Goal: Task Accomplishment & Management: Manage account settings

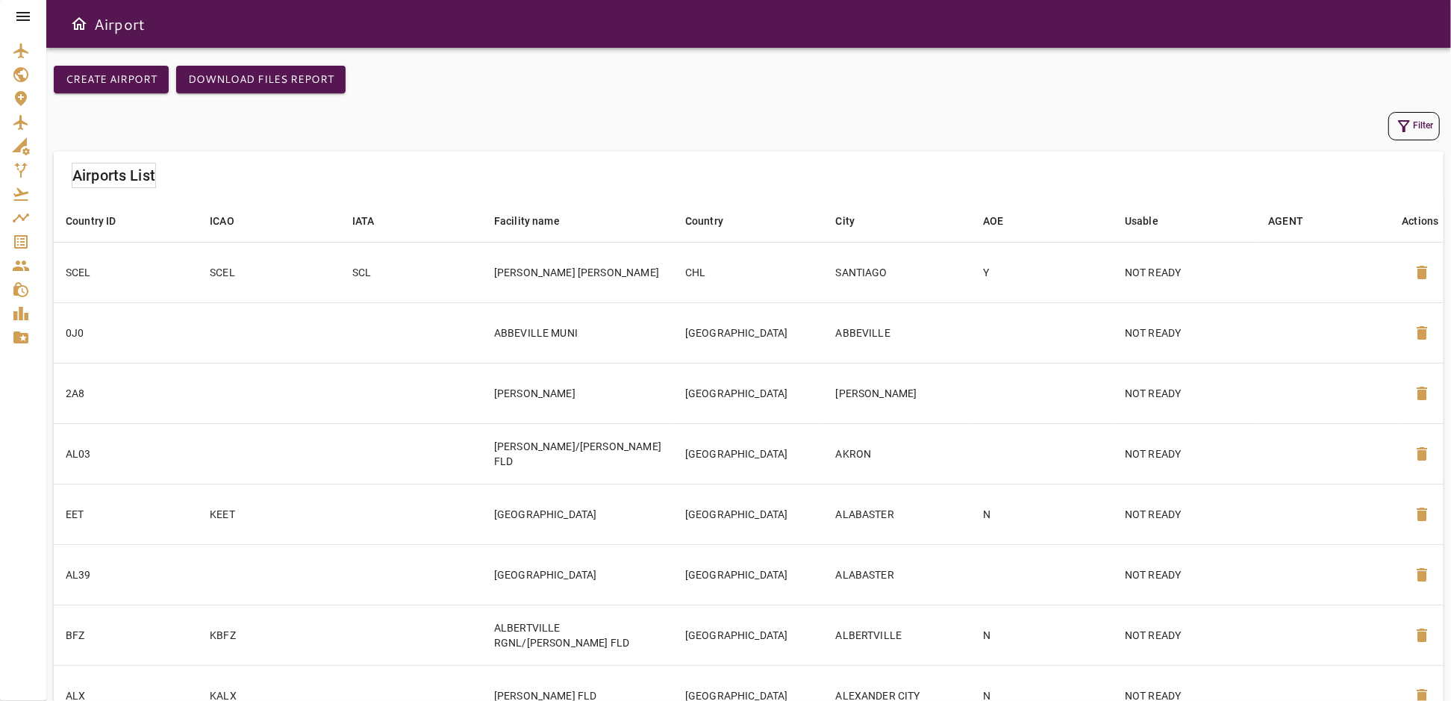
click at [16, 22] on icon at bounding box center [23, 16] width 18 height 18
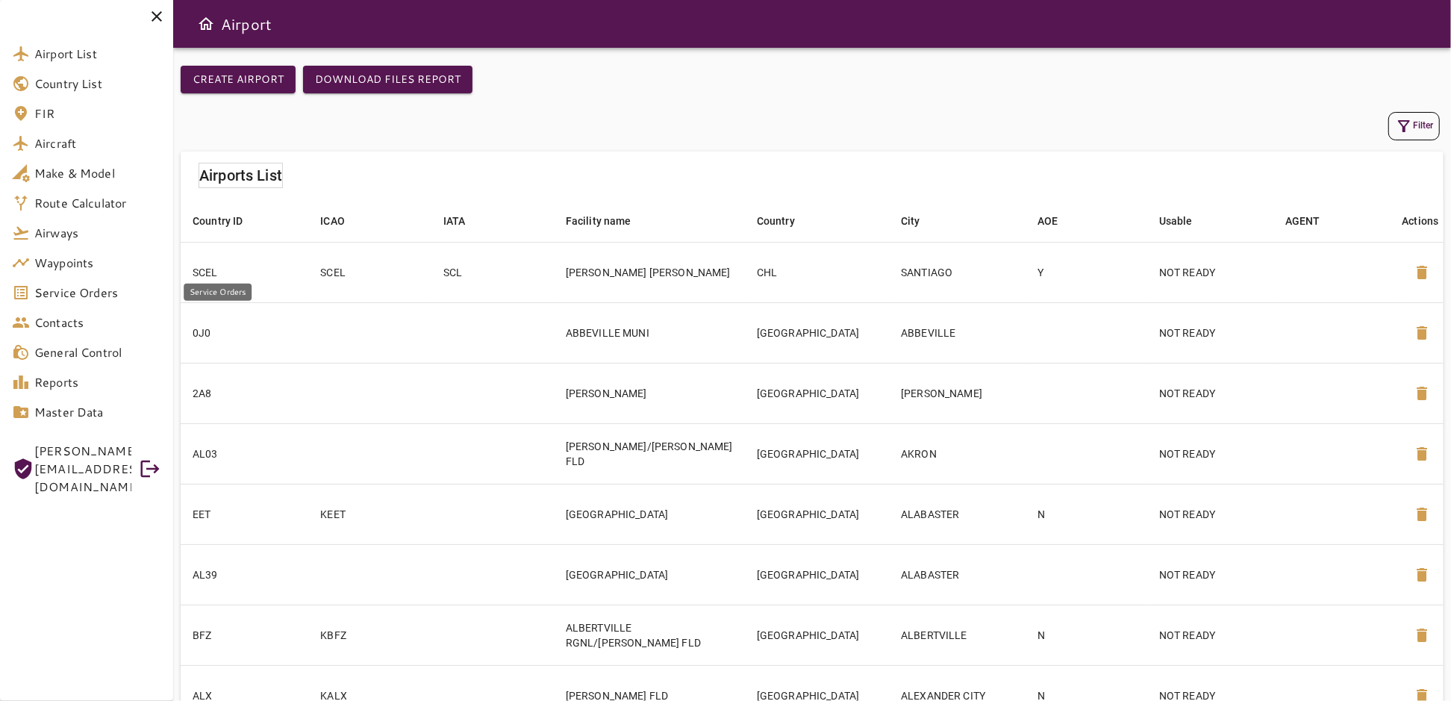
click at [66, 296] on span "Service Orders" at bounding box center [97, 293] width 127 height 18
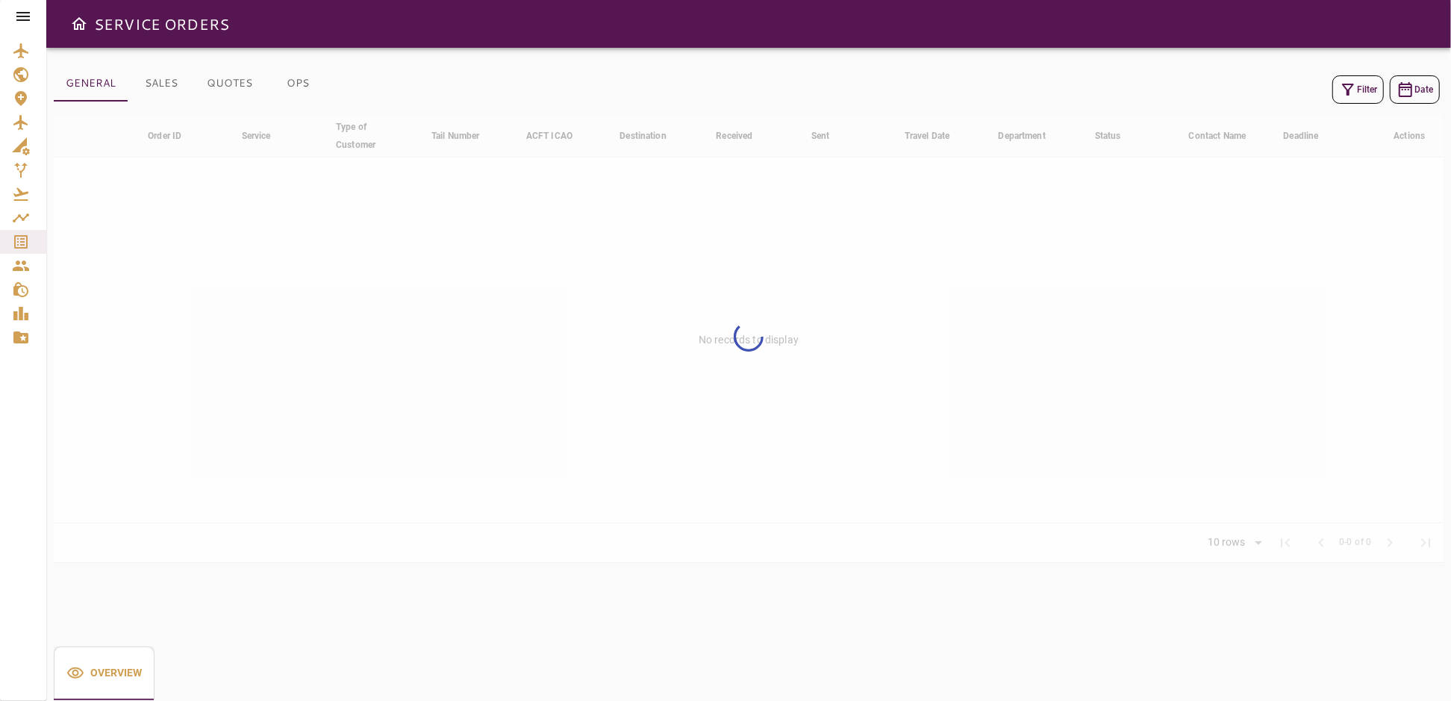
click at [1352, 91] on icon "button" at bounding box center [1348, 90] width 18 height 18
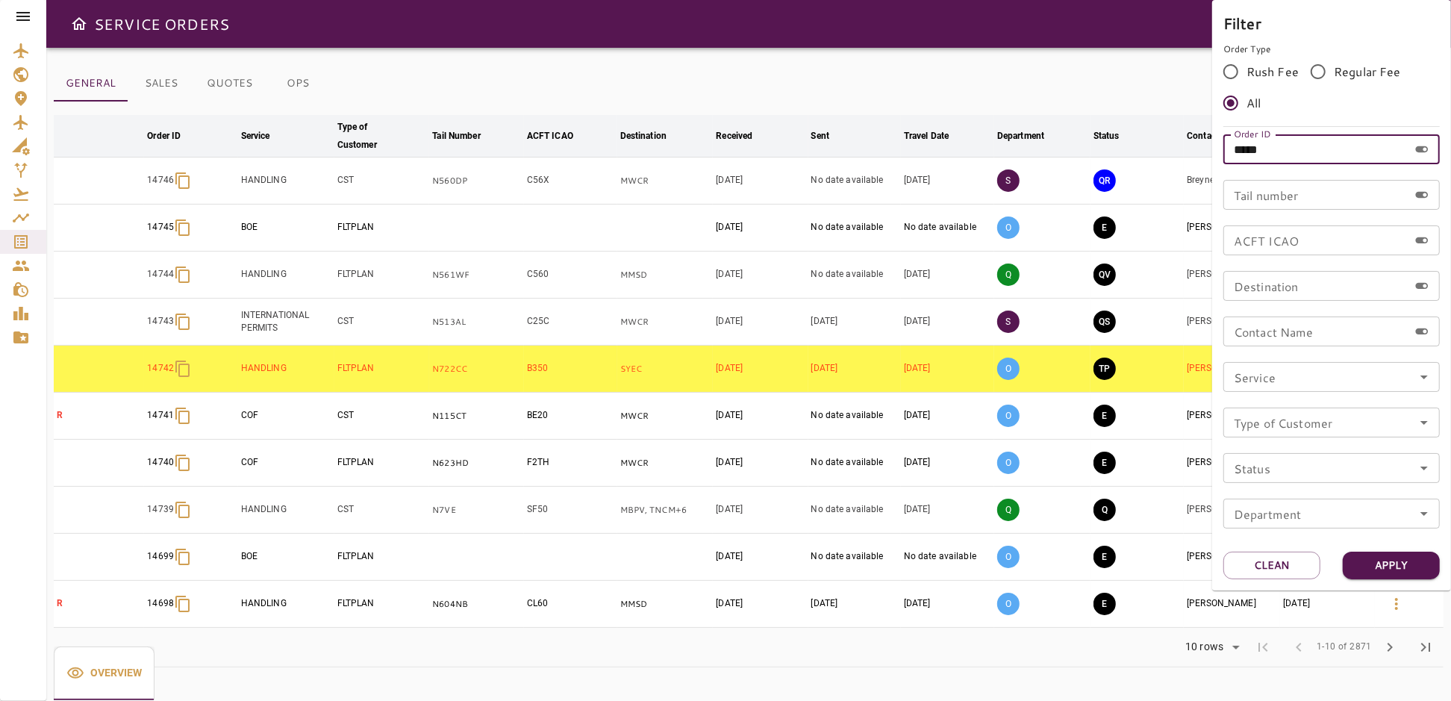
drag, startPoint x: 1299, startPoint y: 149, endPoint x: 1183, endPoint y: 171, distance: 117.8
click at [1183, 171] on div "Filter Order Type Rush Fee Regular Fee All Order ID ***** Order ID Tail number …" at bounding box center [725, 350] width 1451 height 701
type input "*****"
click at [1393, 565] on button "Apply" at bounding box center [1391, 566] width 97 height 28
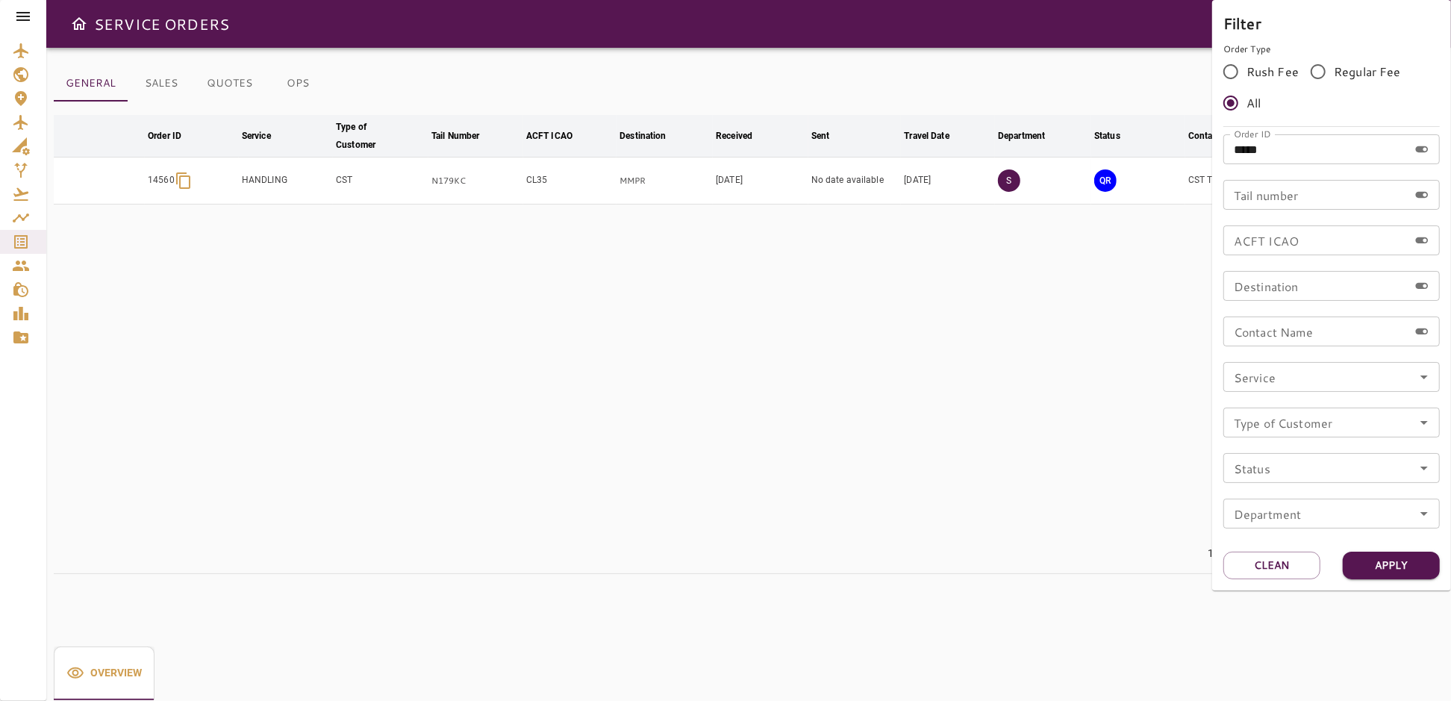
click at [847, 59] on div at bounding box center [725, 350] width 1451 height 701
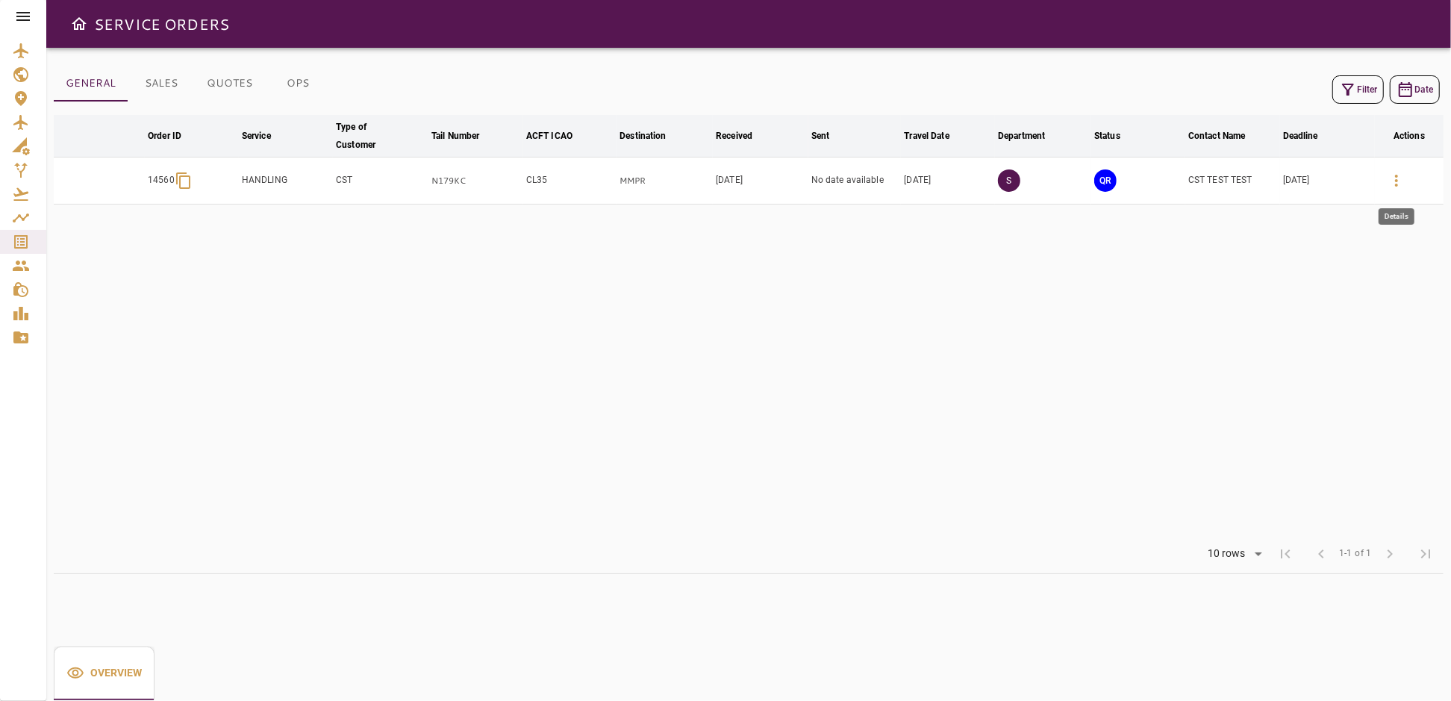
click at [1391, 178] on icon "button" at bounding box center [1397, 181] width 18 height 18
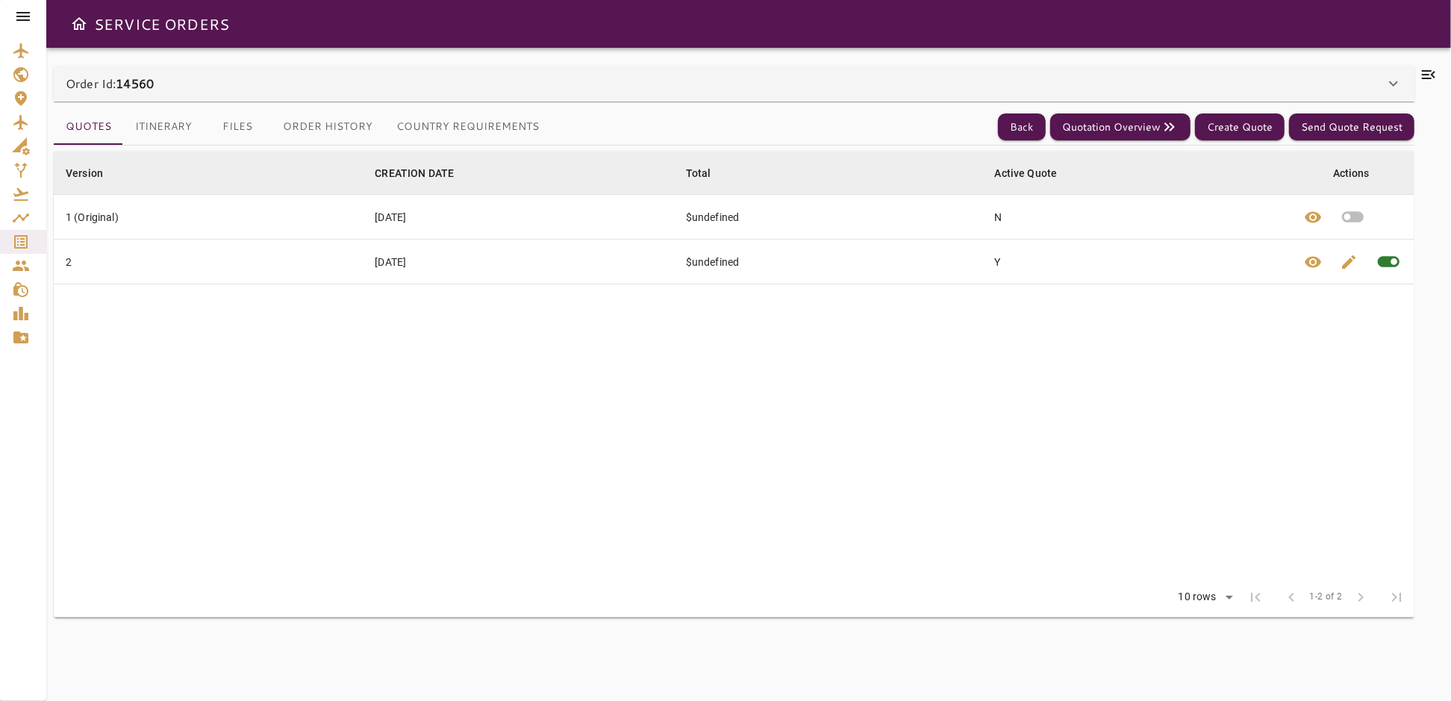
click at [174, 89] on div "Order Id: 14560" at bounding box center [725, 84] width 1319 height 18
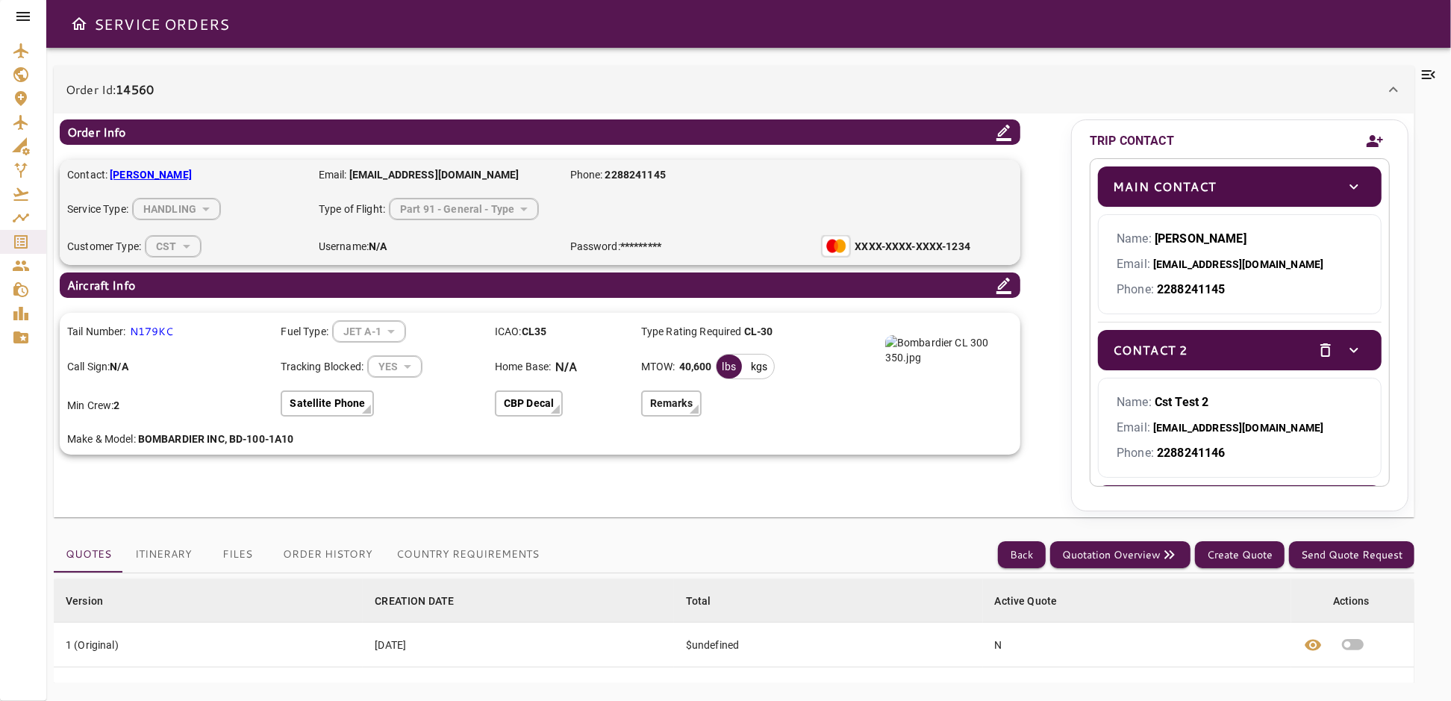
click at [174, 89] on div "Order Id: 14560" at bounding box center [725, 90] width 1319 height 18
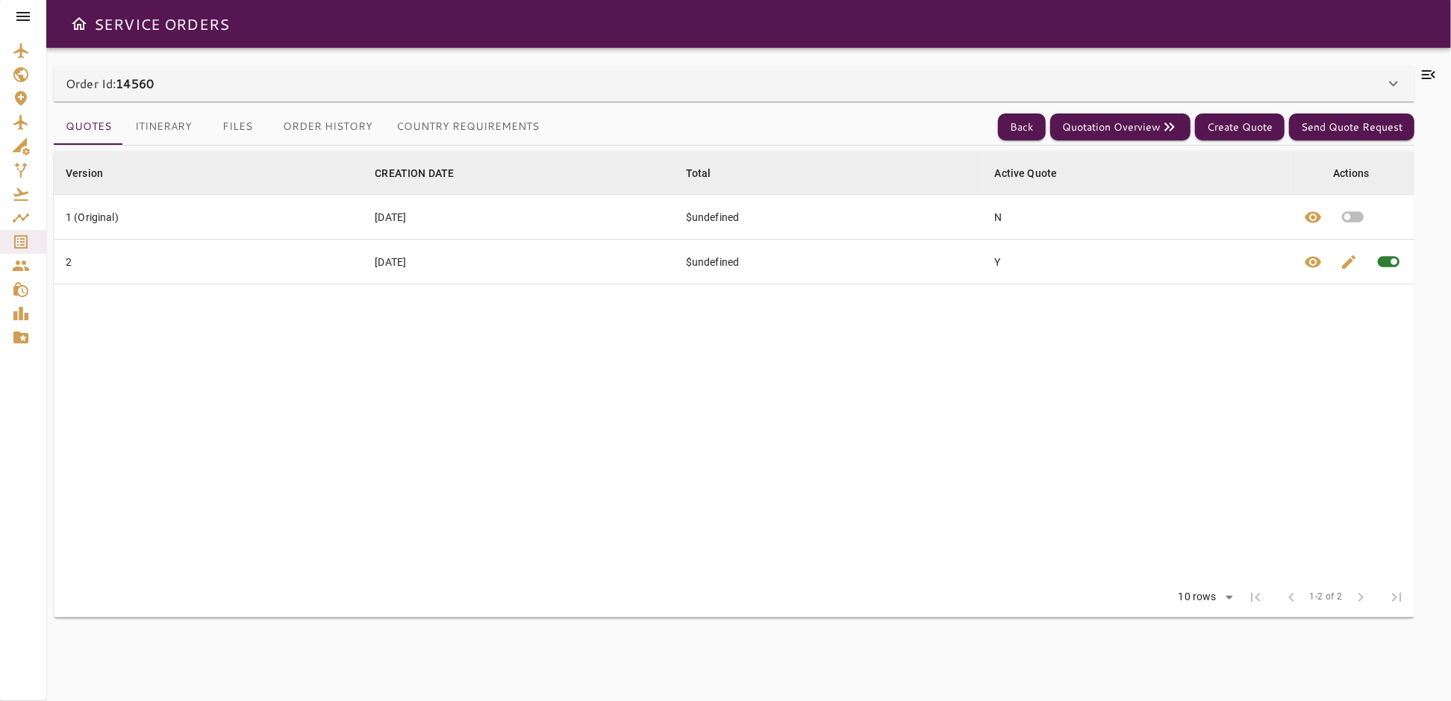
click at [181, 126] on button "Itinerary" at bounding box center [163, 127] width 81 height 36
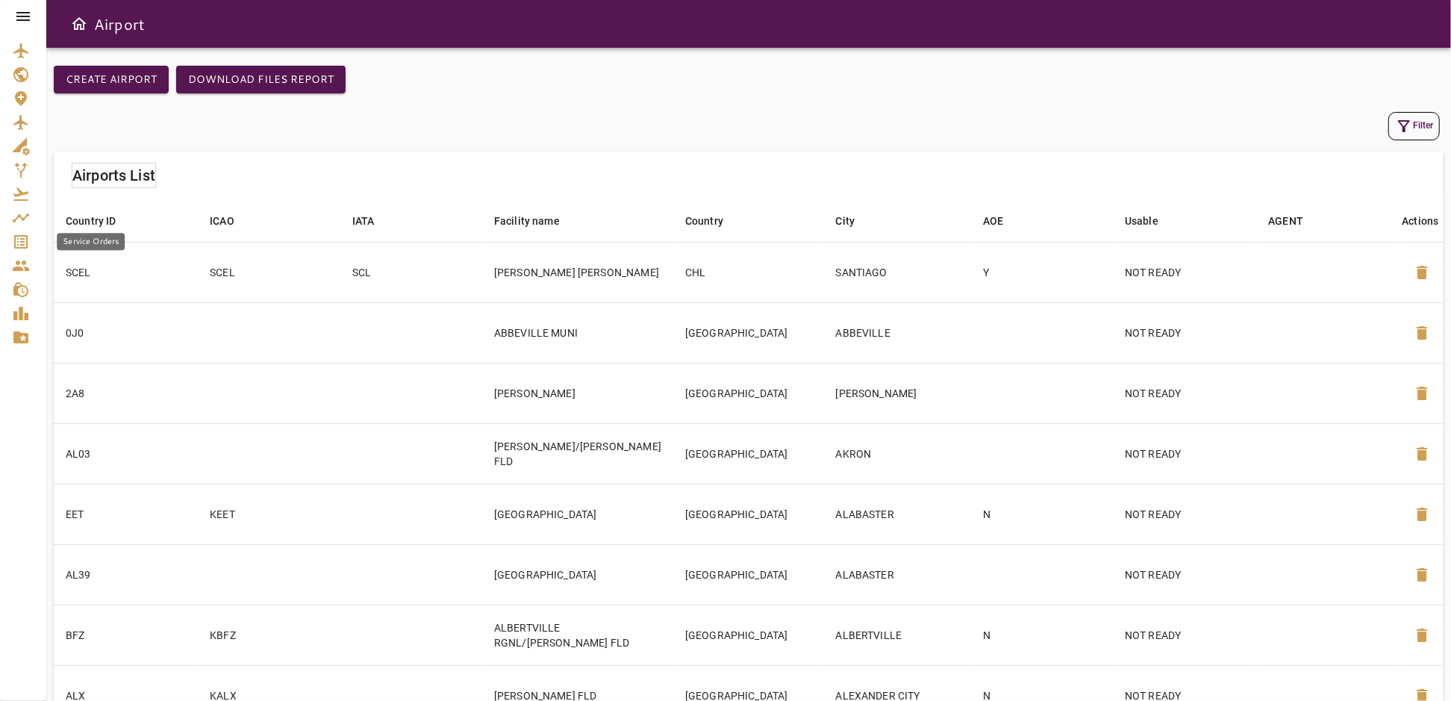
click at [22, 243] on icon "Service Orders" at bounding box center [21, 242] width 18 height 18
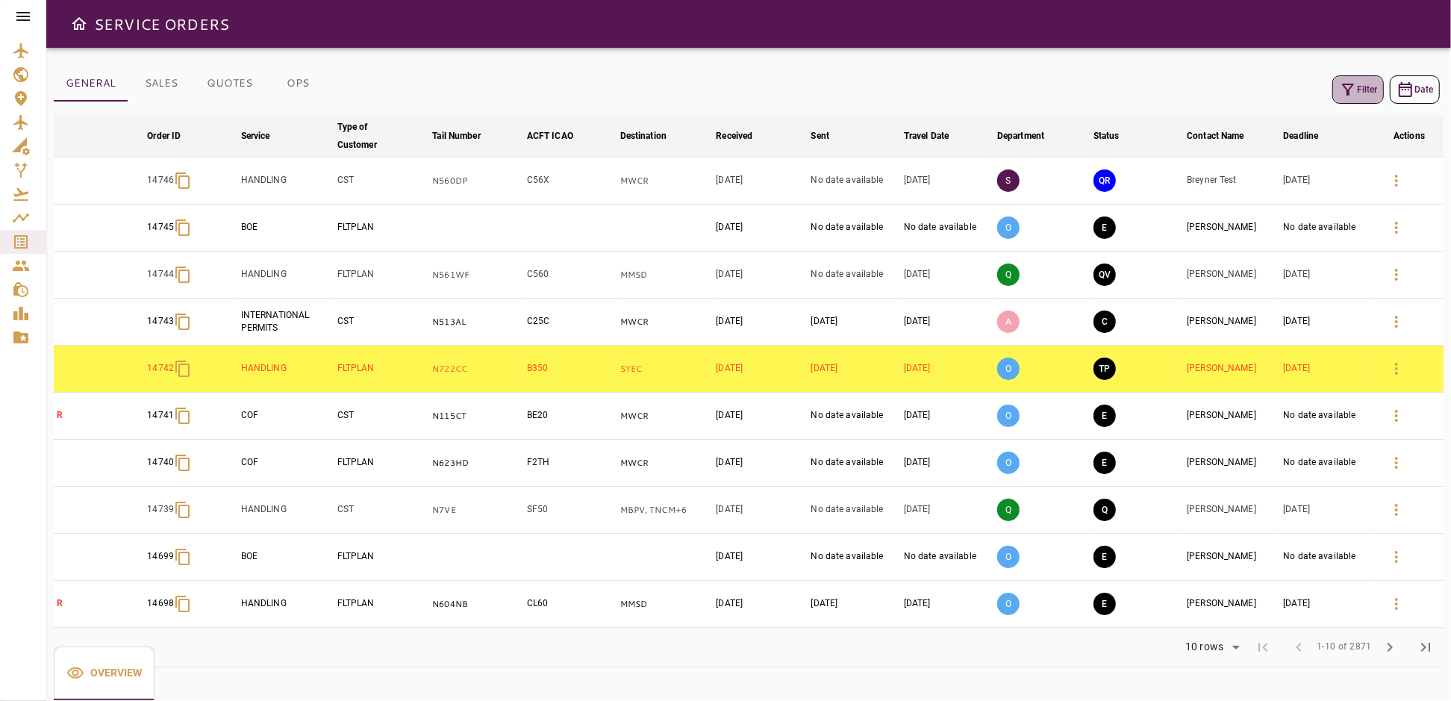
click at [1364, 89] on button "Filter" at bounding box center [1358, 89] width 52 height 28
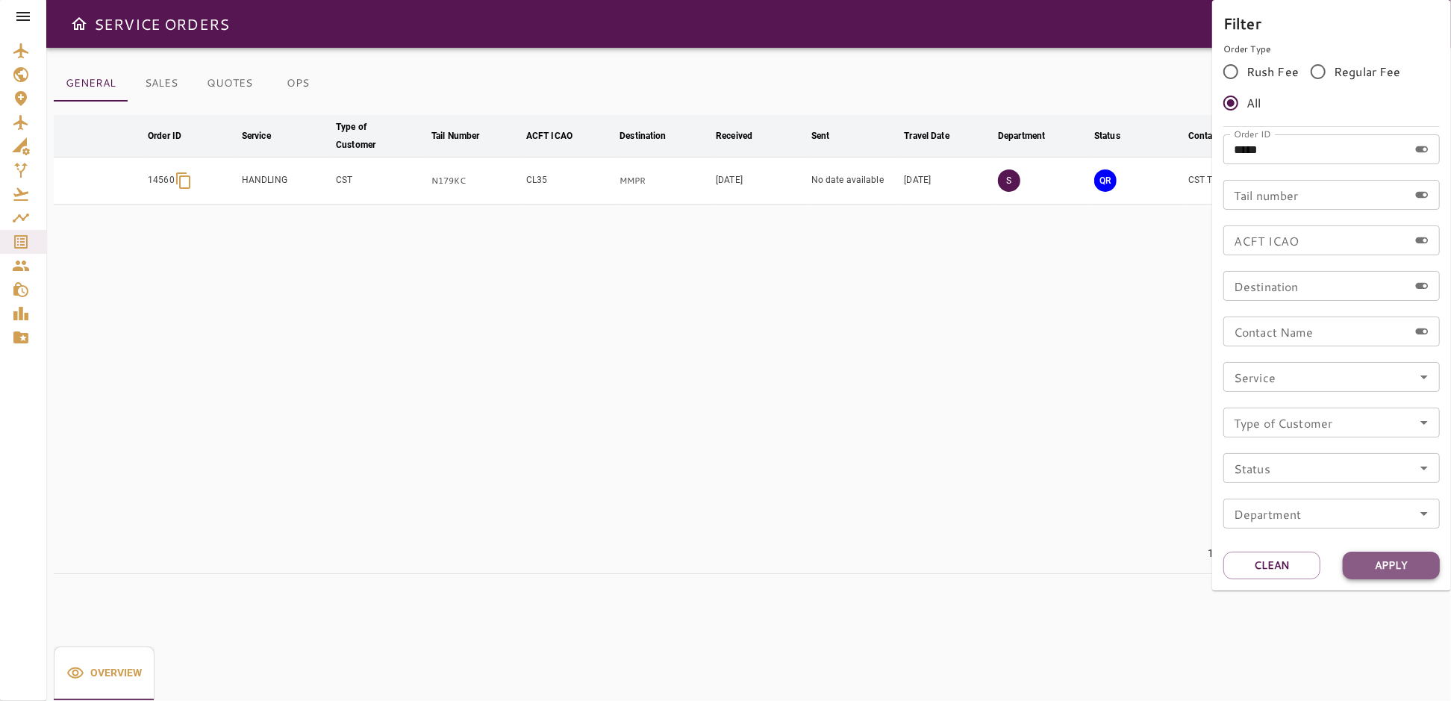
click at [1392, 572] on button "Apply" at bounding box center [1391, 566] width 97 height 28
click at [1072, 437] on div at bounding box center [725, 350] width 1451 height 701
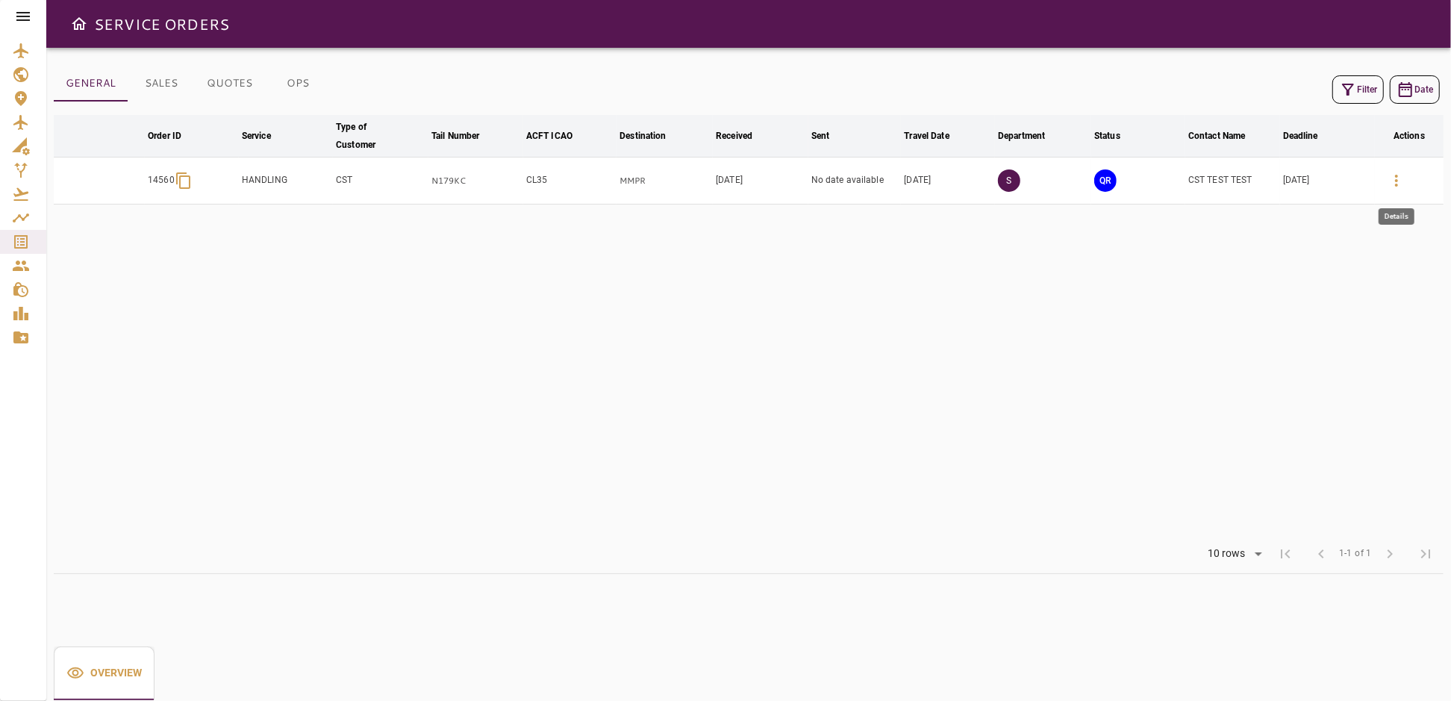
click at [1396, 175] on icon "button" at bounding box center [1396, 181] width 3 height 12
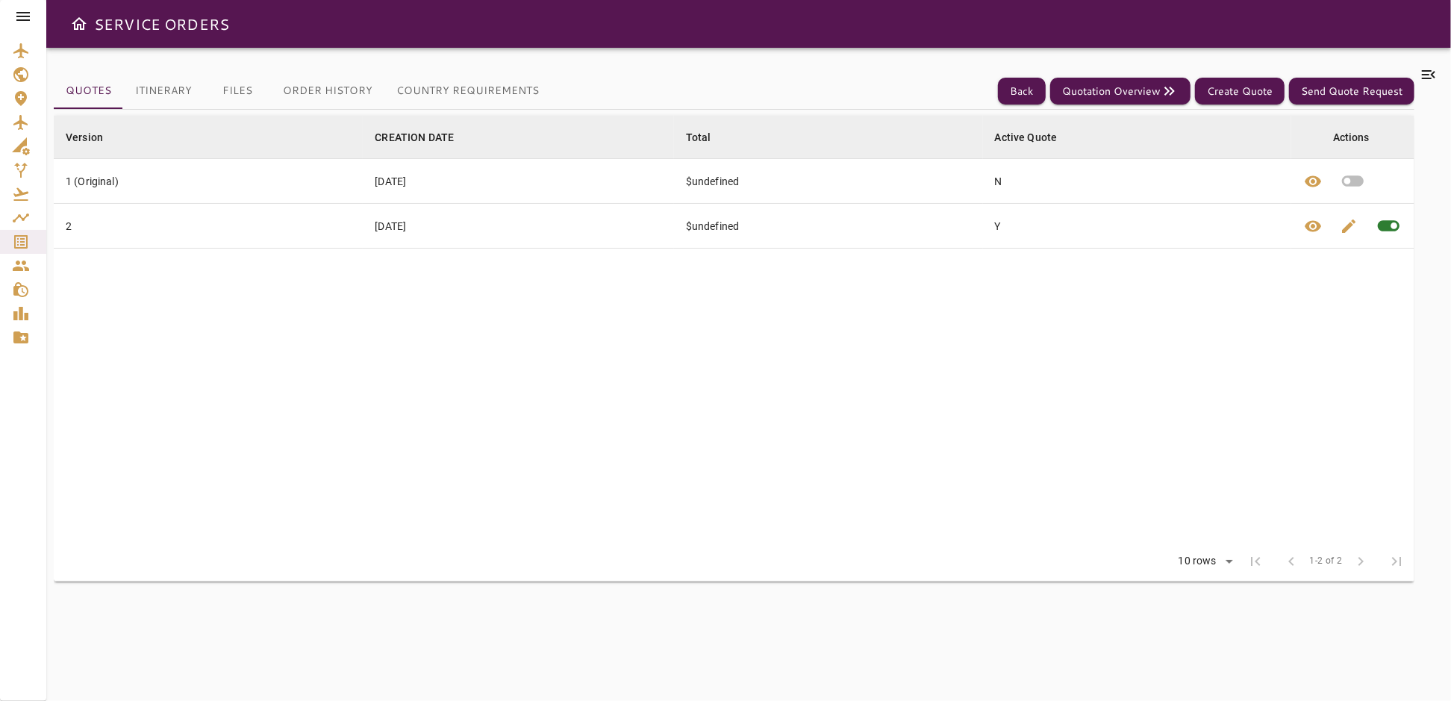
click at [155, 91] on div "Quotes Itinerary Files Order History Country Requirements Back Quotation Overvi…" at bounding box center [734, 374] width 1361 height 617
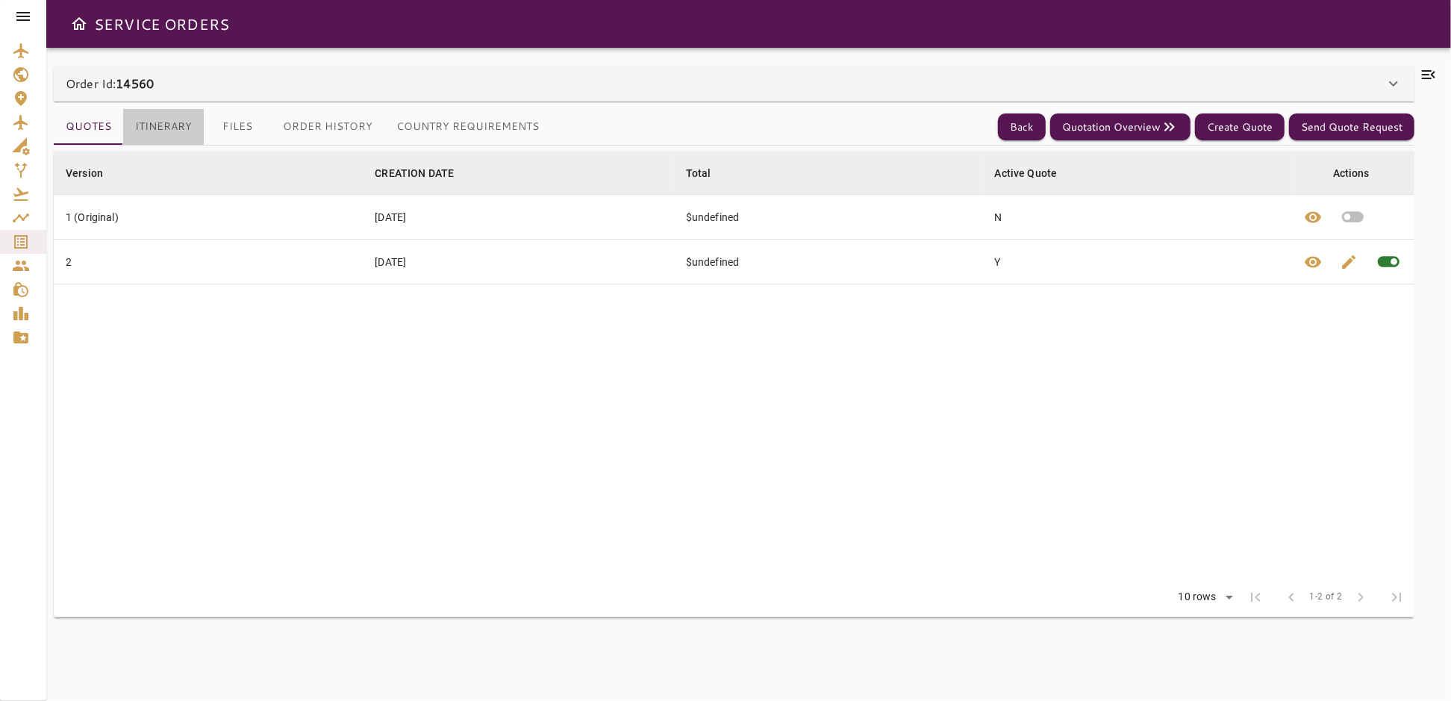
click at [160, 127] on button "Itinerary" at bounding box center [163, 127] width 81 height 36
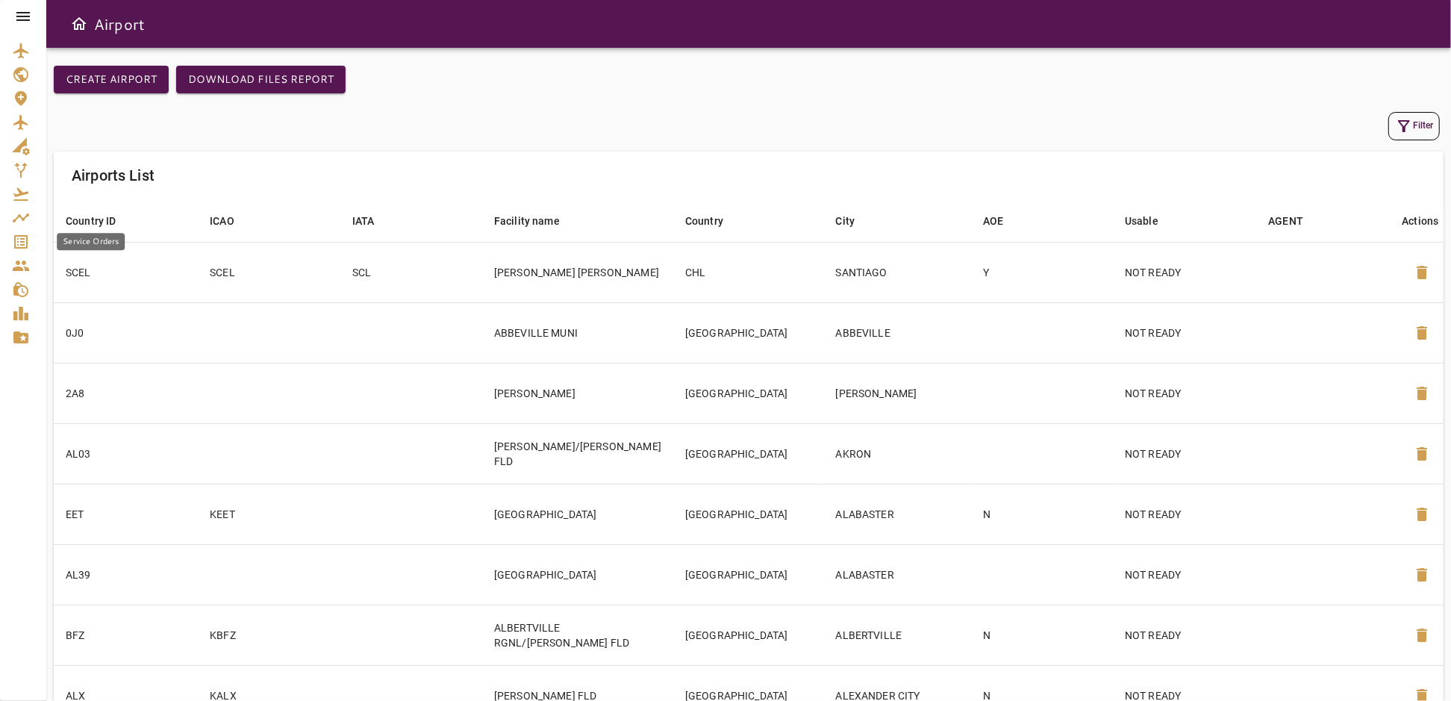
click at [16, 237] on icon "Service Orders" at bounding box center [21, 242] width 18 height 18
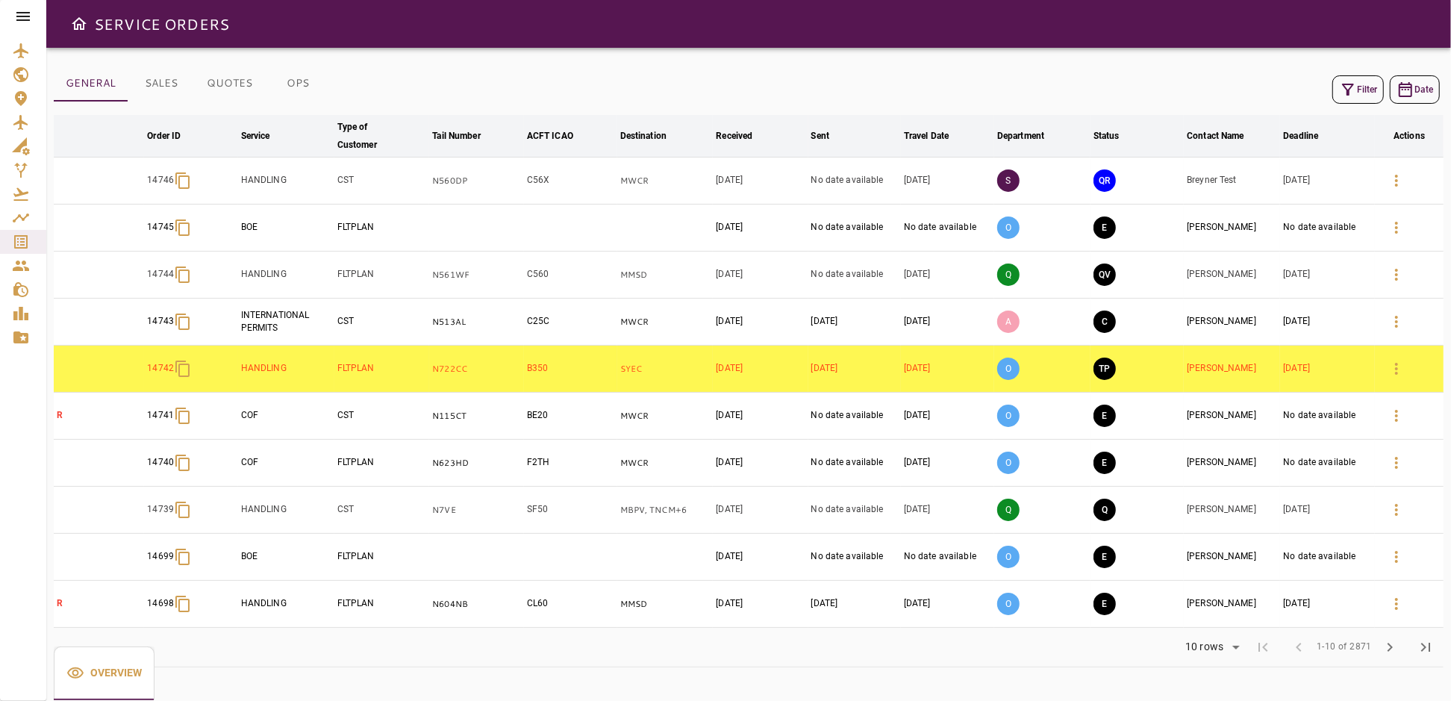
click at [1347, 81] on icon "button" at bounding box center [1348, 90] width 18 height 18
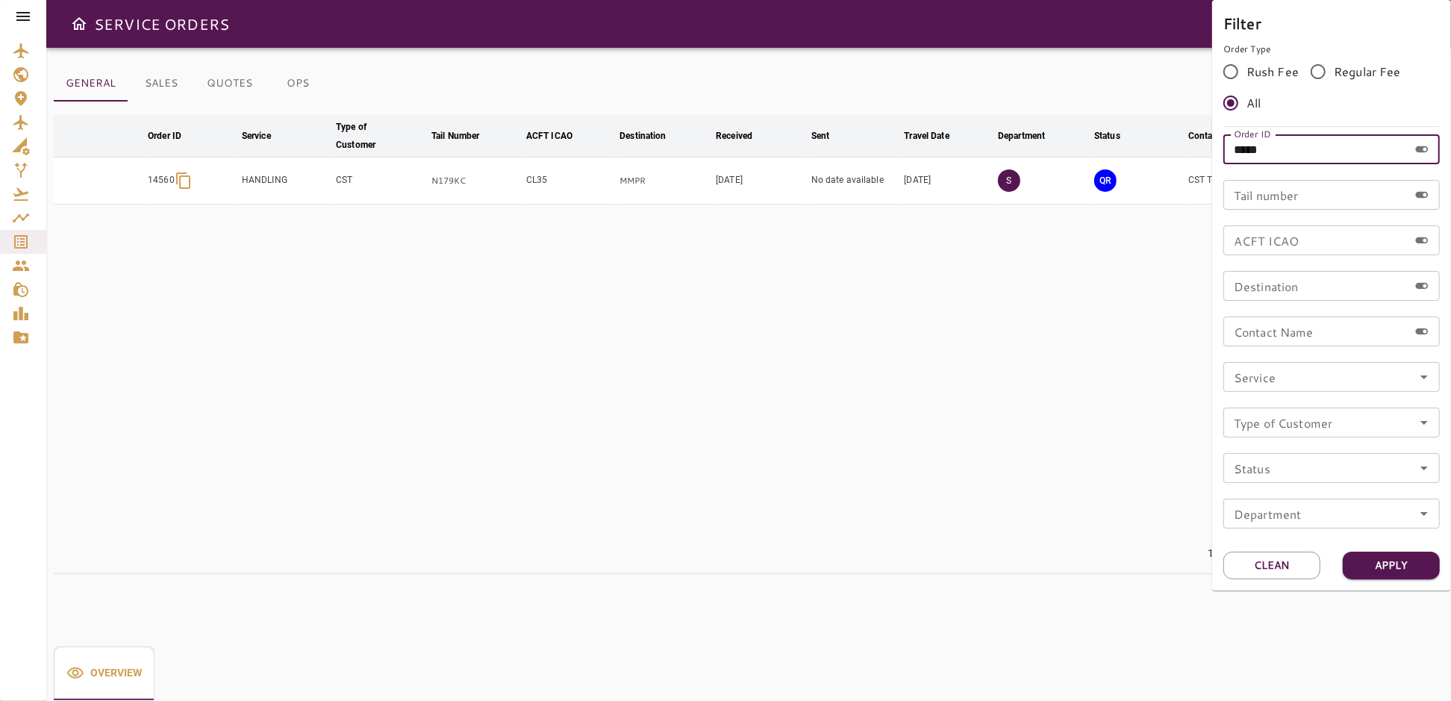
click at [1329, 149] on input "*****" at bounding box center [1315, 149] width 185 height 30
click at [1381, 559] on button "Apply" at bounding box center [1391, 566] width 97 height 28
click at [1049, 408] on div at bounding box center [725, 350] width 1451 height 701
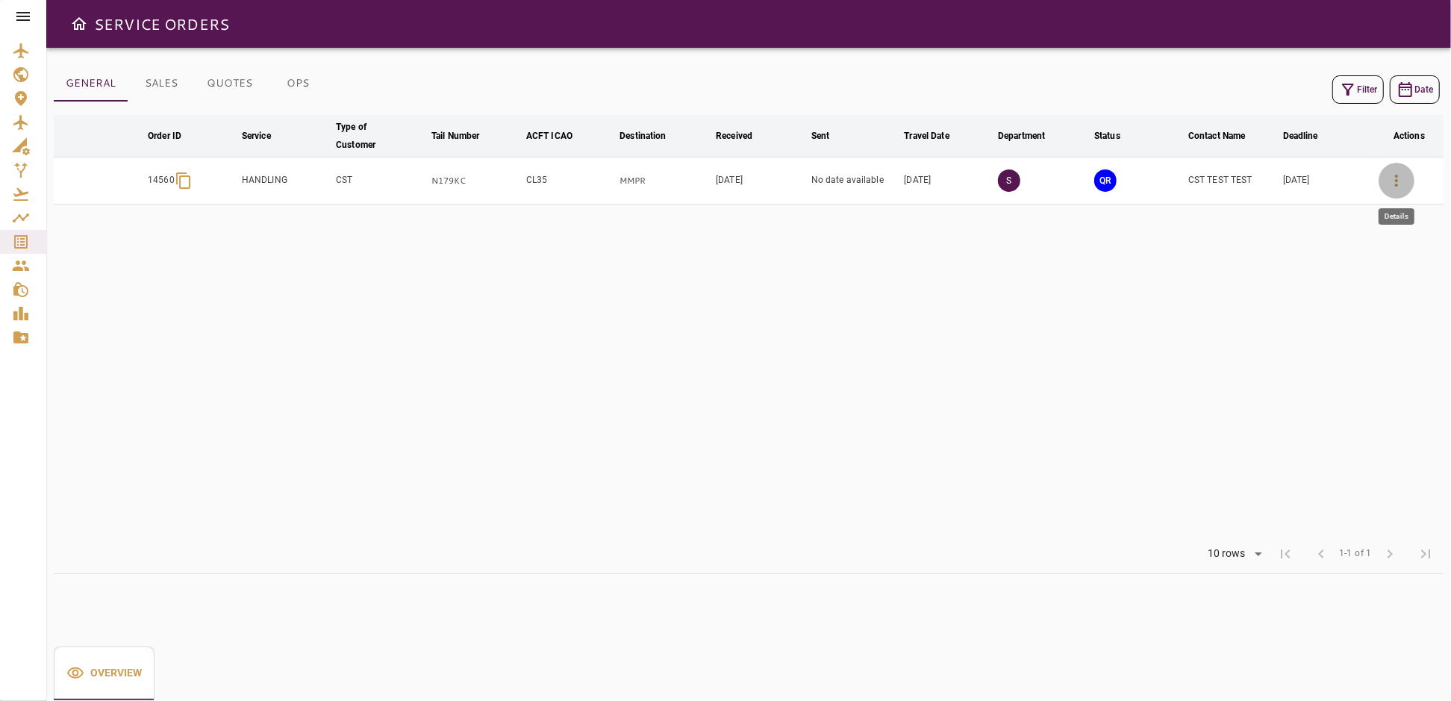
click at [1407, 183] on button "button" at bounding box center [1397, 181] width 36 height 36
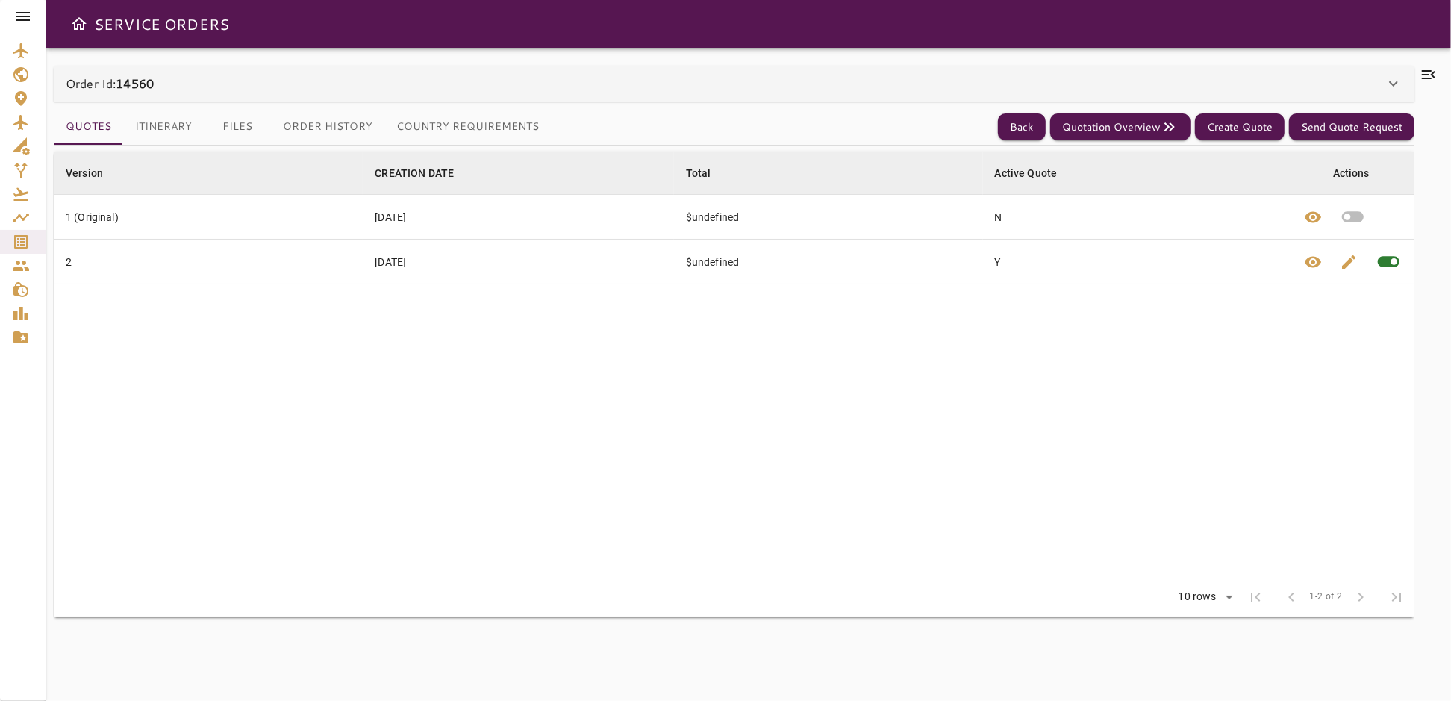
click at [160, 127] on button "Itinerary" at bounding box center [163, 127] width 81 height 36
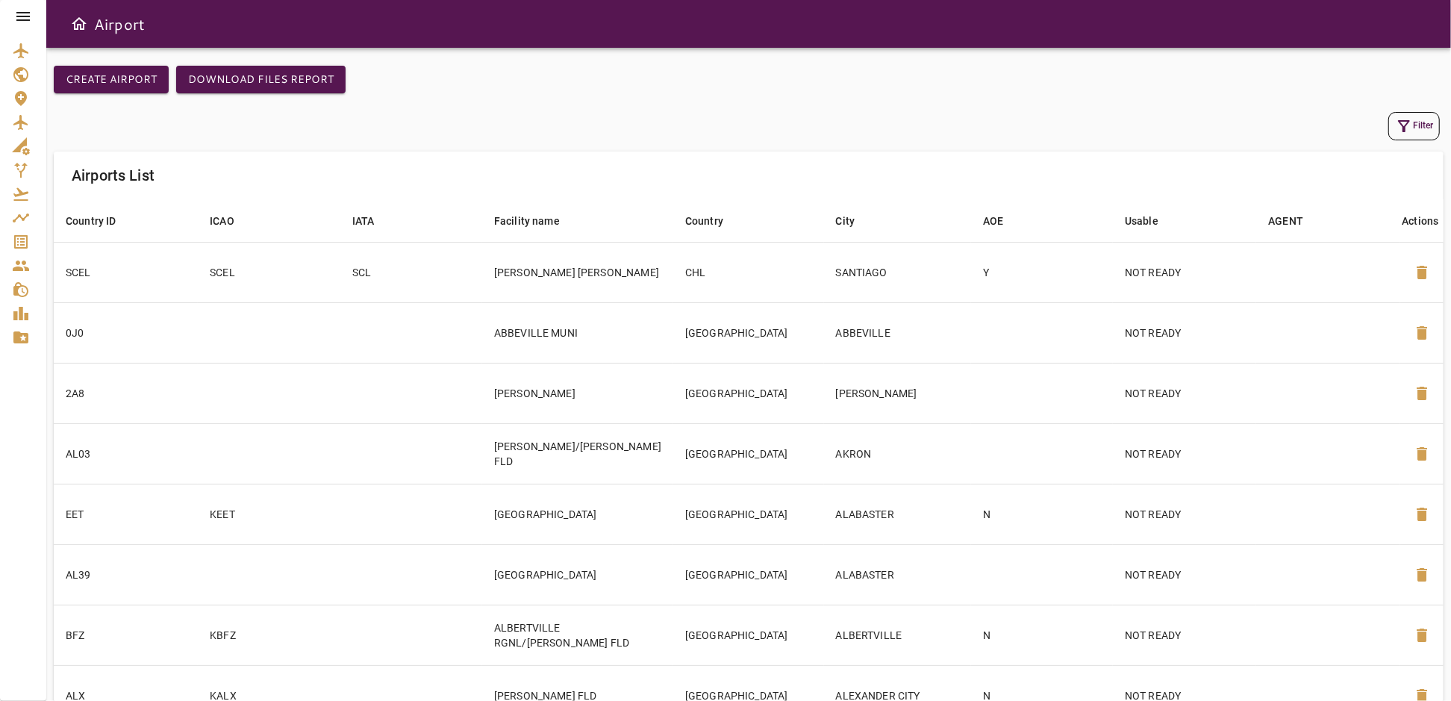
click at [19, 20] on icon at bounding box center [22, 16] width 13 height 9
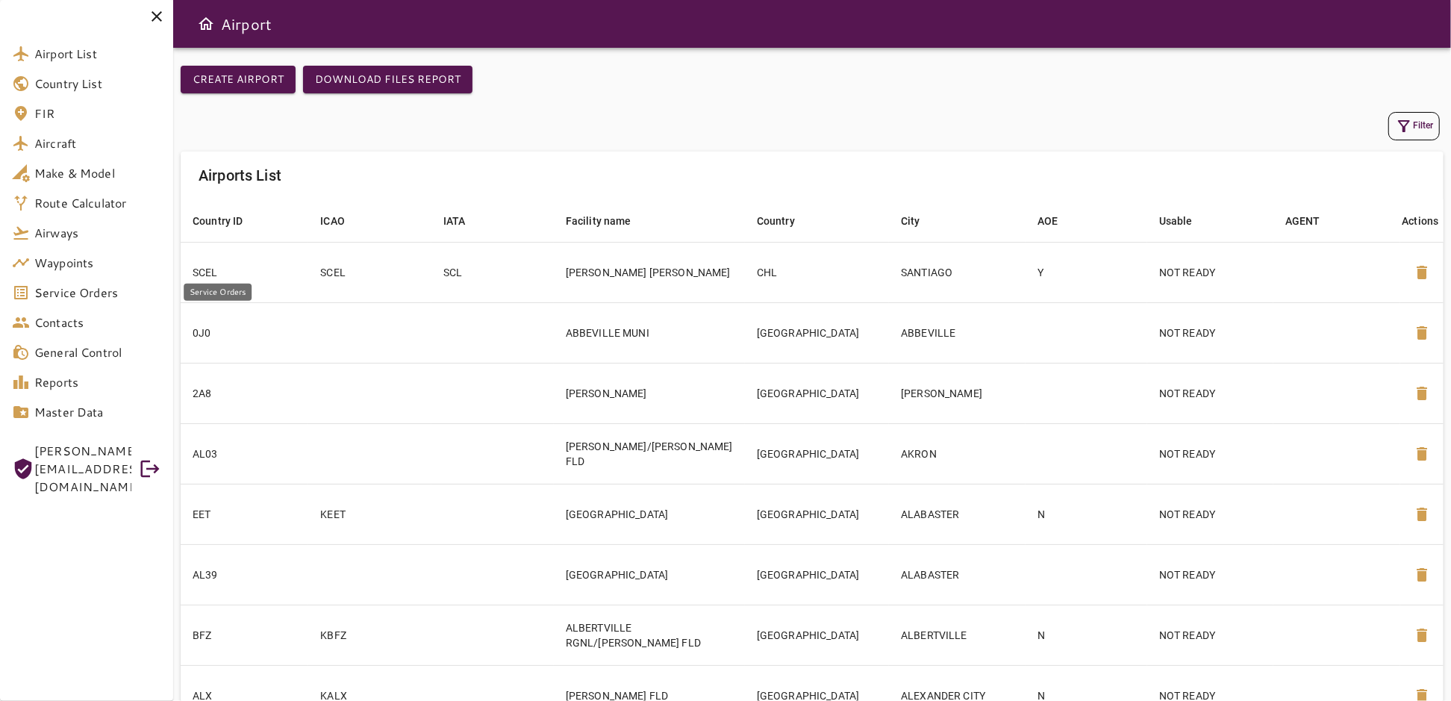
click at [96, 286] on span "Service Orders" at bounding box center [97, 293] width 127 height 18
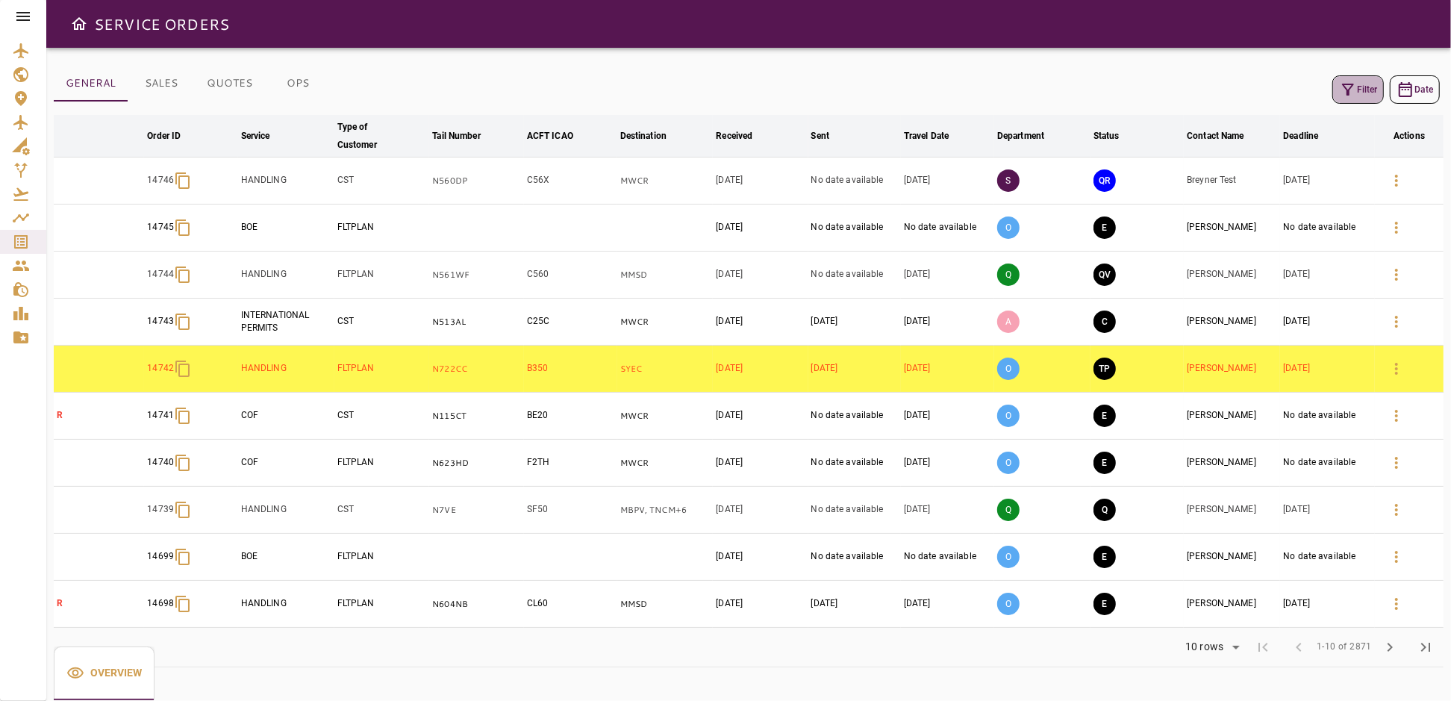
click at [1359, 96] on button "Filter" at bounding box center [1358, 89] width 52 height 28
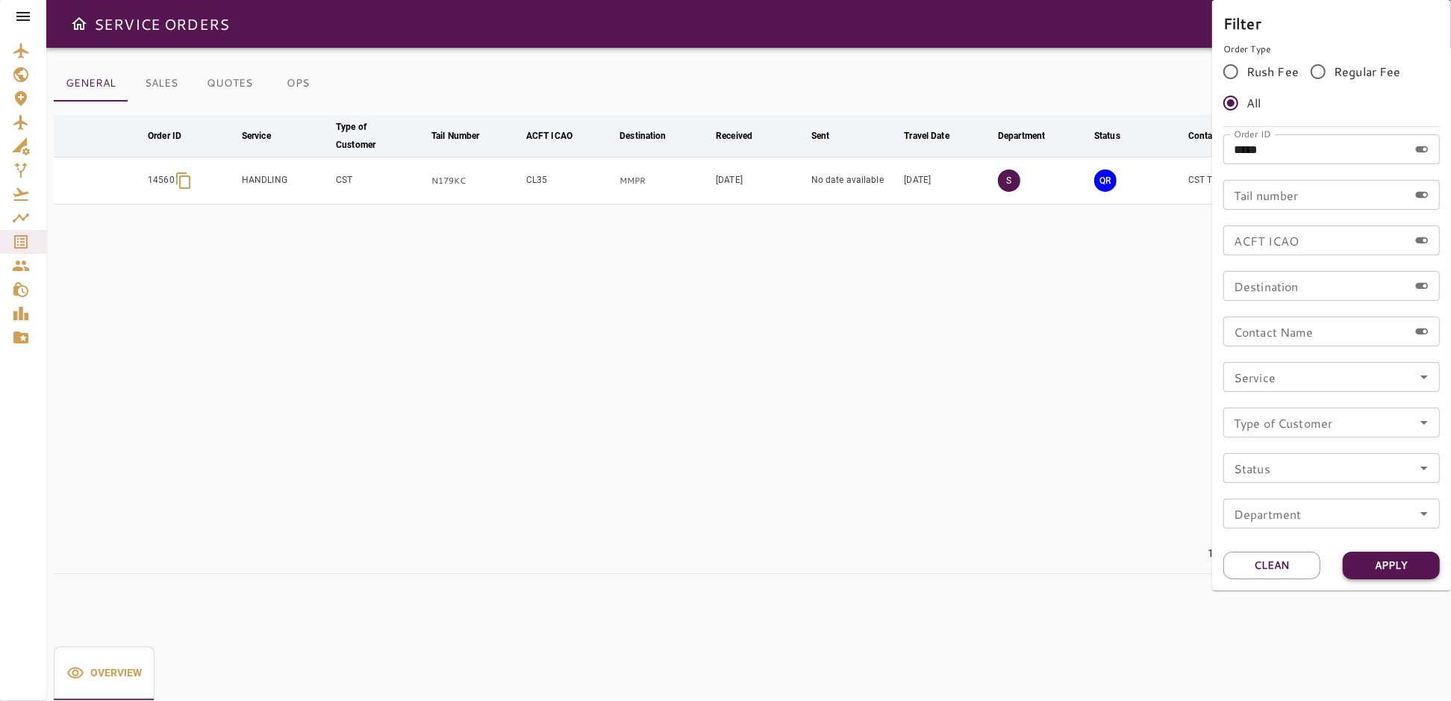
click at [1388, 567] on button "Apply" at bounding box center [1391, 566] width 97 height 28
click at [1138, 475] on div at bounding box center [725, 350] width 1451 height 701
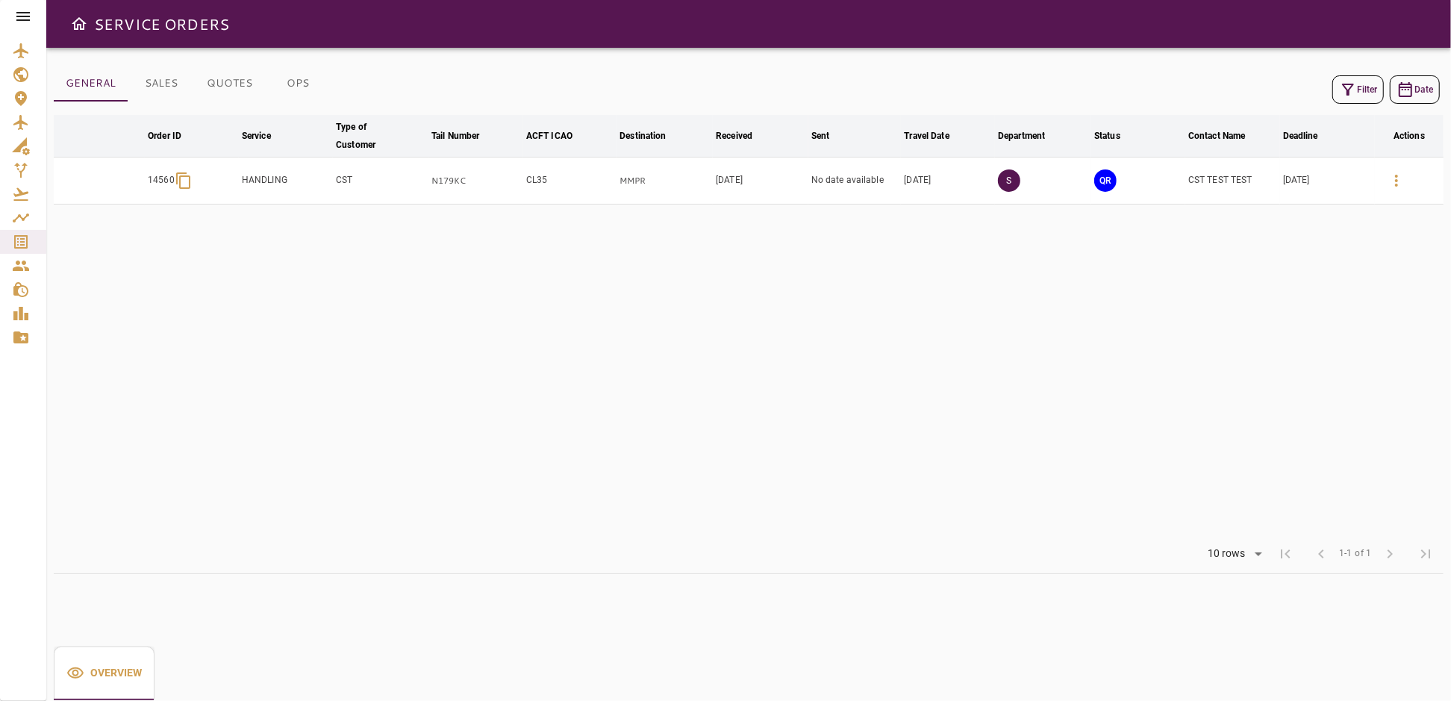
click at [1401, 181] on icon "button" at bounding box center [1397, 181] width 18 height 18
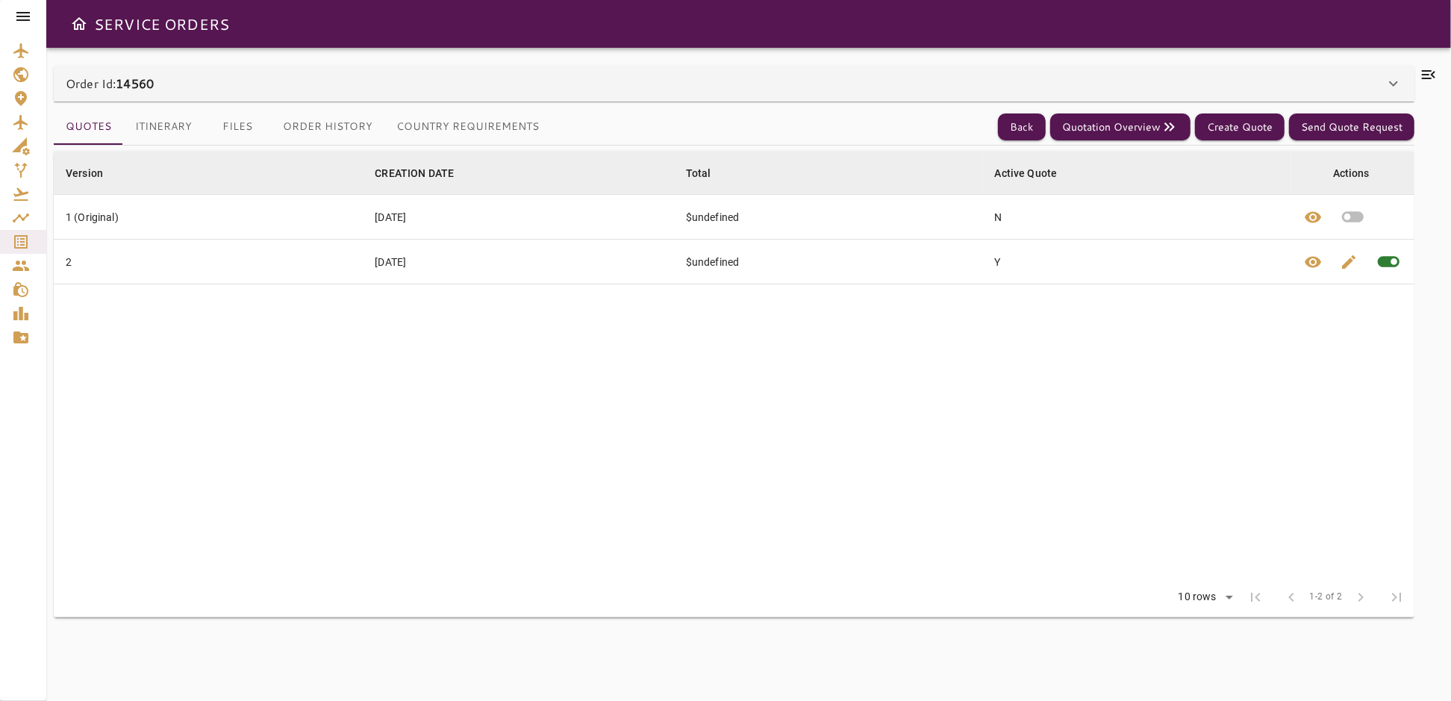
click at [156, 93] on div "Order Id: 14560" at bounding box center [734, 84] width 1361 height 36
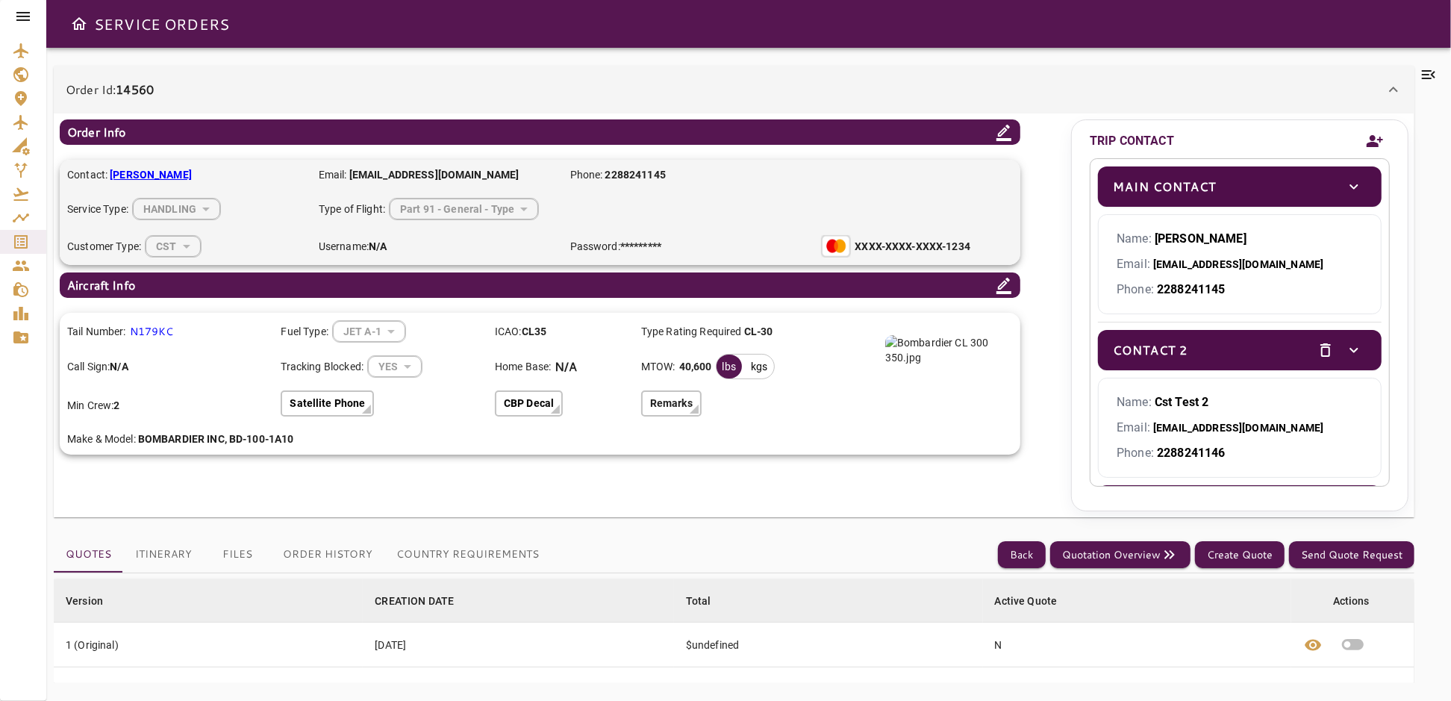
click at [182, 92] on div "Order Id: 14560" at bounding box center [725, 90] width 1319 height 18
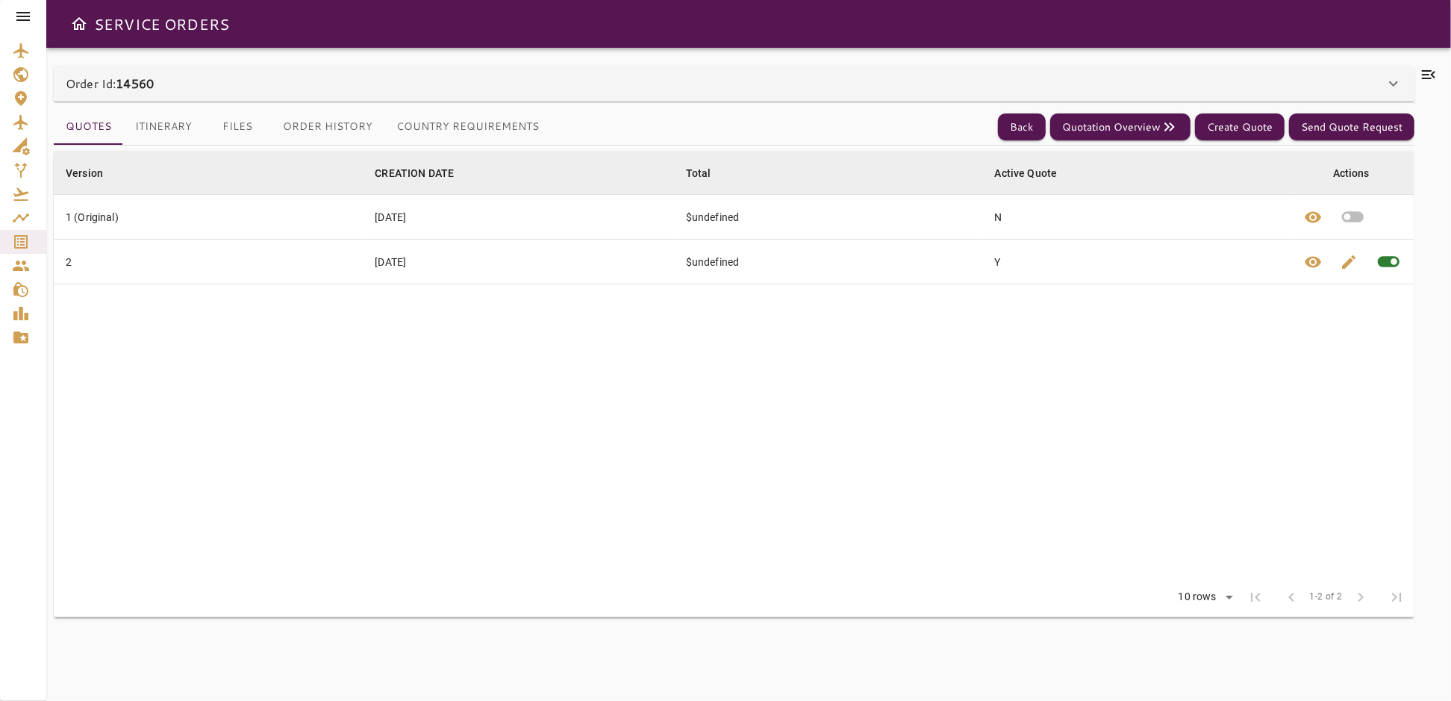
click at [183, 125] on button "Itinerary" at bounding box center [163, 127] width 81 height 36
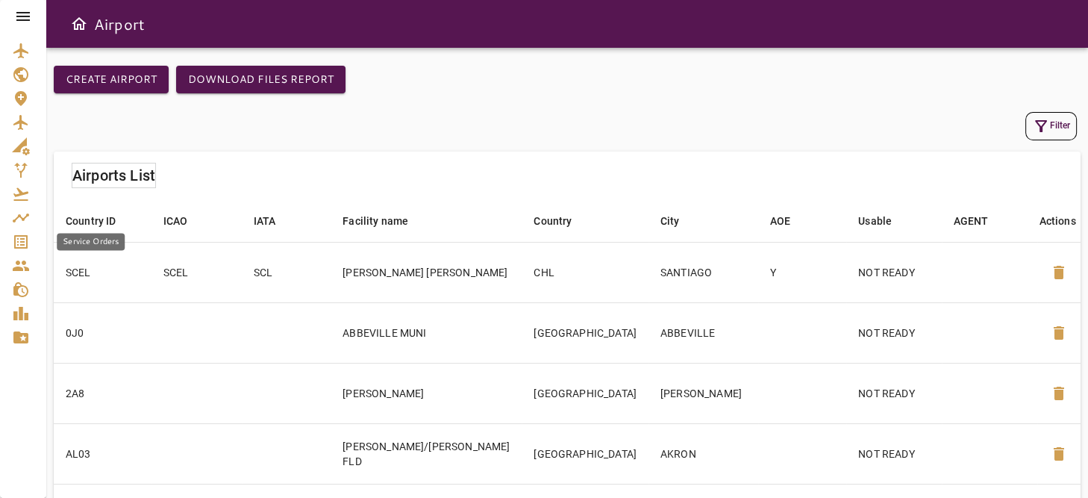
click at [18, 235] on icon "Service Orders" at bounding box center [20, 241] width 13 height 13
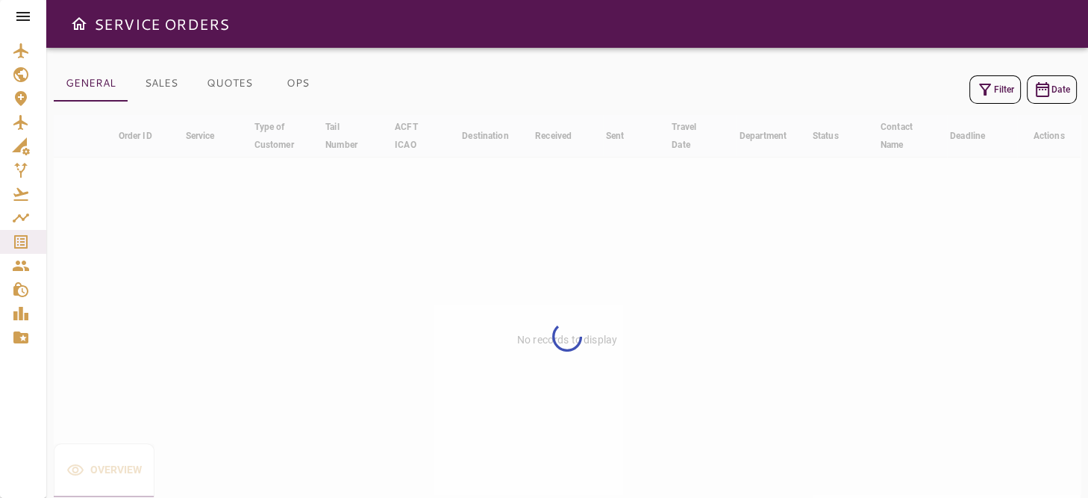
click at [990, 84] on icon "button" at bounding box center [985, 90] width 12 height 12
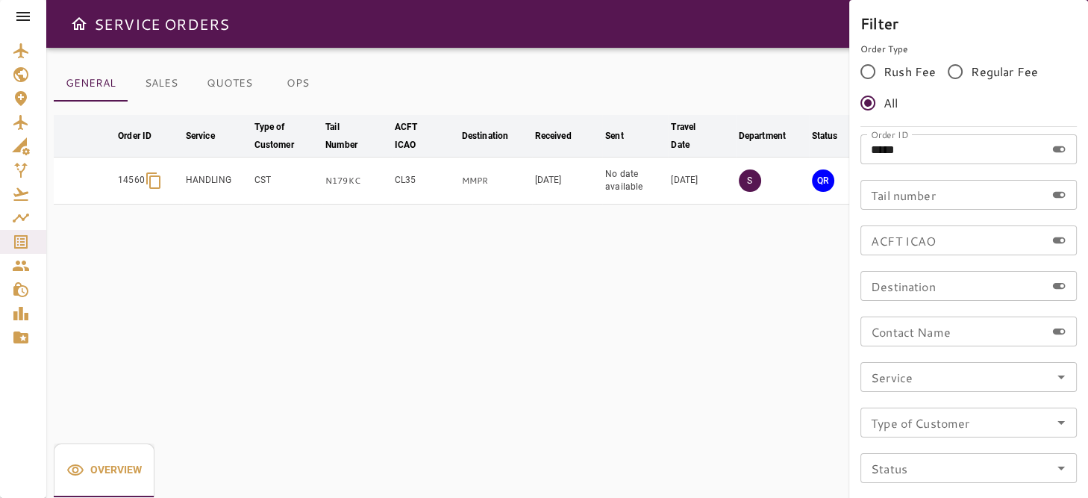
click at [726, 326] on div at bounding box center [544, 249] width 1088 height 498
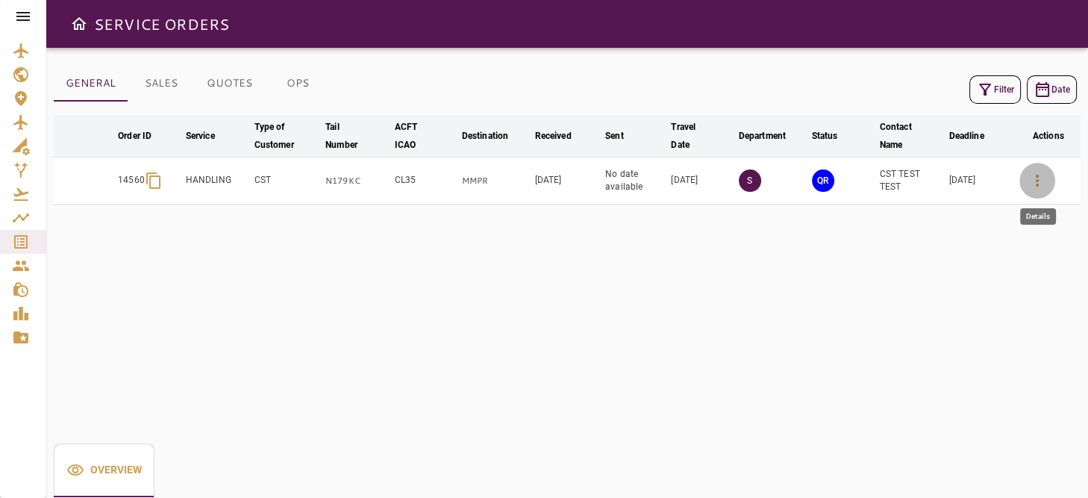
click at [1040, 182] on icon "button" at bounding box center [1038, 181] width 18 height 18
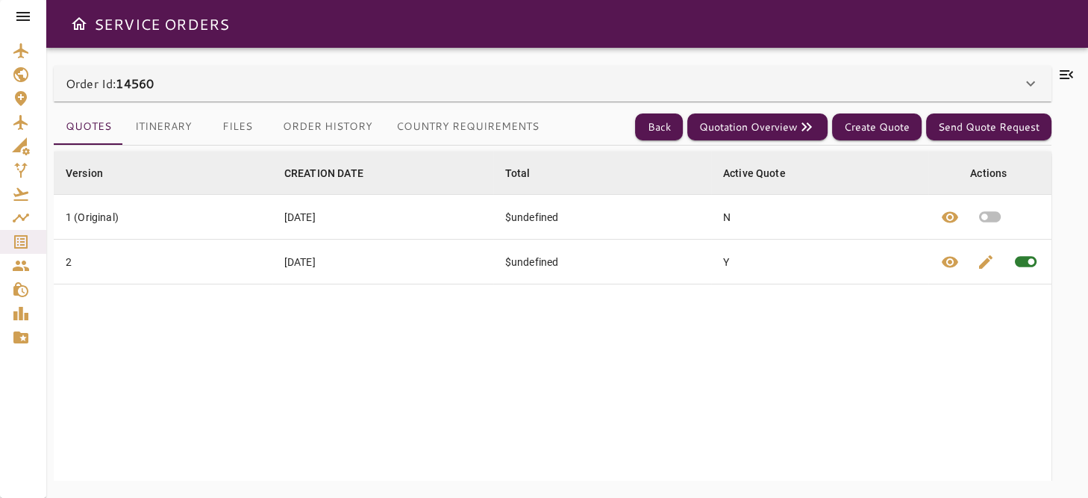
click at [405, 83] on div "Order Id: 14560" at bounding box center [544, 84] width 956 height 18
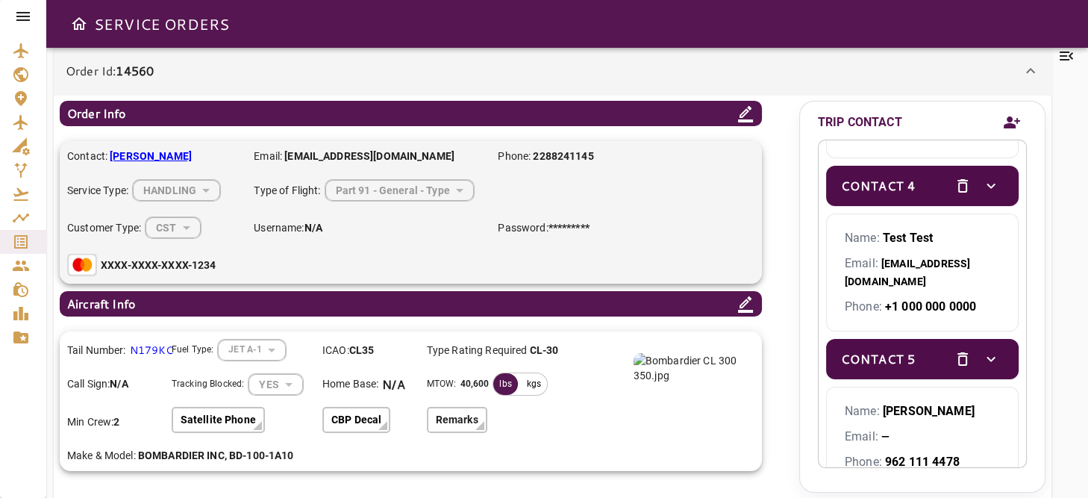
scroll to position [561, 0]
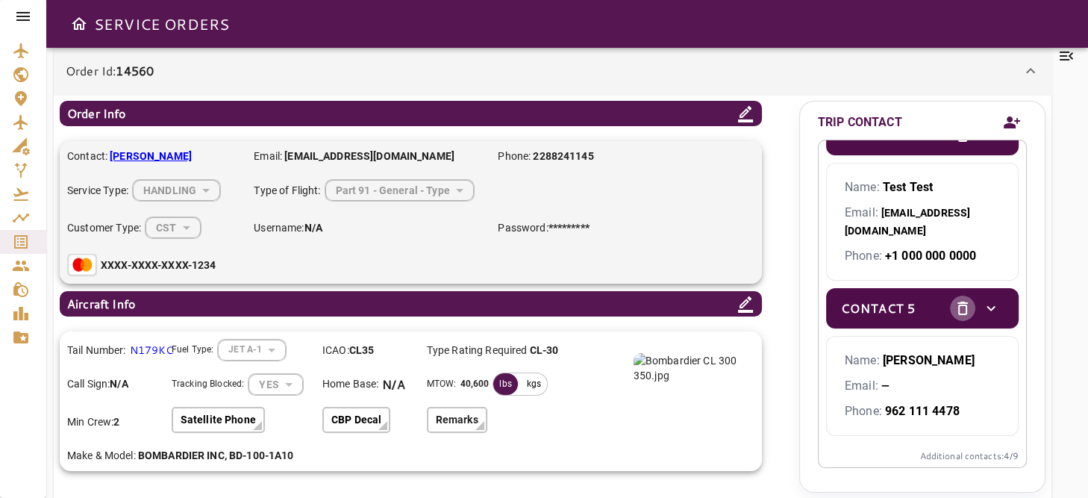
click at [958, 303] on icon "delete" at bounding box center [963, 308] width 10 height 13
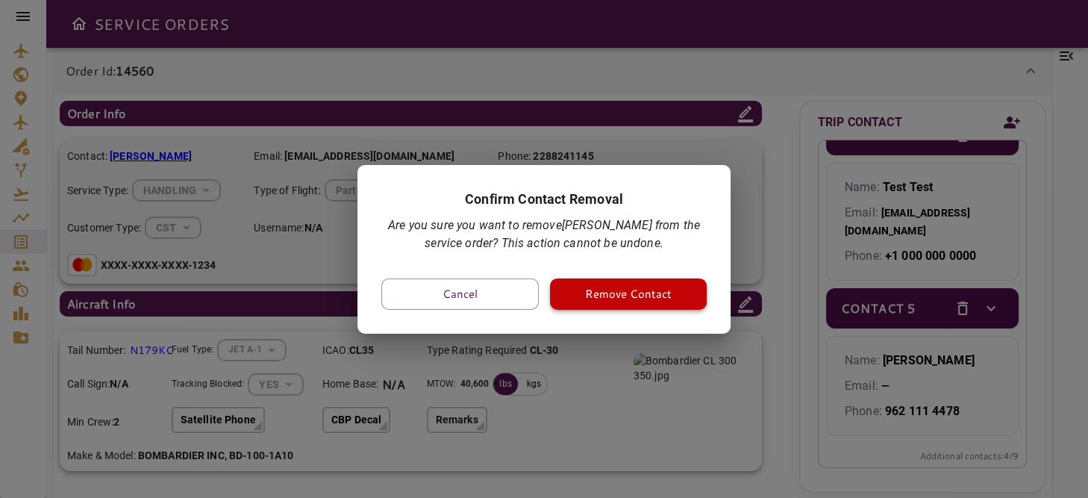
click at [676, 297] on button "Remove Contact" at bounding box center [628, 293] width 157 height 31
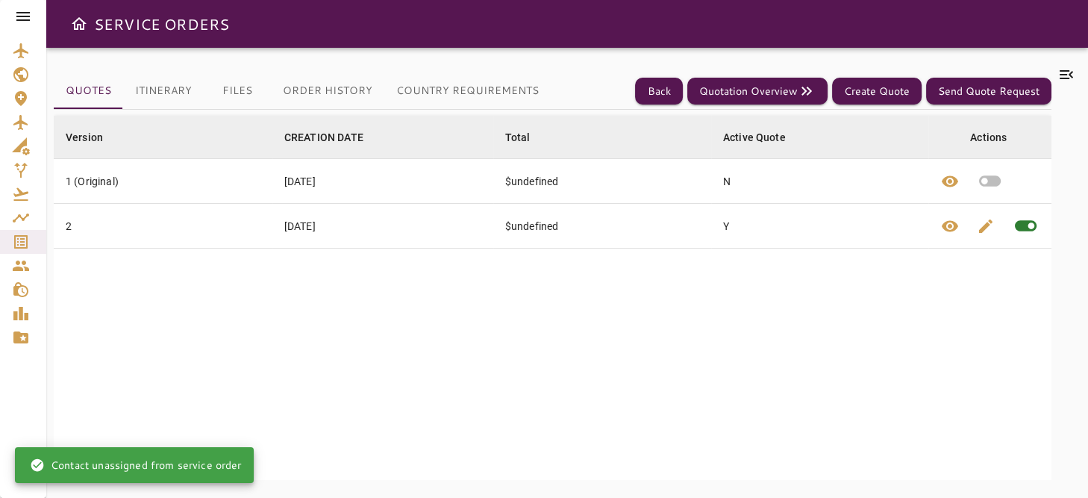
scroll to position [0, 0]
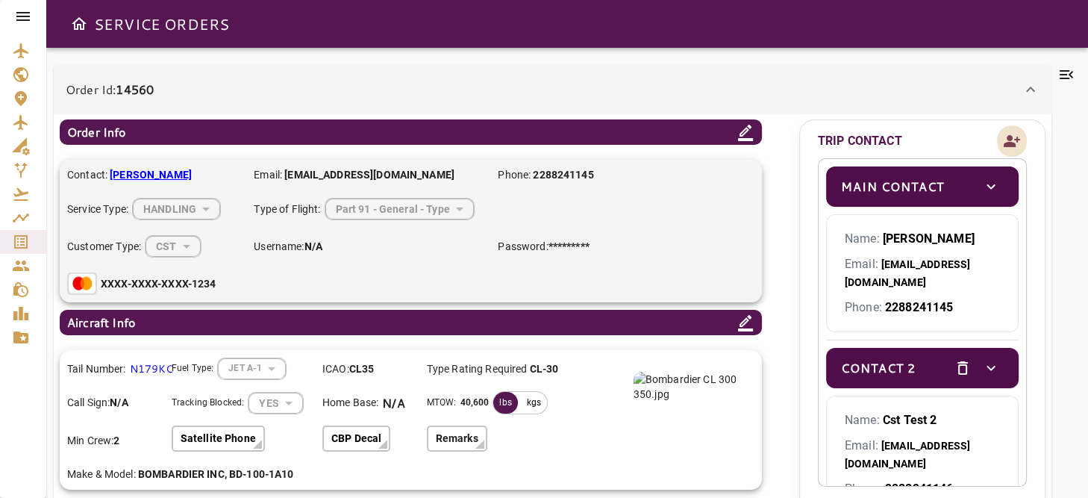
click at [1008, 140] on icon "Add new contact" at bounding box center [1012, 141] width 16 height 12
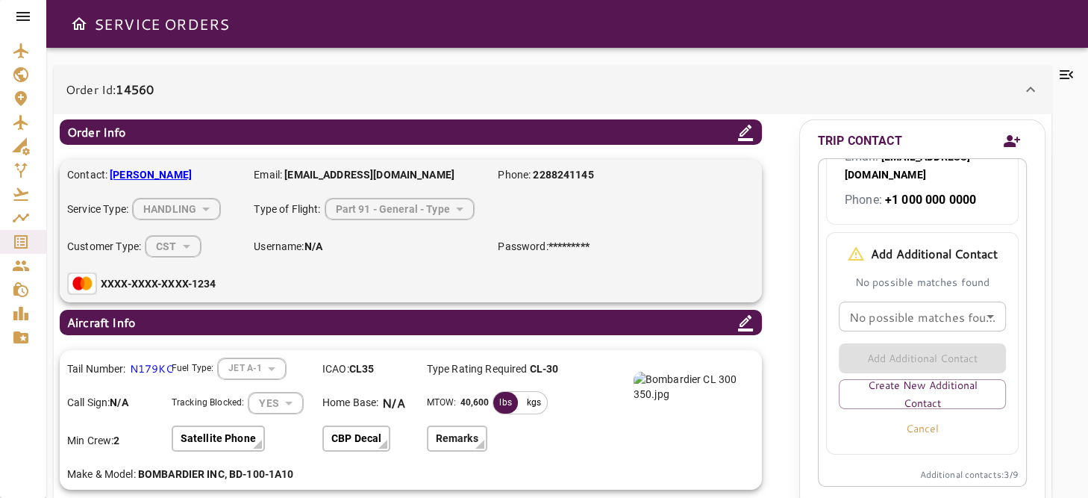
scroll to position [567, 0]
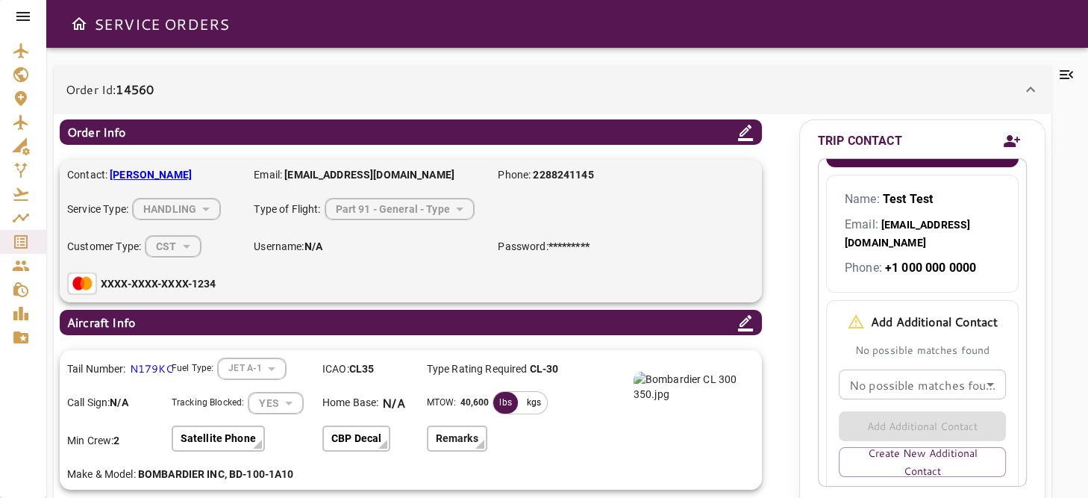
click at [984, 378] on icon "Open" at bounding box center [991, 384] width 18 height 18
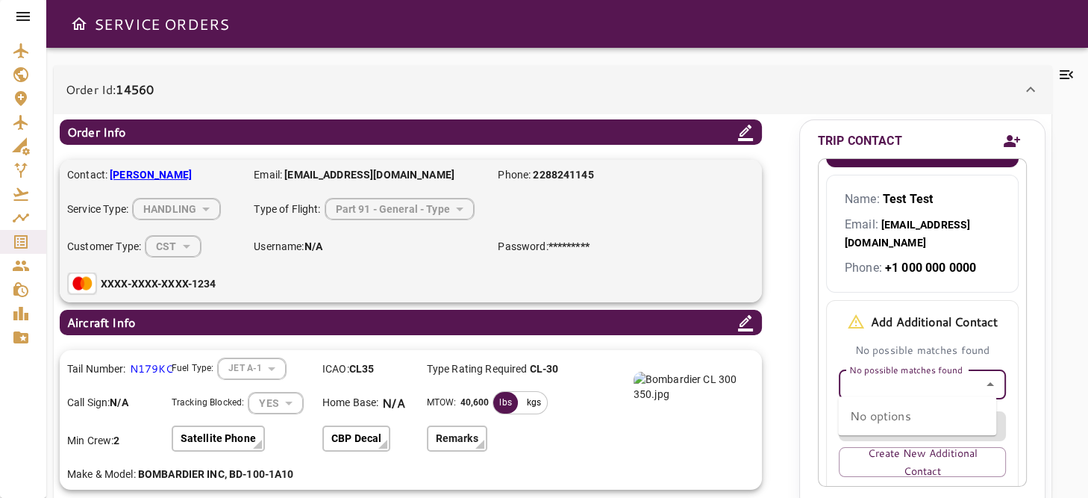
click at [985, 378] on icon "Close" at bounding box center [991, 384] width 18 height 18
click at [932, 458] on button "Create New Additional Contact" at bounding box center [922, 462] width 167 height 30
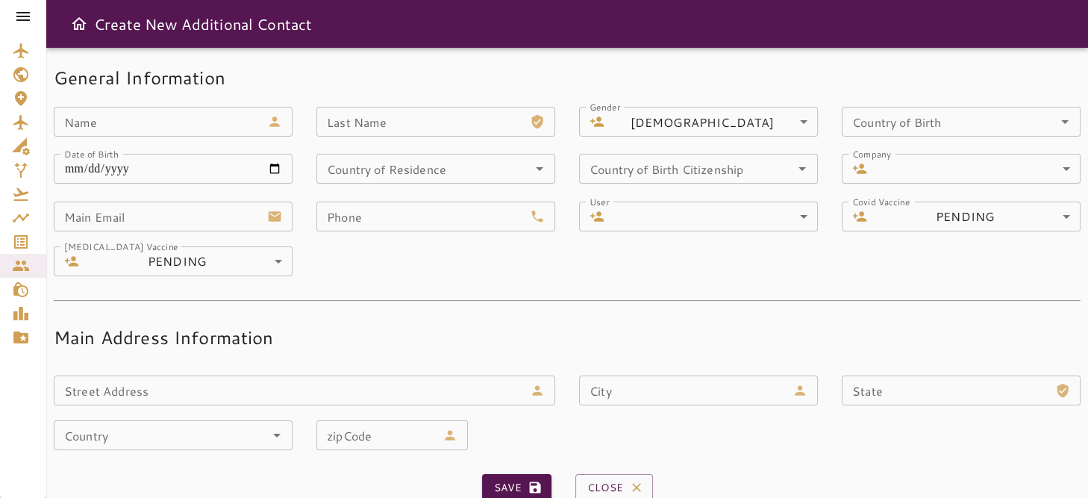
click at [188, 116] on input "Name" at bounding box center [157, 122] width 207 height 30
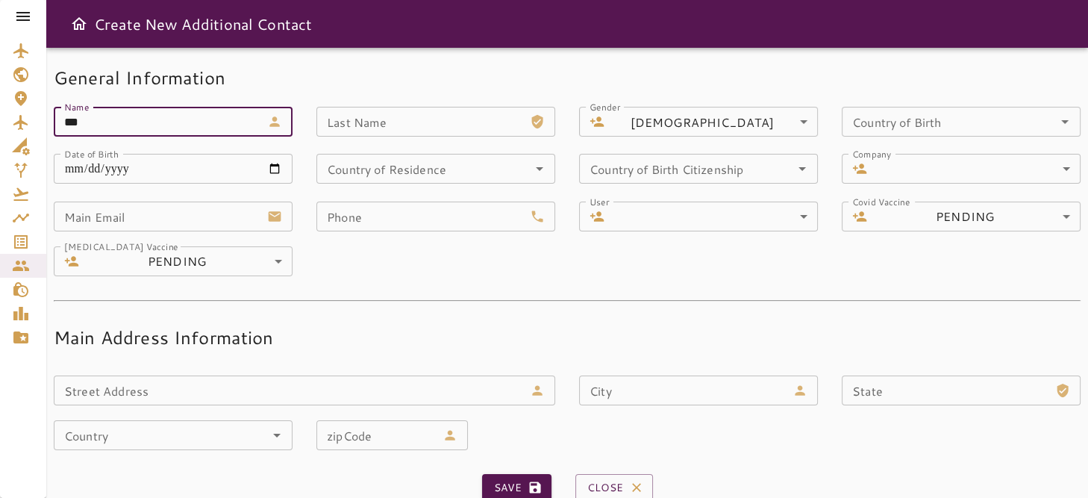
type input "*******"
click at [333, 127] on div "Last Name Last Name" at bounding box center [435, 122] width 239 height 30
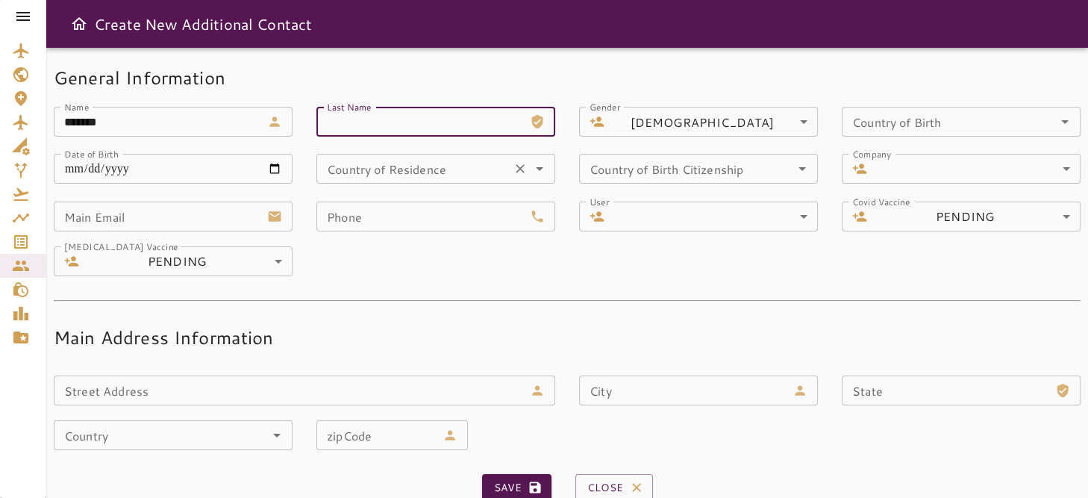
type input "****"
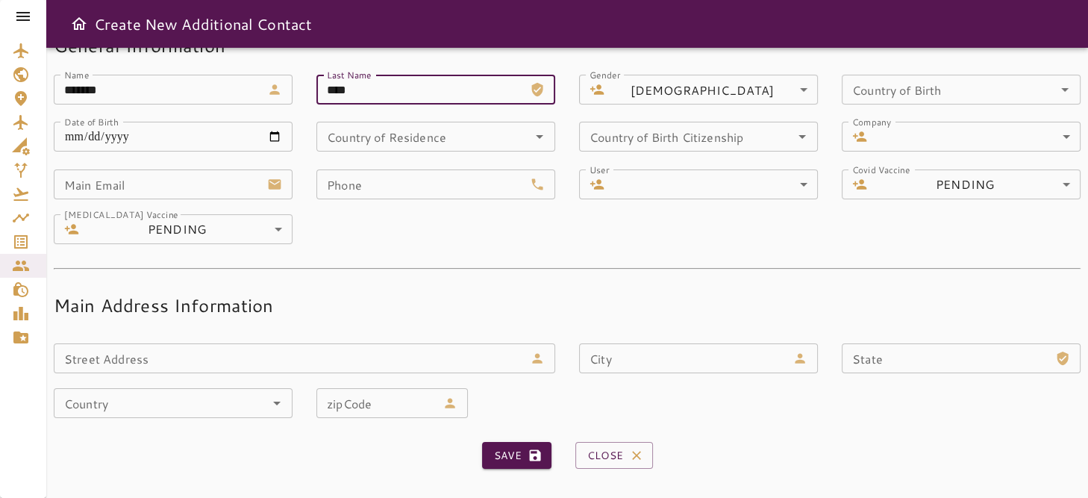
click at [228, 186] on input "Main Email" at bounding box center [157, 184] width 207 height 30
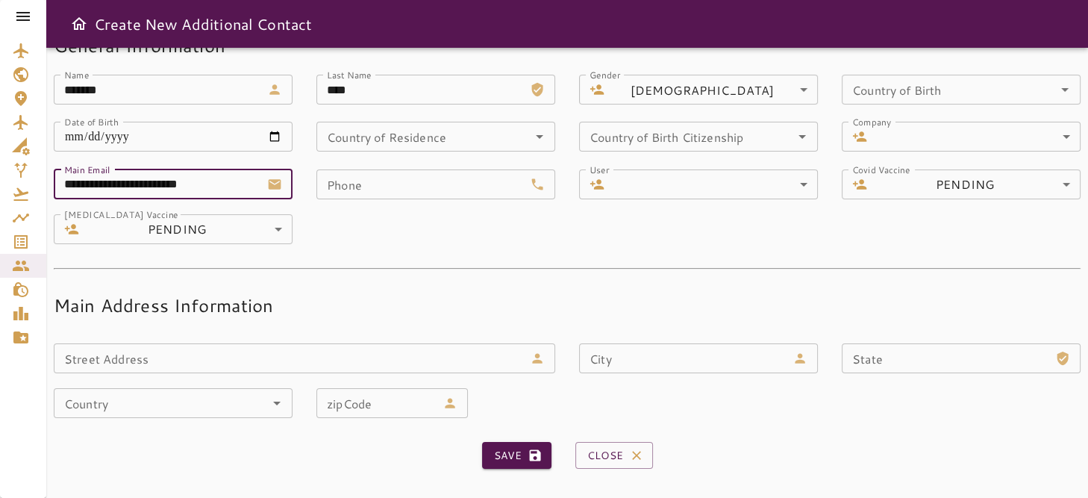
click at [436, 181] on input "Phone" at bounding box center [419, 184] width 207 height 30
type input "**********"
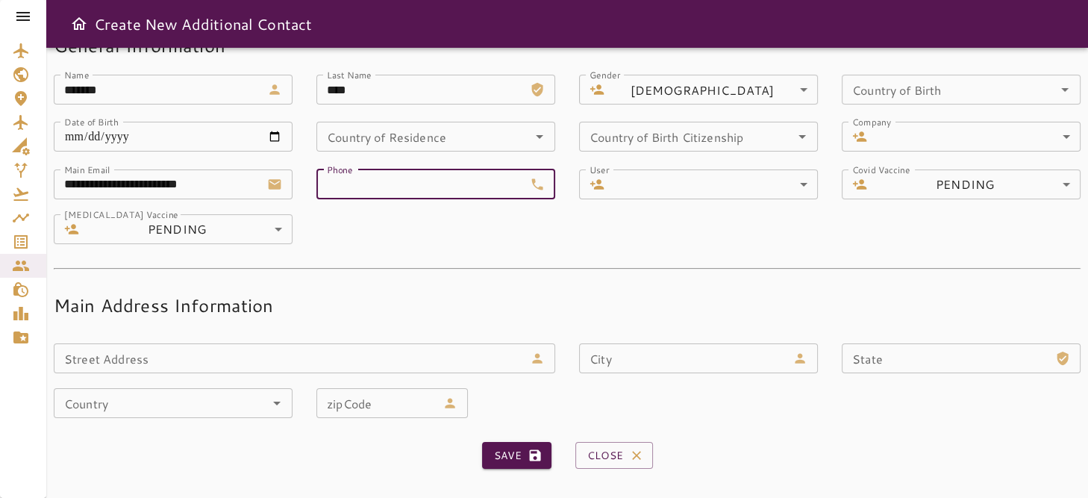
type input "**********"
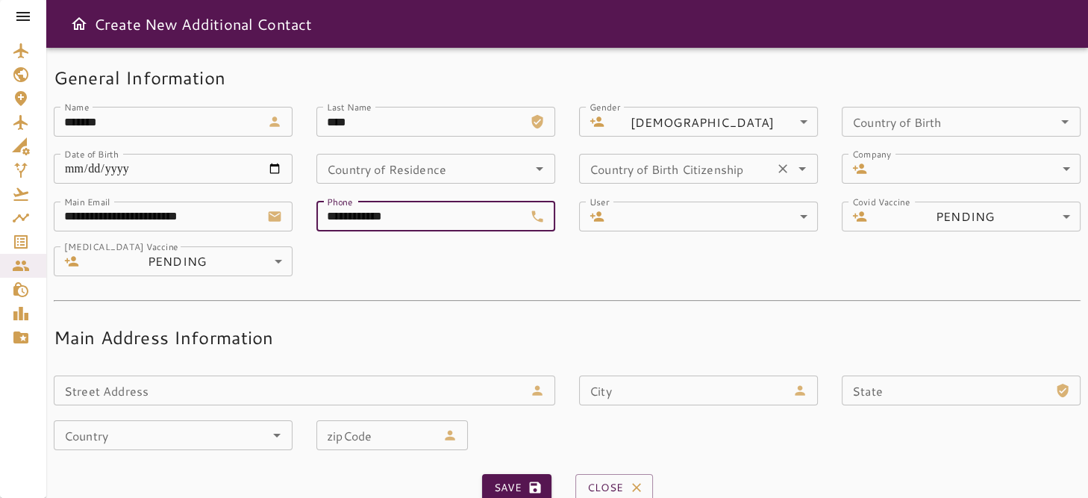
click at [735, 173] on div "Country of Birth Citizenship Country of Birth Citizenship" at bounding box center [698, 169] width 239 height 30
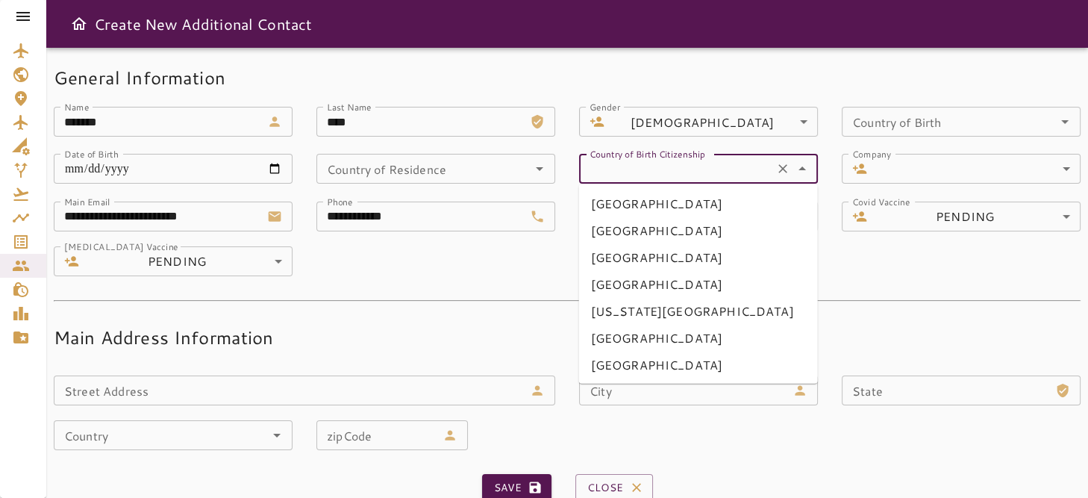
click at [658, 205] on li "AFGHANISTAN" at bounding box center [698, 203] width 239 height 27
type input "**********"
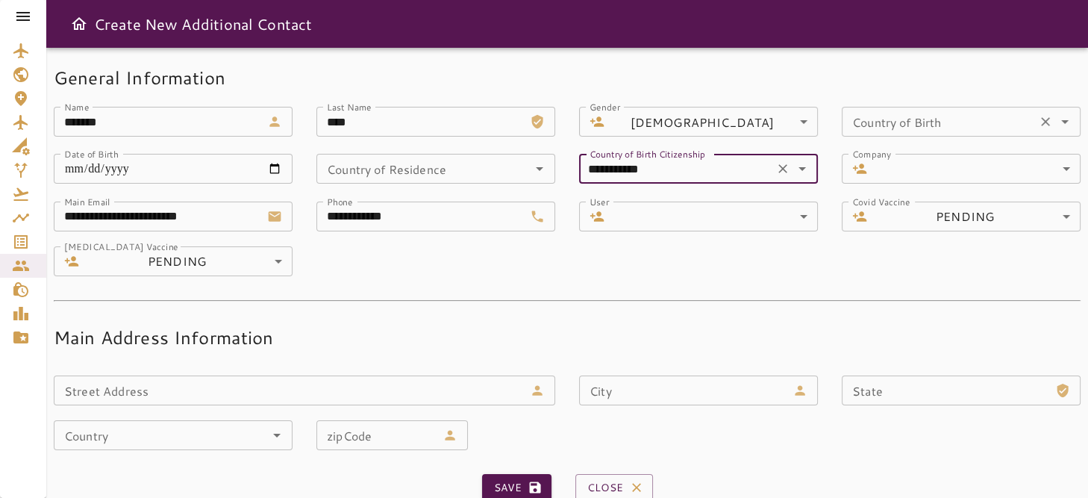
click at [910, 121] on div "Country of Birth Country of Birth" at bounding box center [961, 122] width 239 height 30
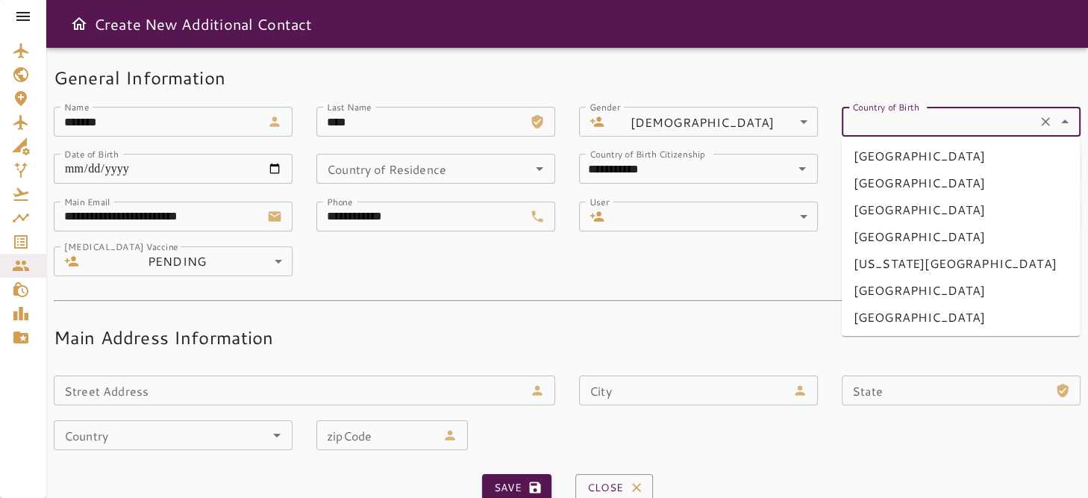
click at [899, 178] on li "ALAND ISLANDS" at bounding box center [961, 182] width 239 height 27
type input "**********"
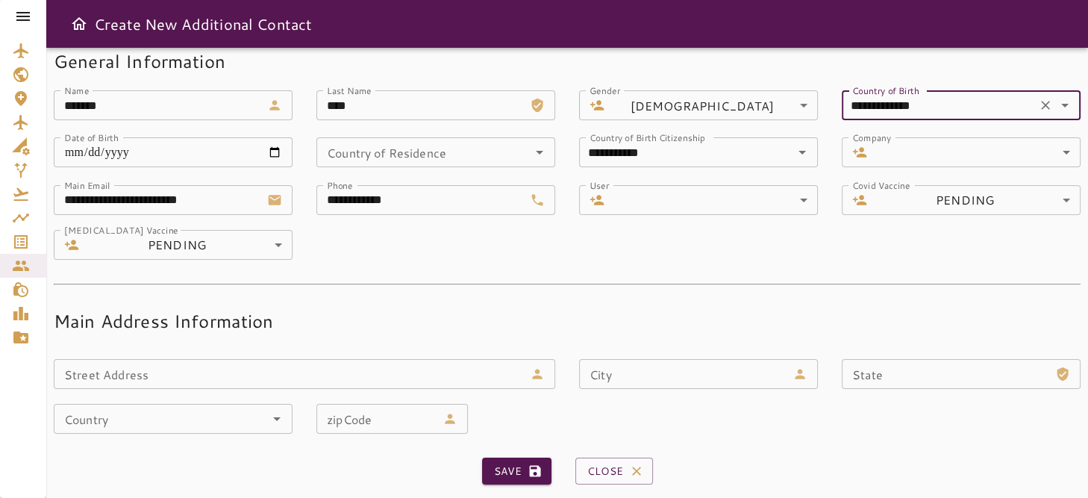
scroll to position [32, 0]
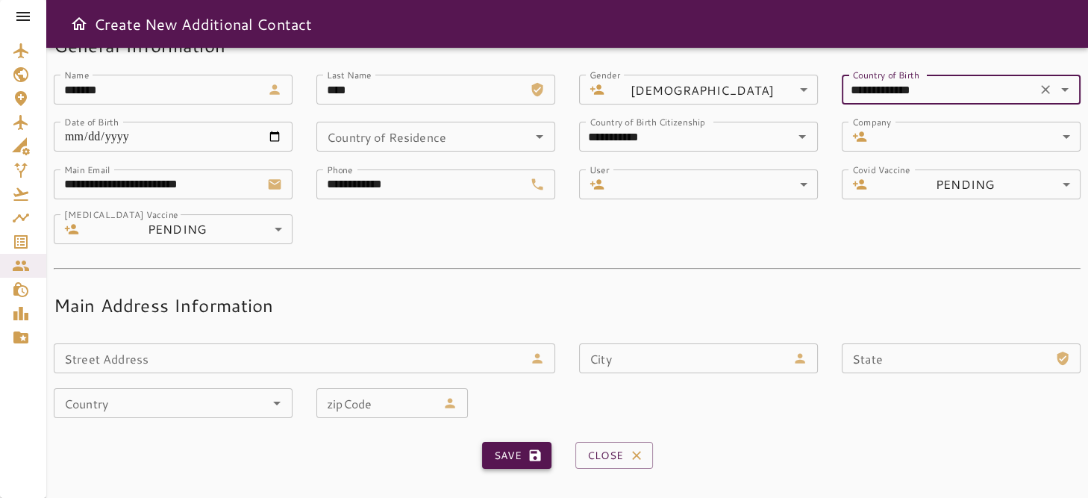
click at [510, 462] on button "Save" at bounding box center [516, 456] width 69 height 28
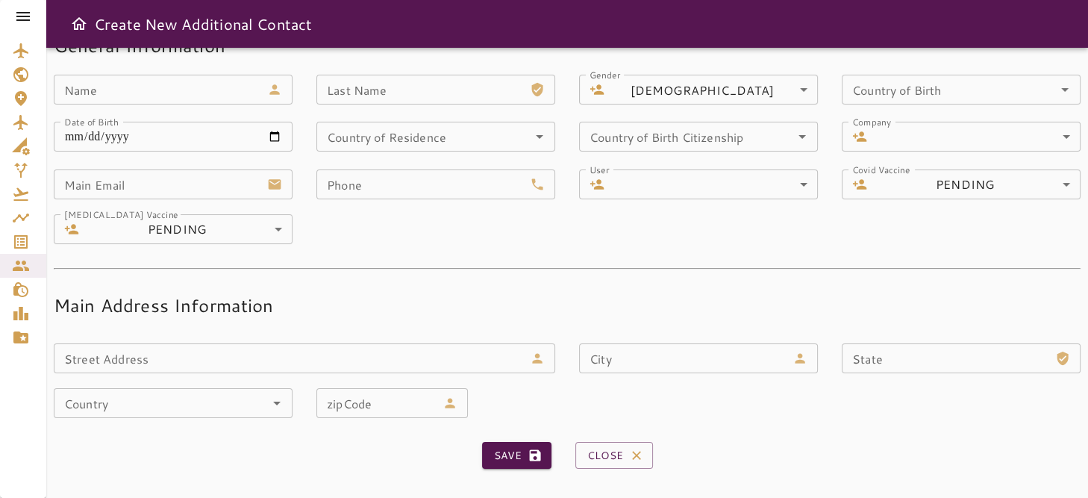
scroll to position [0, 0]
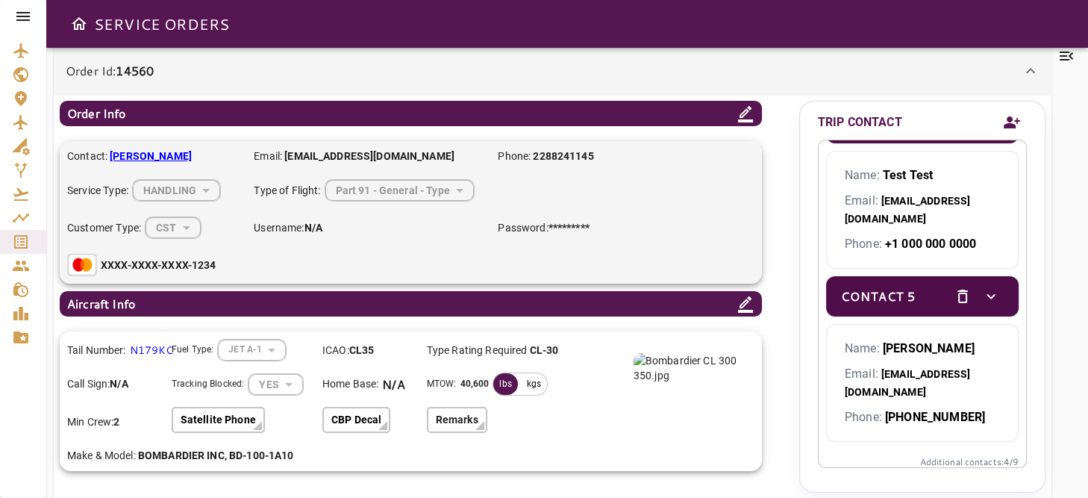
scroll to position [578, 0]
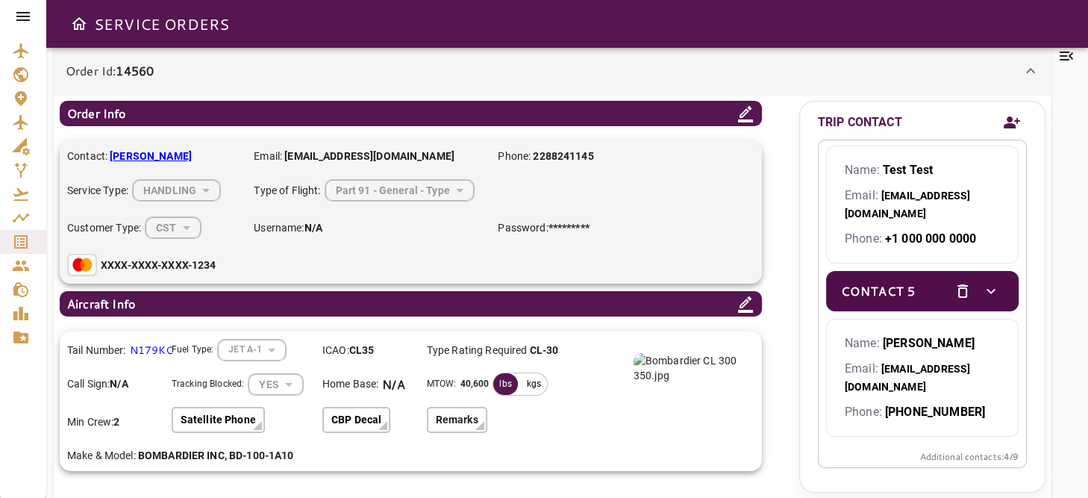
click at [1012, 122] on icon "Add new contact" at bounding box center [1012, 122] width 18 height 22
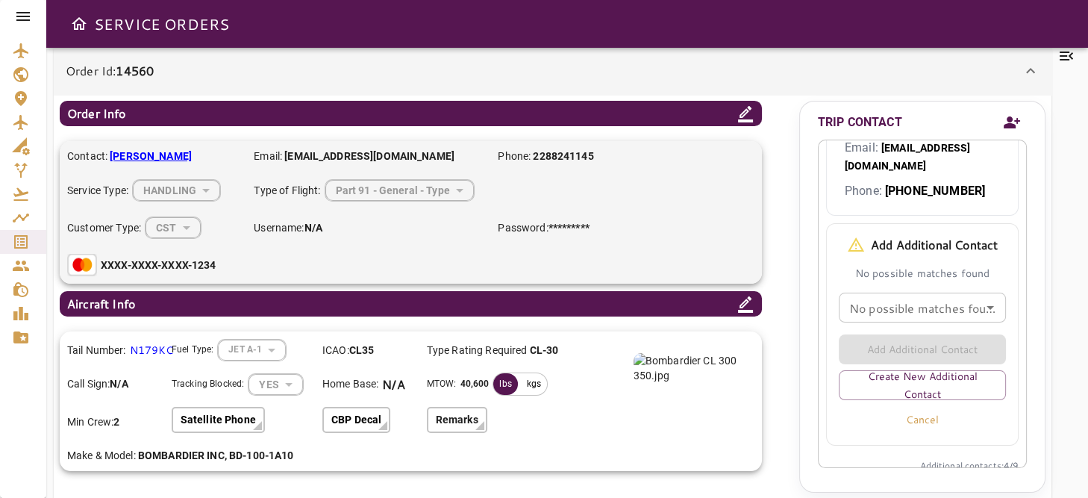
scroll to position [808, 0]
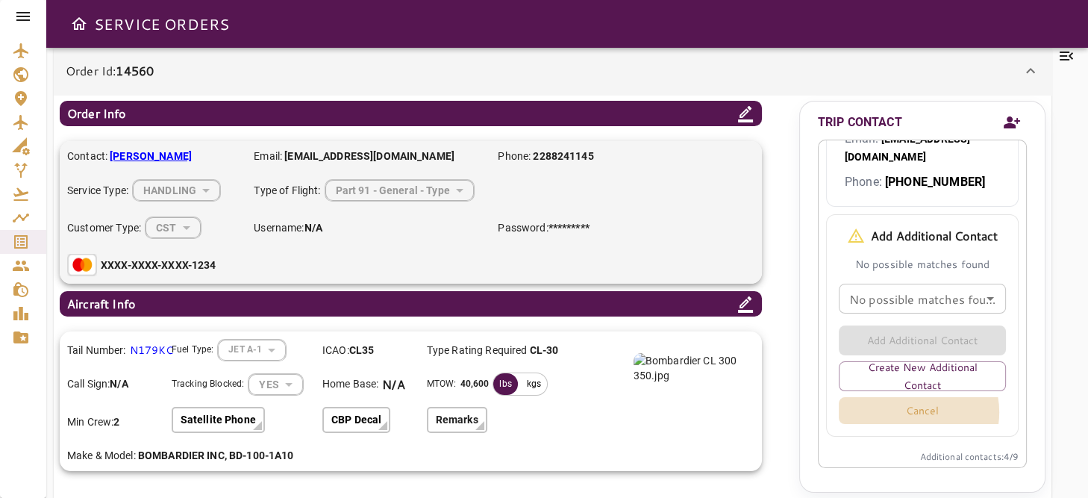
click at [911, 408] on button "Cancel" at bounding box center [922, 410] width 167 height 27
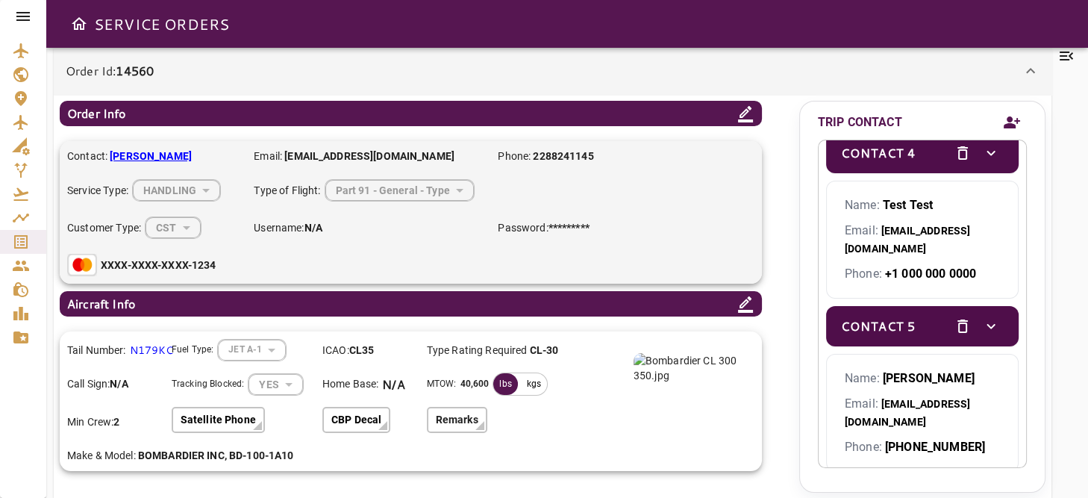
scroll to position [578, 0]
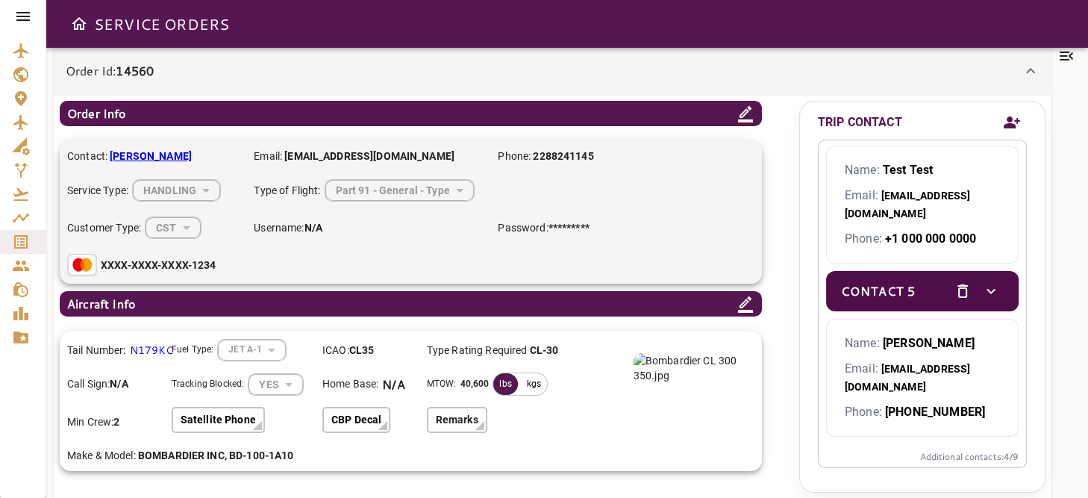
click at [1009, 118] on icon "Add new contact" at bounding box center [1012, 122] width 16 height 12
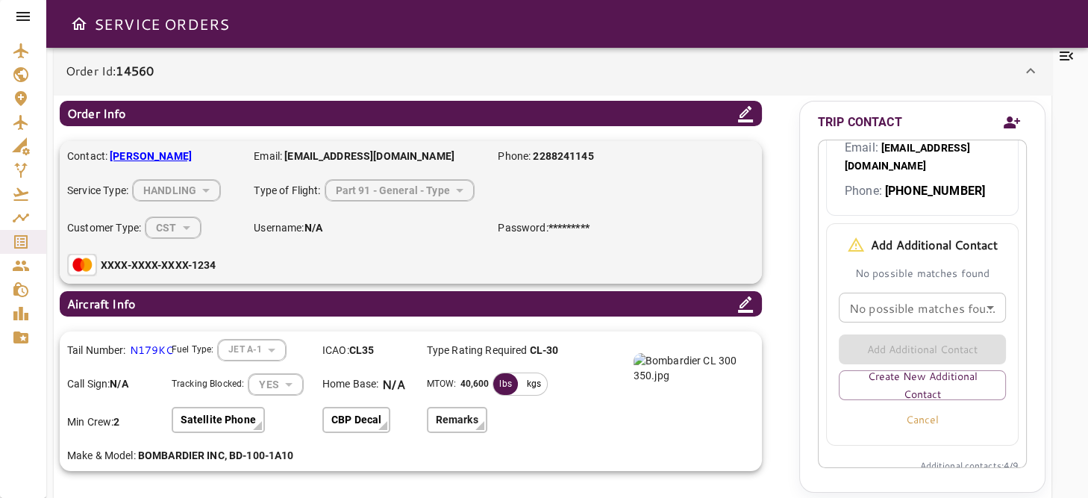
scroll to position [808, 0]
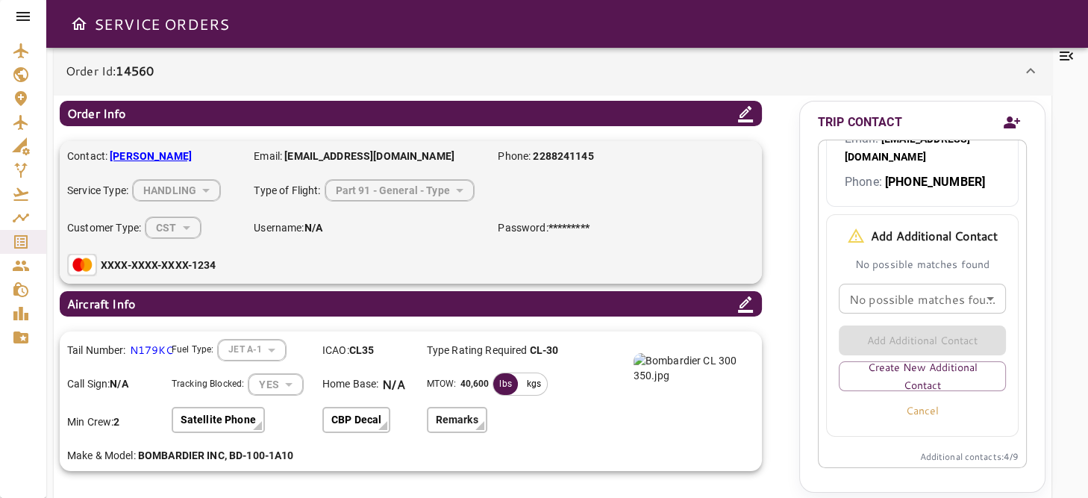
click at [525, 380] on div "kgs" at bounding box center [534, 384] width 26 height 22
click at [505, 380] on div "lbs" at bounding box center [505, 384] width 24 height 22
click at [524, 376] on div "kgs" at bounding box center [534, 384] width 26 height 22
click at [501, 383] on div "lbs" at bounding box center [505, 384] width 24 height 22
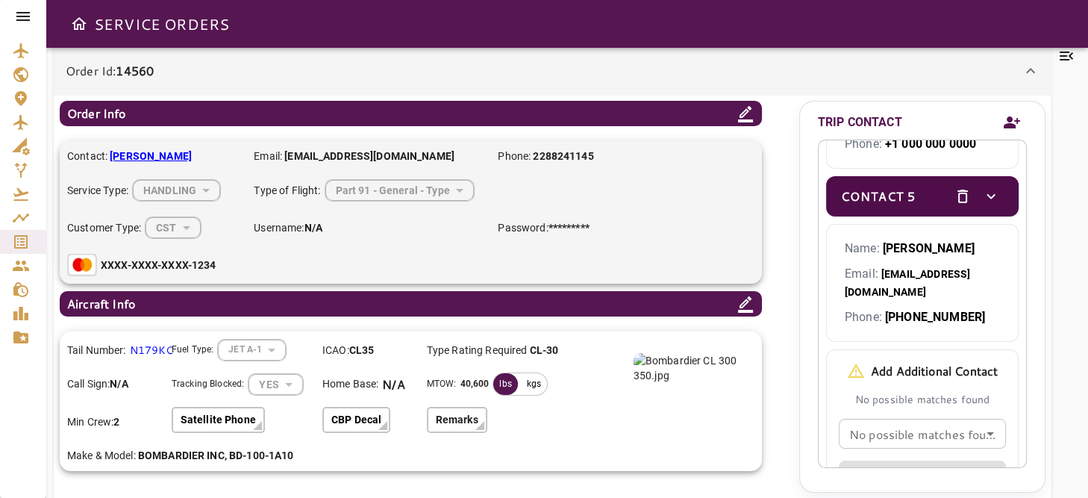
scroll to position [672, 0]
click at [954, 193] on icon "delete" at bounding box center [963, 197] width 18 height 18
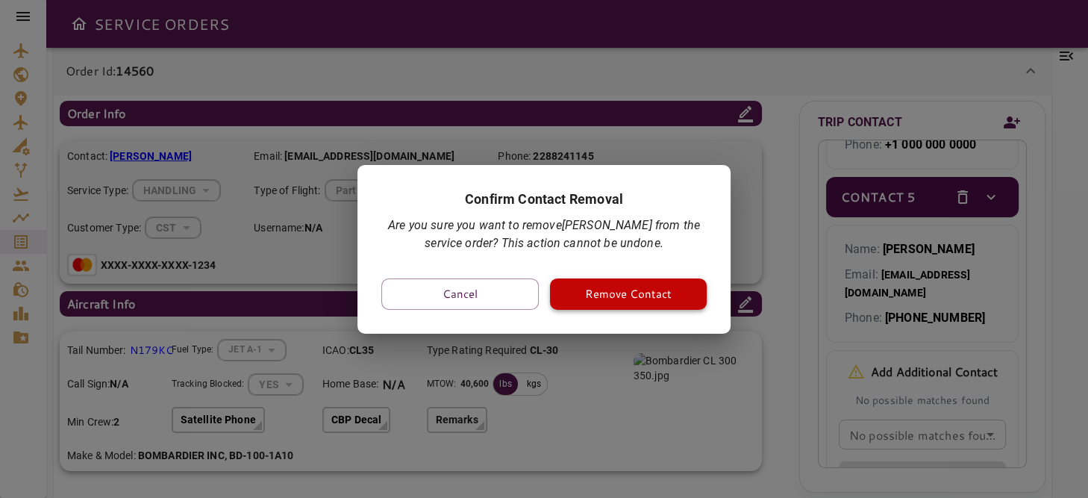
click at [609, 293] on button "Remove Contact" at bounding box center [628, 293] width 157 height 31
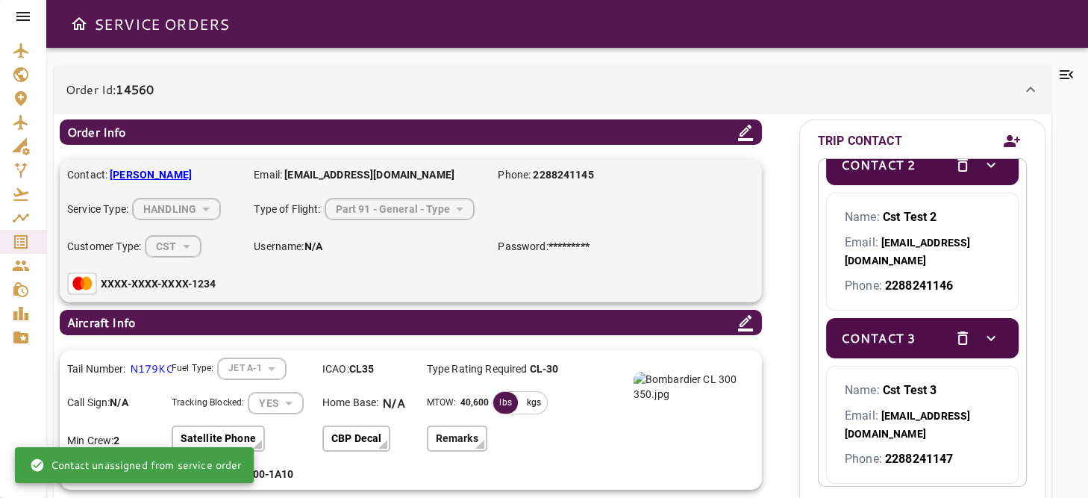
scroll to position [406, 0]
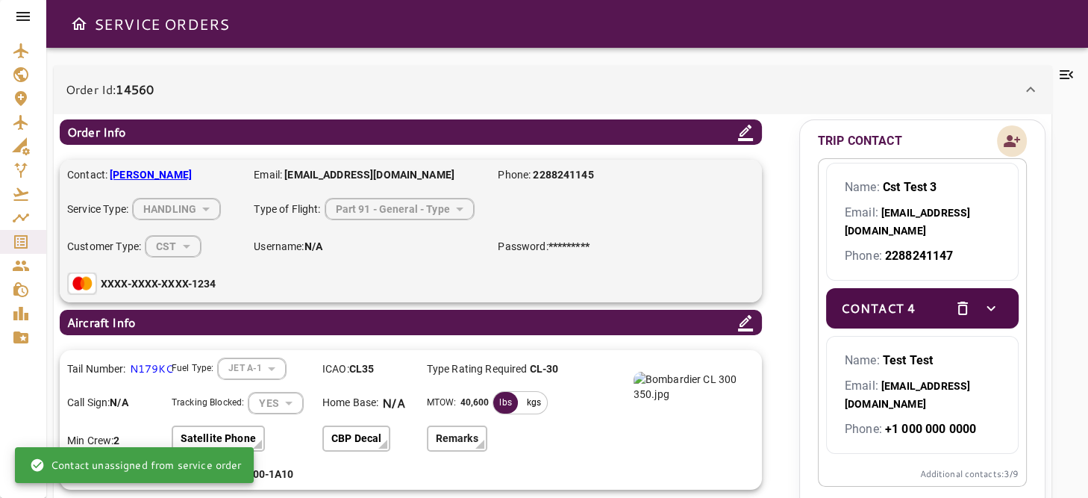
click at [1014, 140] on icon "Add new contact" at bounding box center [1012, 141] width 18 height 22
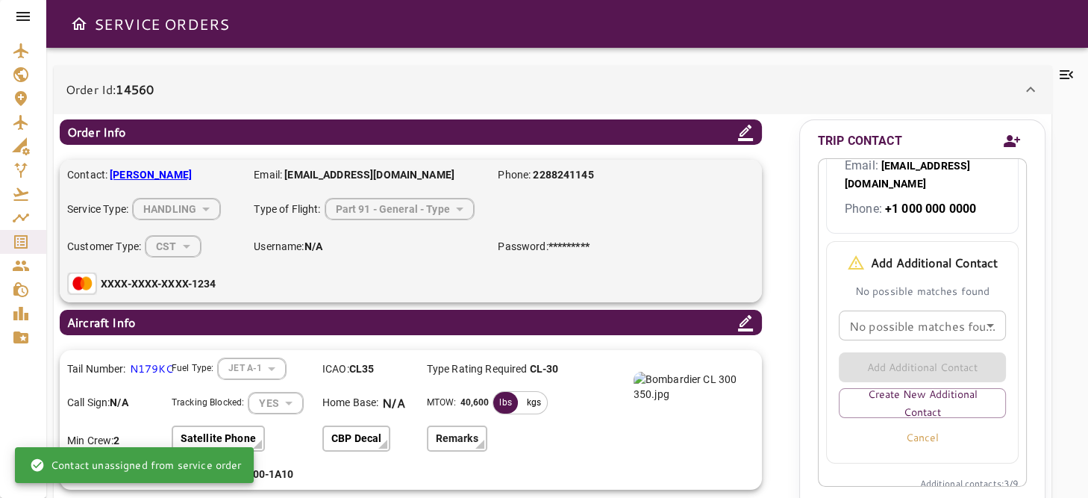
scroll to position [635, 0]
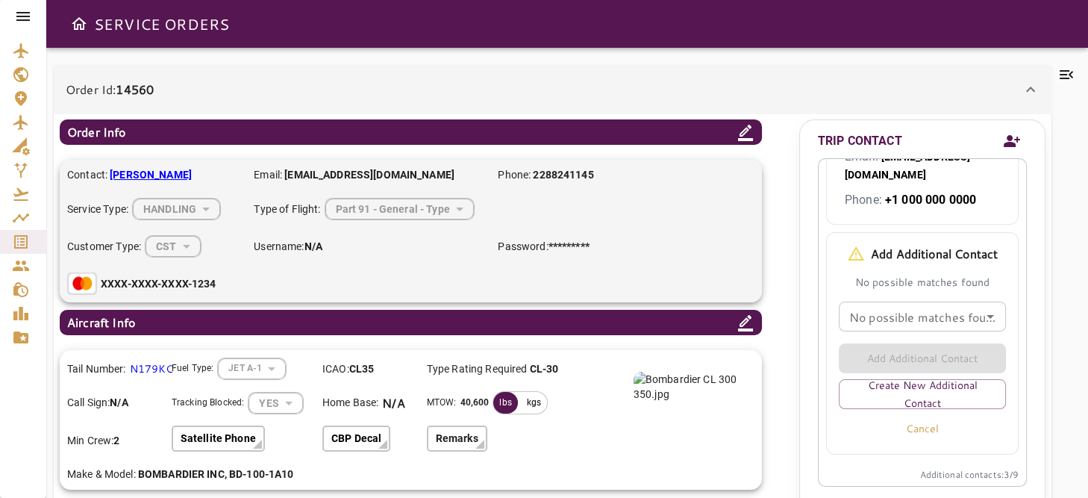
click at [959, 313] on input "No possible matches found" at bounding box center [922, 316] width 158 height 21
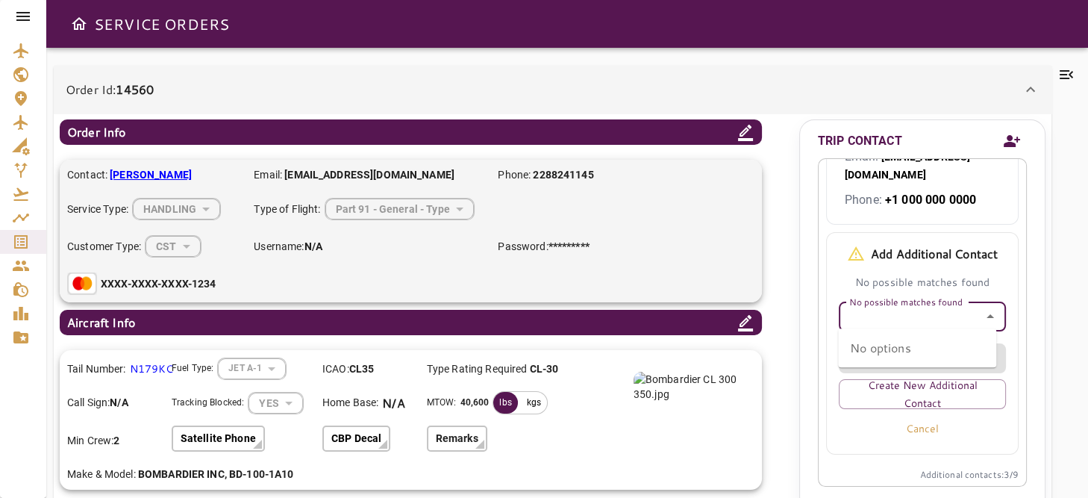
click at [982, 308] on icon "Close" at bounding box center [991, 317] width 18 height 18
click at [928, 425] on button "Cancel" at bounding box center [922, 428] width 167 height 27
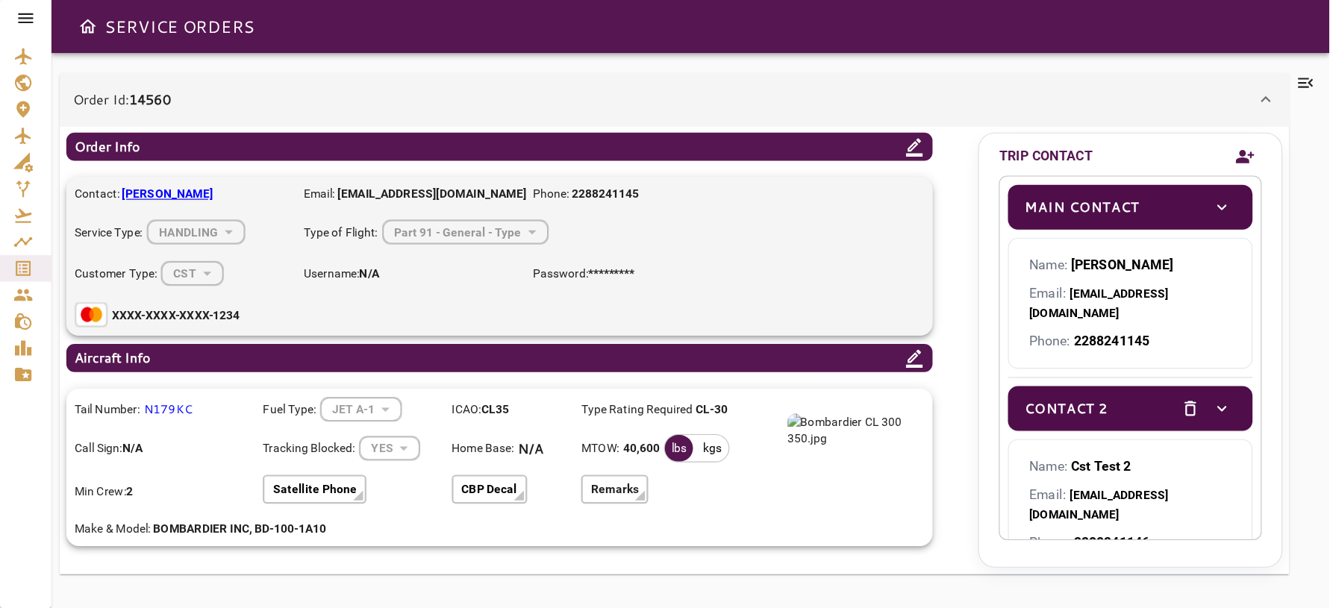
scroll to position [0, 0]
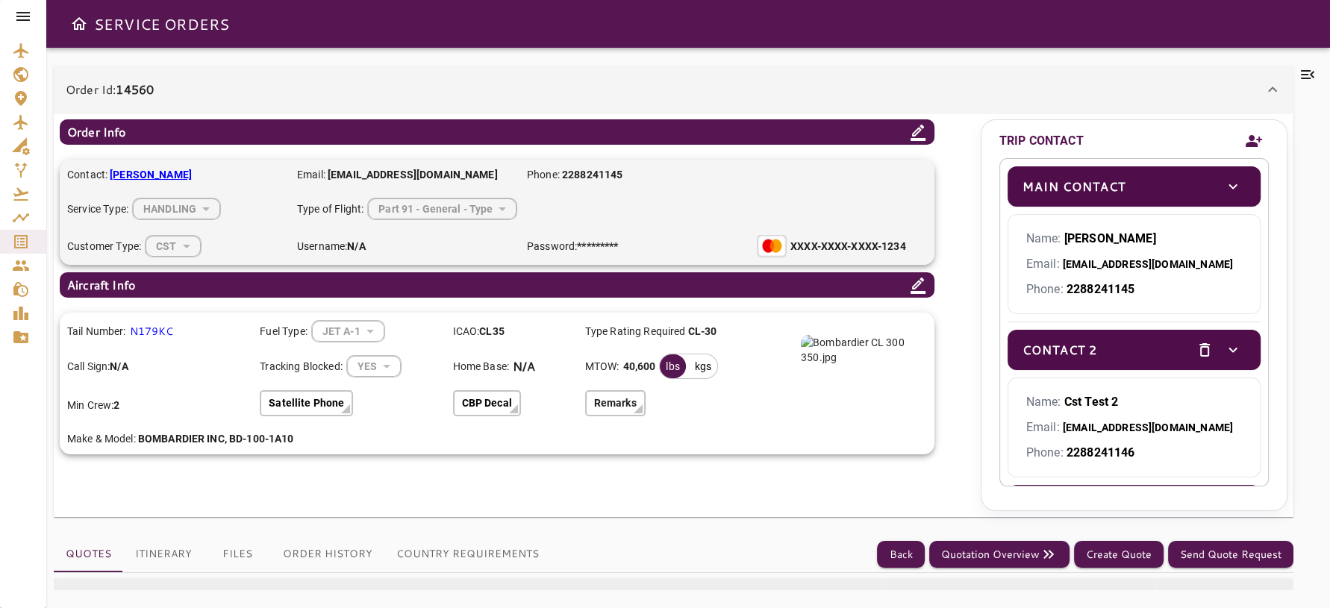
drag, startPoint x: 1031, startPoint y: 1, endPoint x: 974, endPoint y: 165, distance: 173.7
click at [974, 165] on div "**********" at bounding box center [520, 286] width 921 height 335
click at [1087, 81] on div "Order Id: 14560" at bounding box center [665, 90] width 1198 height 18
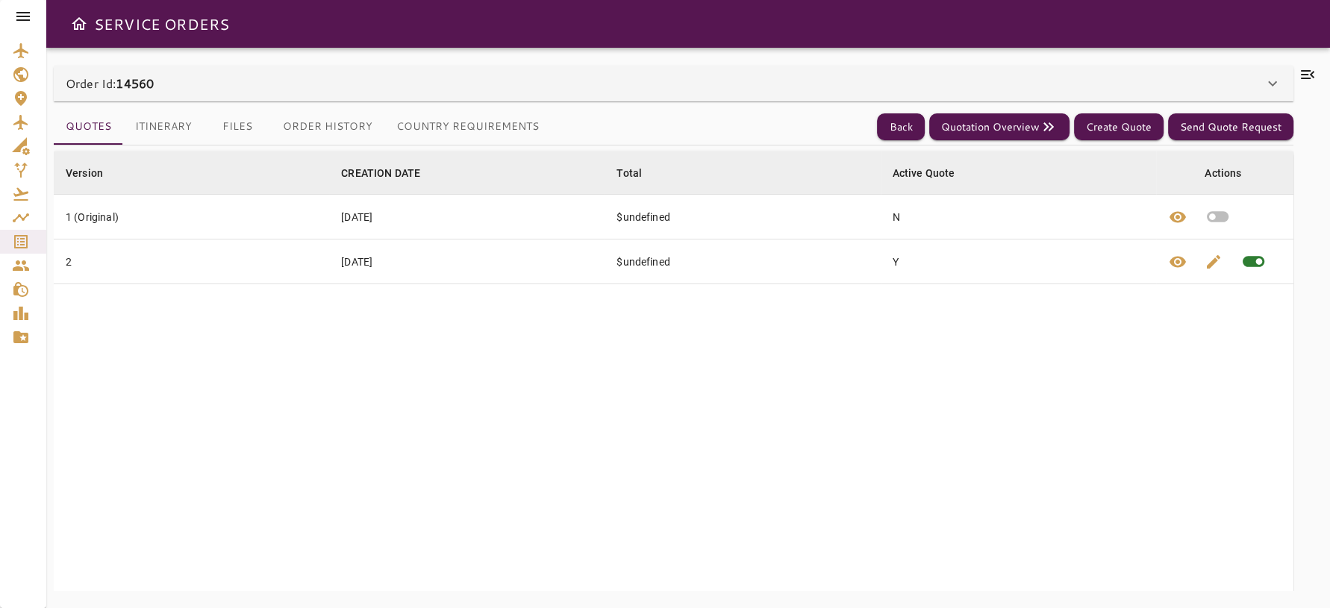
click at [1061, 80] on div "Order Id: 14560" at bounding box center [665, 84] width 1198 height 18
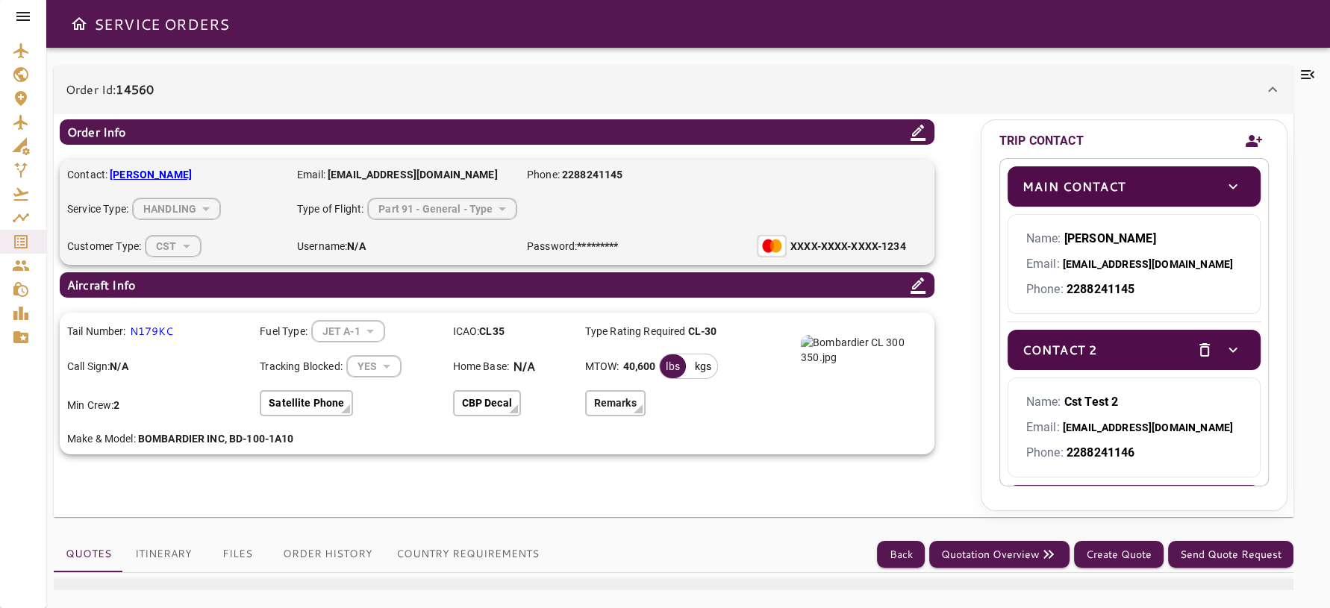
click at [849, 87] on div "Order Id: 14560" at bounding box center [665, 90] width 1198 height 18
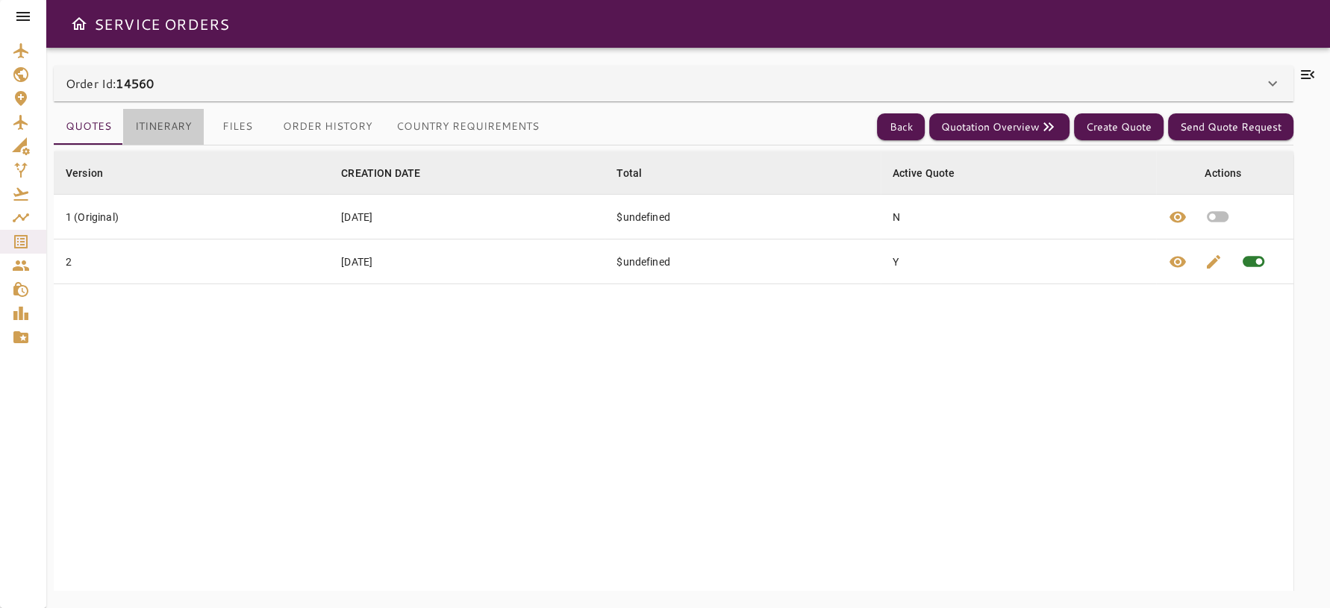
click at [162, 127] on button "Itinerary" at bounding box center [163, 127] width 81 height 36
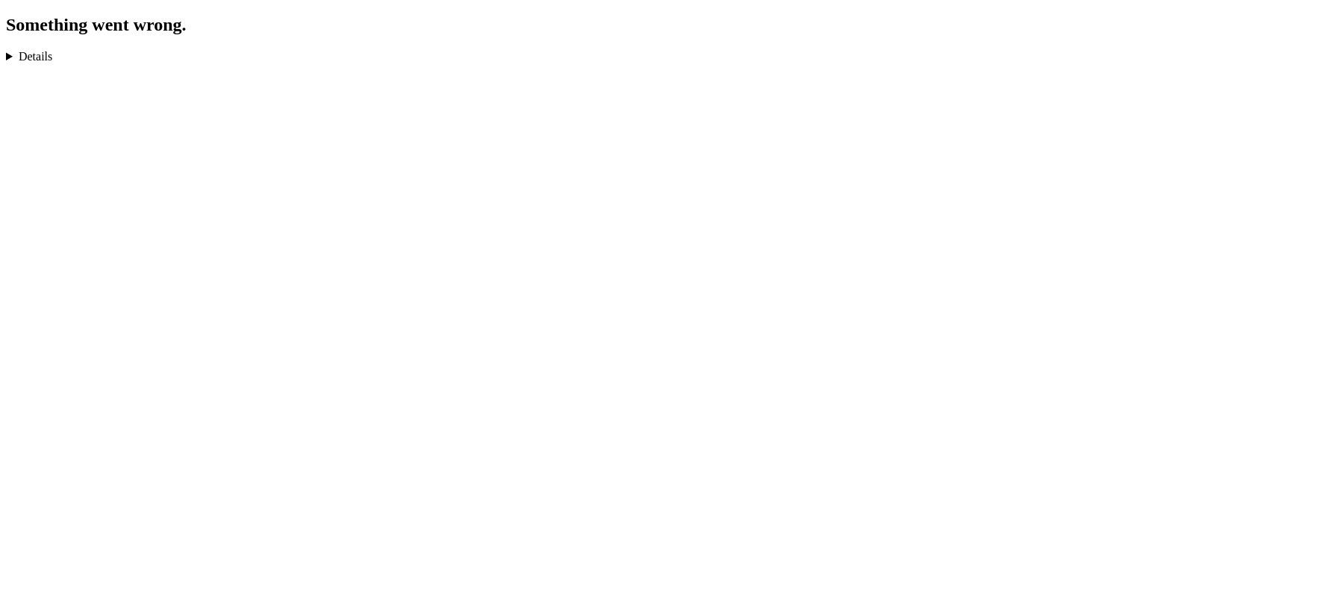
drag, startPoint x: 1304, startPoint y: 1, endPoint x: 829, endPoint y: 230, distance: 526.8
click at [829, 69] on html "Something went wrong. TypeError: Cannot read properties of null (reading 'scrol…" at bounding box center [665, 34] width 1330 height 69
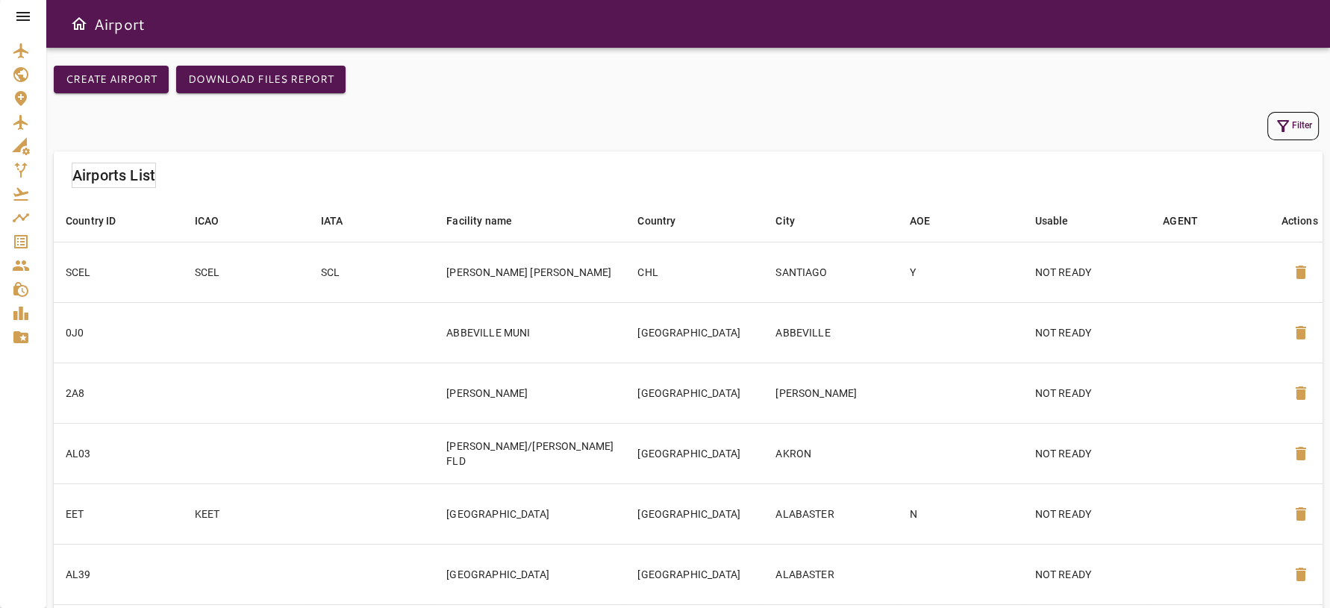
click at [30, 4] on div at bounding box center [23, 16] width 46 height 33
click at [28, 15] on icon at bounding box center [23, 16] width 18 height 18
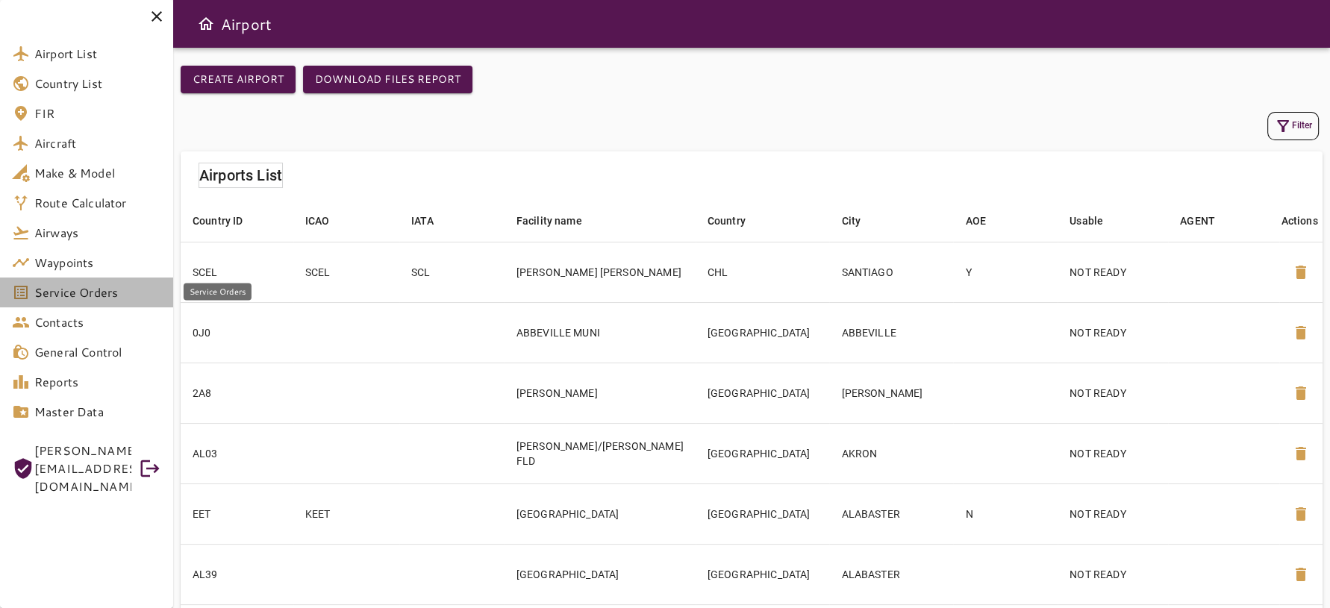
click at [62, 292] on span "Service Orders" at bounding box center [97, 293] width 127 height 18
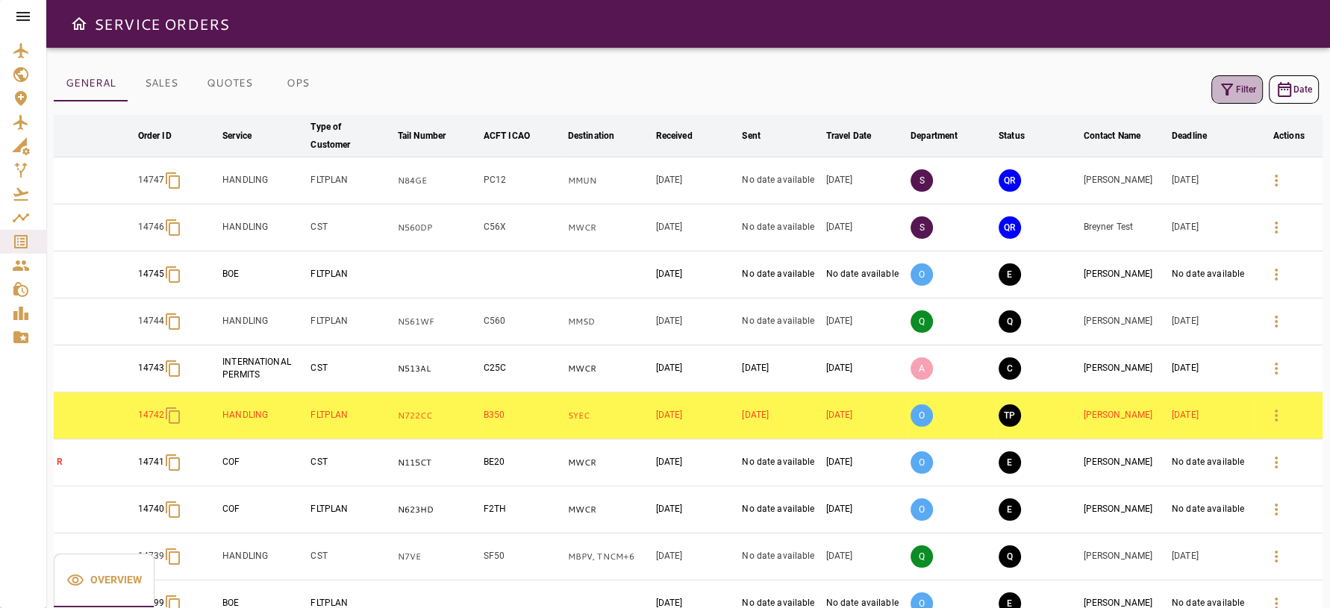
click at [1238, 95] on button "Filter" at bounding box center [1237, 89] width 52 height 28
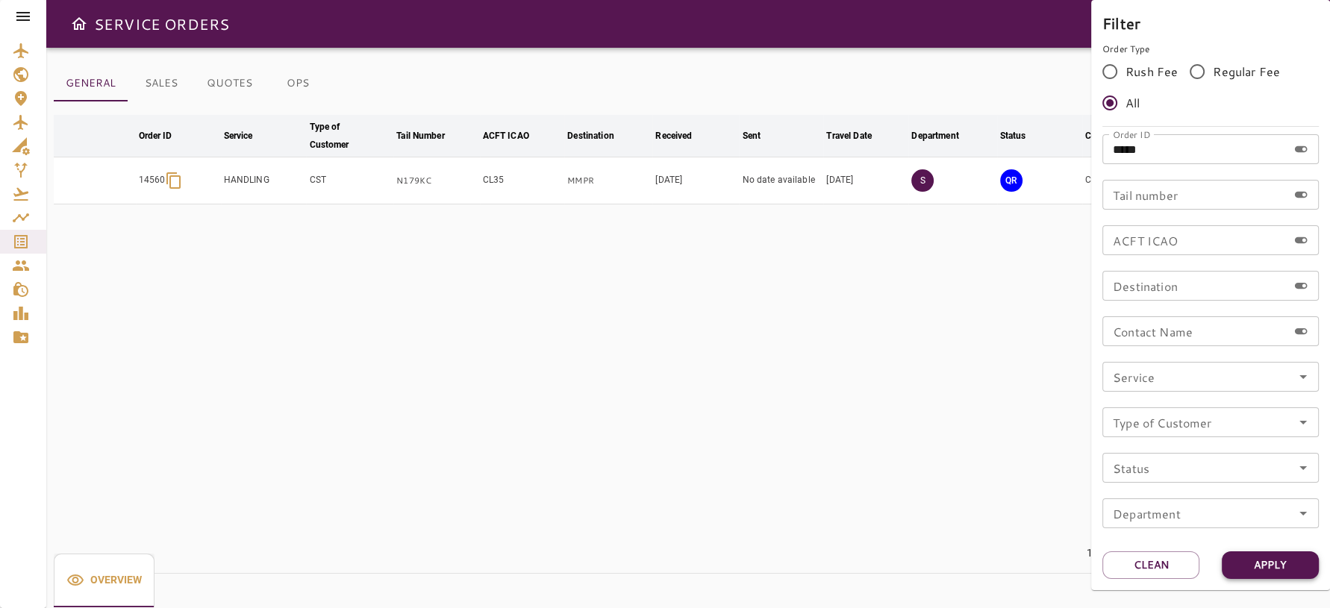
click at [1269, 577] on button "Apply" at bounding box center [1270, 566] width 97 height 28
click at [1047, 501] on div at bounding box center [665, 304] width 1330 height 608
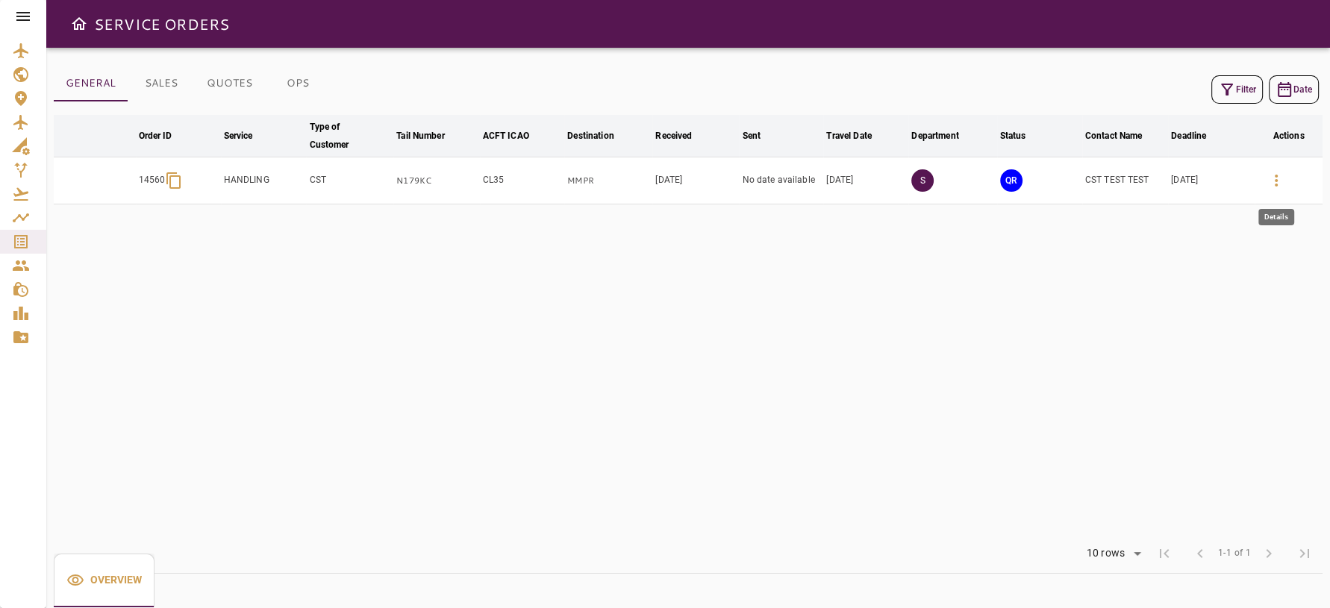
click at [1280, 178] on icon "button" at bounding box center [1276, 181] width 18 height 18
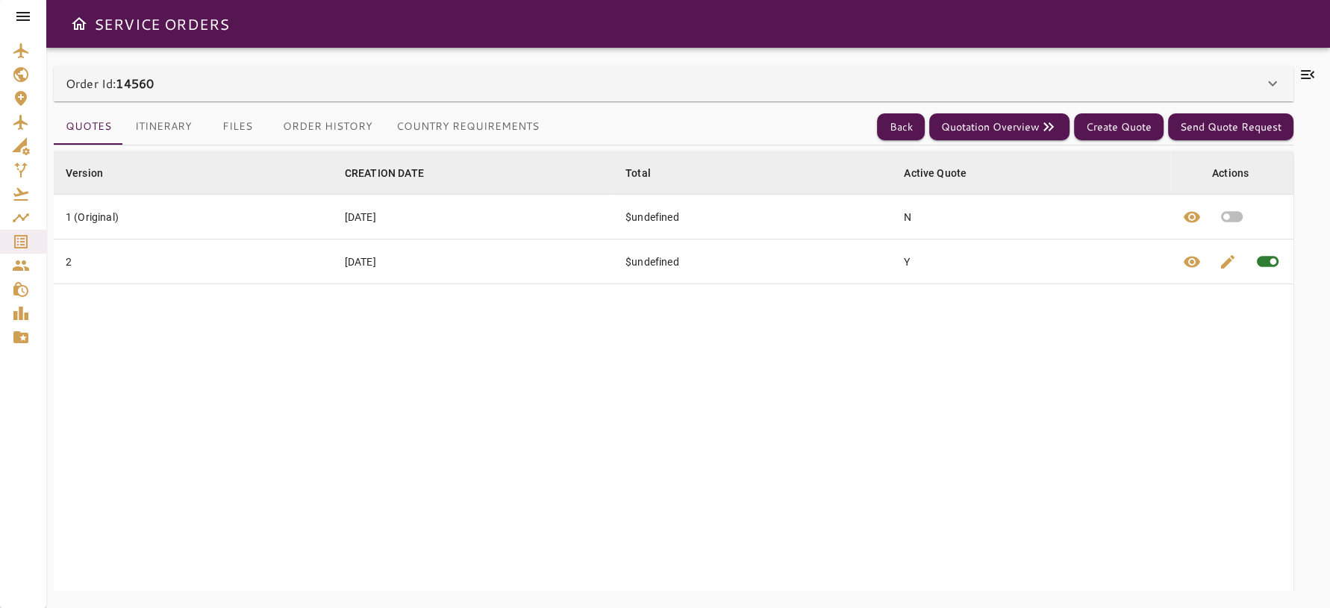
click at [28, 22] on icon at bounding box center [23, 16] width 18 height 18
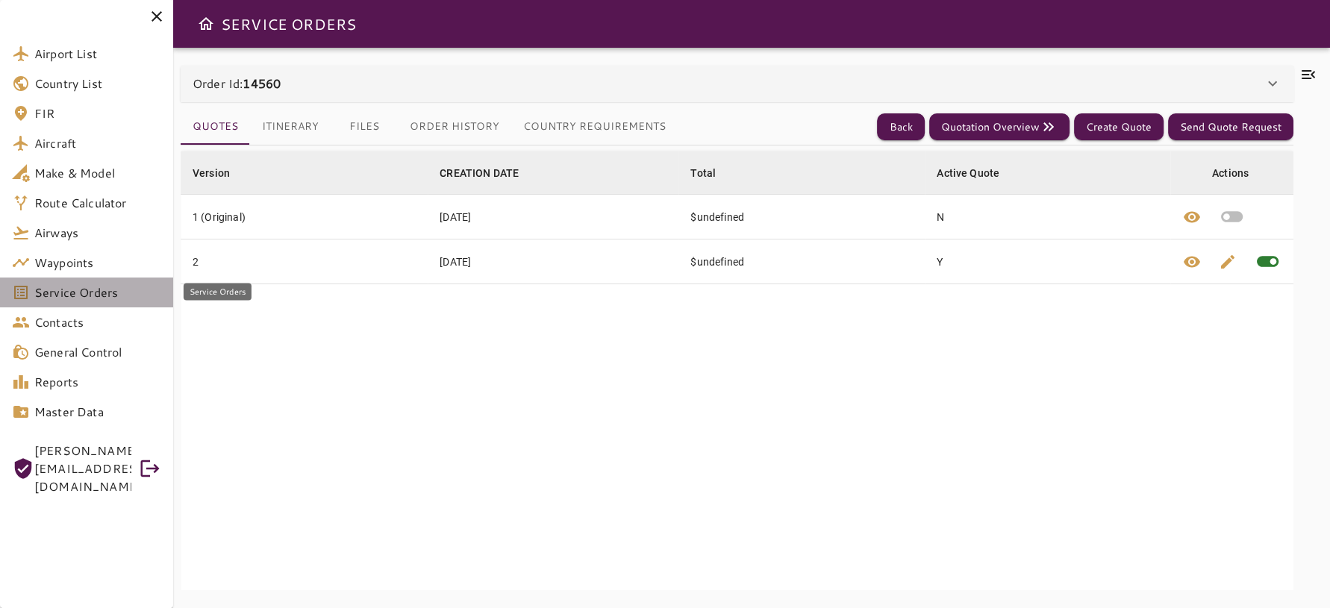
click at [107, 291] on span "Service Orders" at bounding box center [97, 293] width 127 height 18
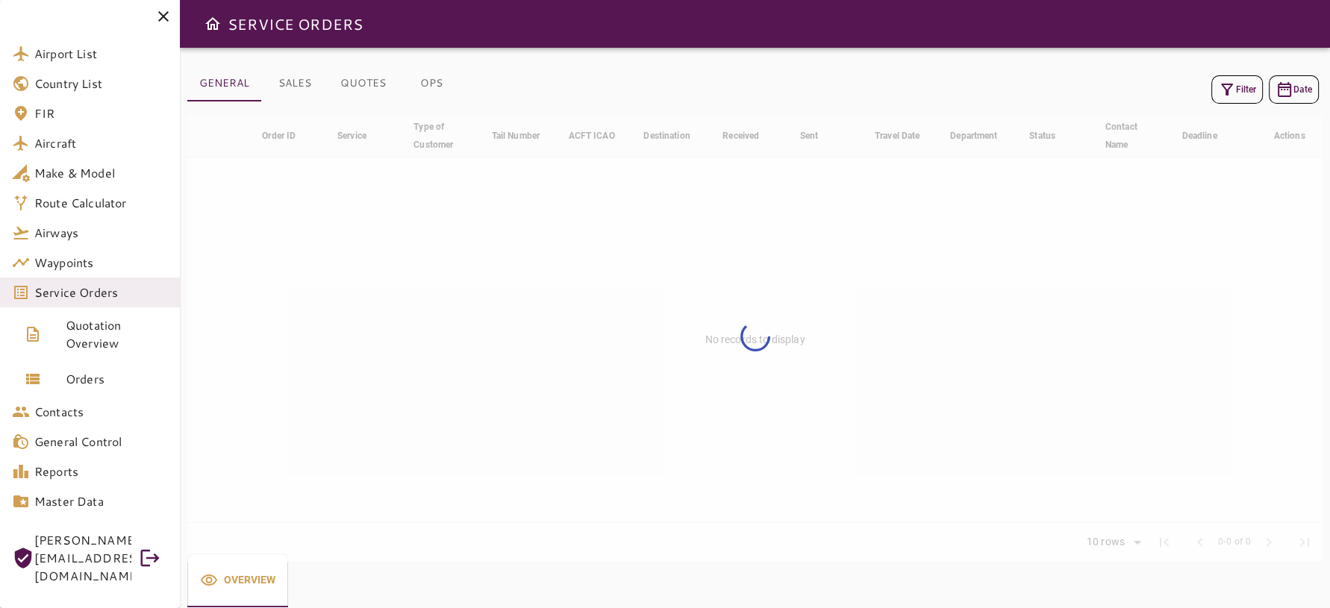
click at [1244, 89] on button "Filter" at bounding box center [1237, 89] width 52 height 28
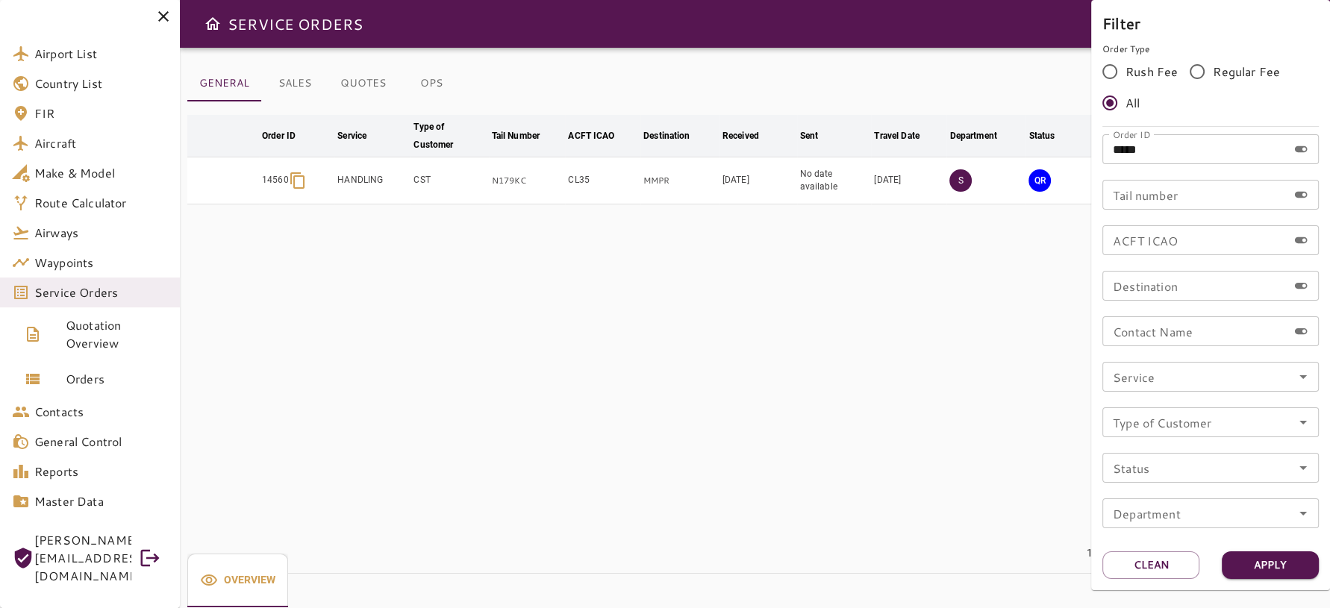
click at [1197, 142] on input "*****" at bounding box center [1194, 149] width 185 height 30
type input "*****"
click at [1265, 558] on button "Apply" at bounding box center [1270, 566] width 97 height 28
click at [947, 387] on div at bounding box center [665, 304] width 1330 height 608
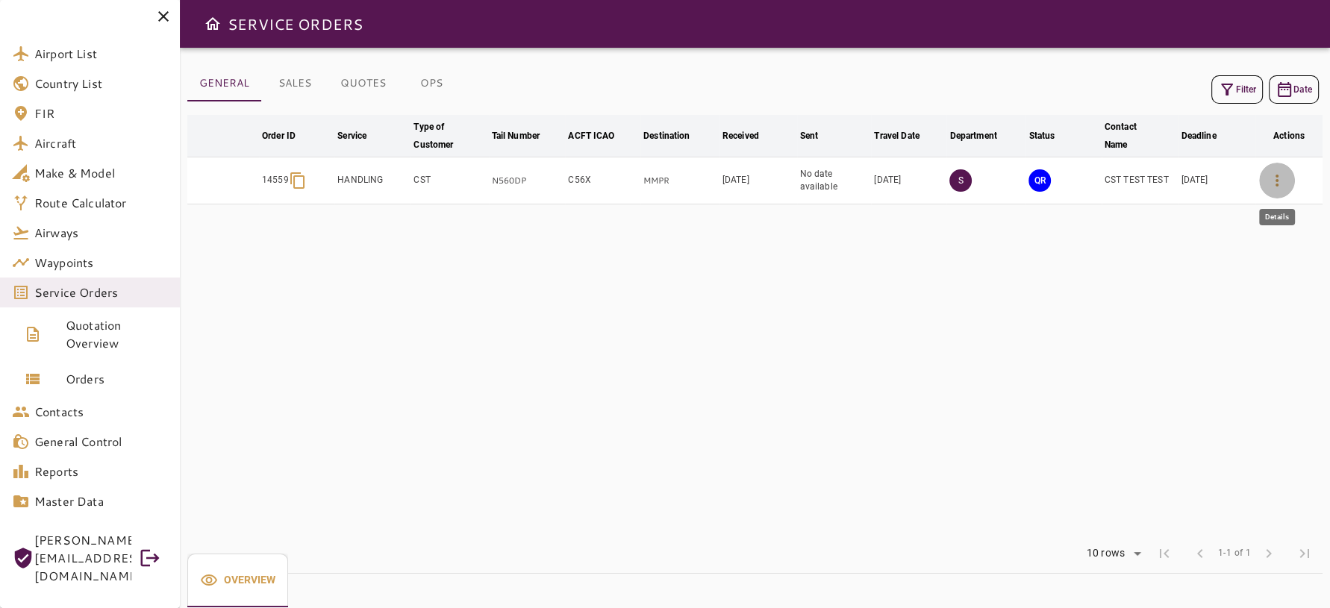
click at [1277, 185] on icon "button" at bounding box center [1277, 181] width 3 height 12
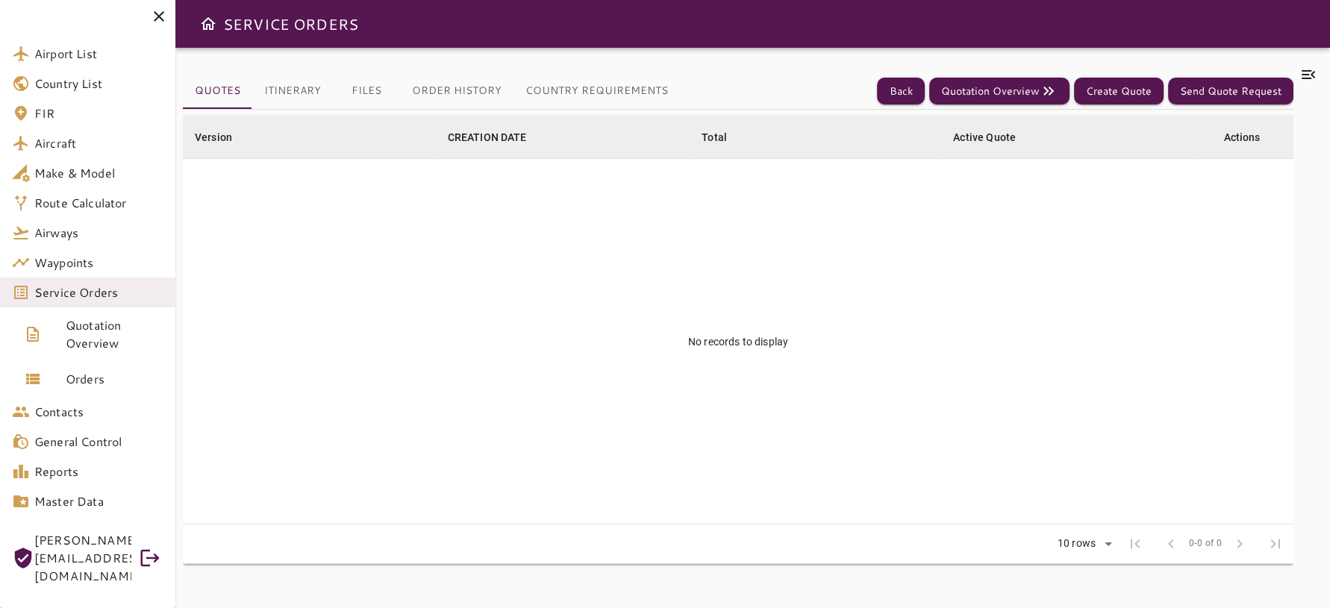
click at [170, 19] on div at bounding box center [87, 16] width 175 height 33
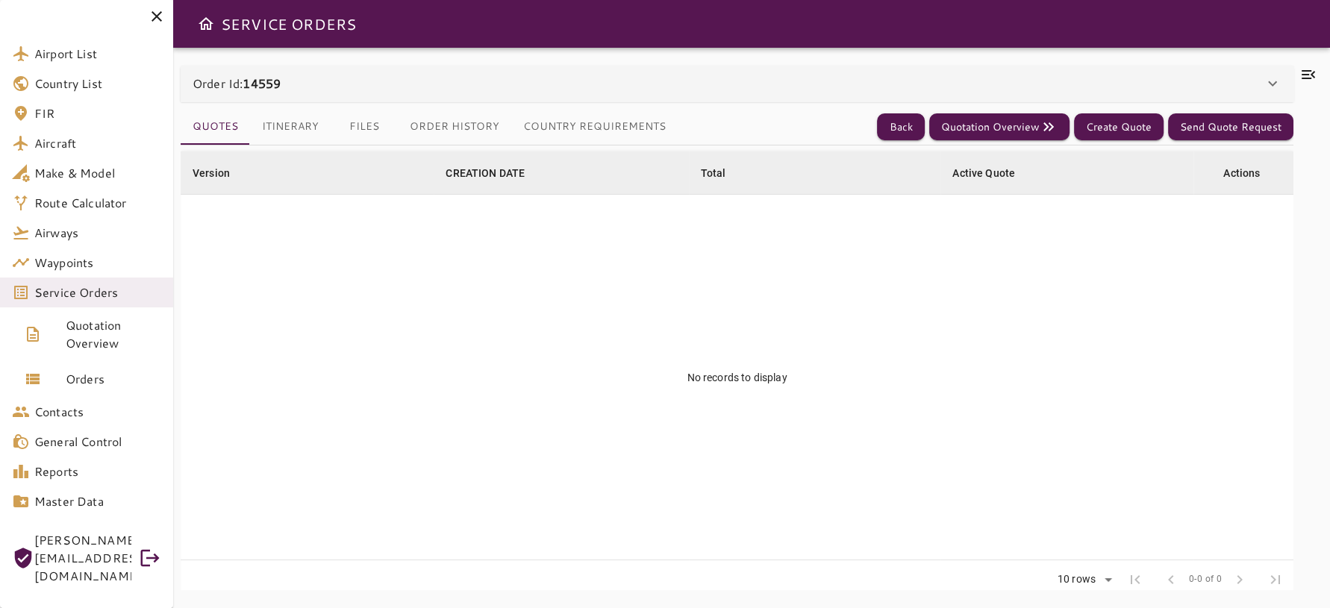
click at [151, 11] on icon at bounding box center [157, 16] width 18 height 18
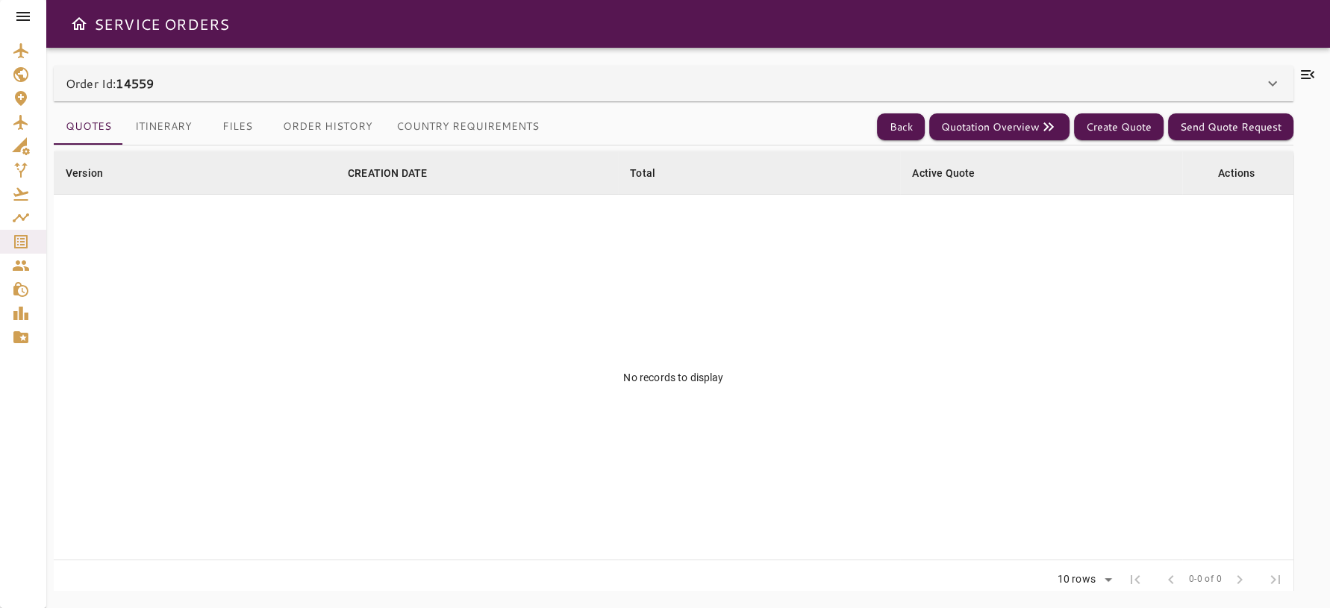
click at [163, 131] on button "Itinerary" at bounding box center [163, 127] width 81 height 36
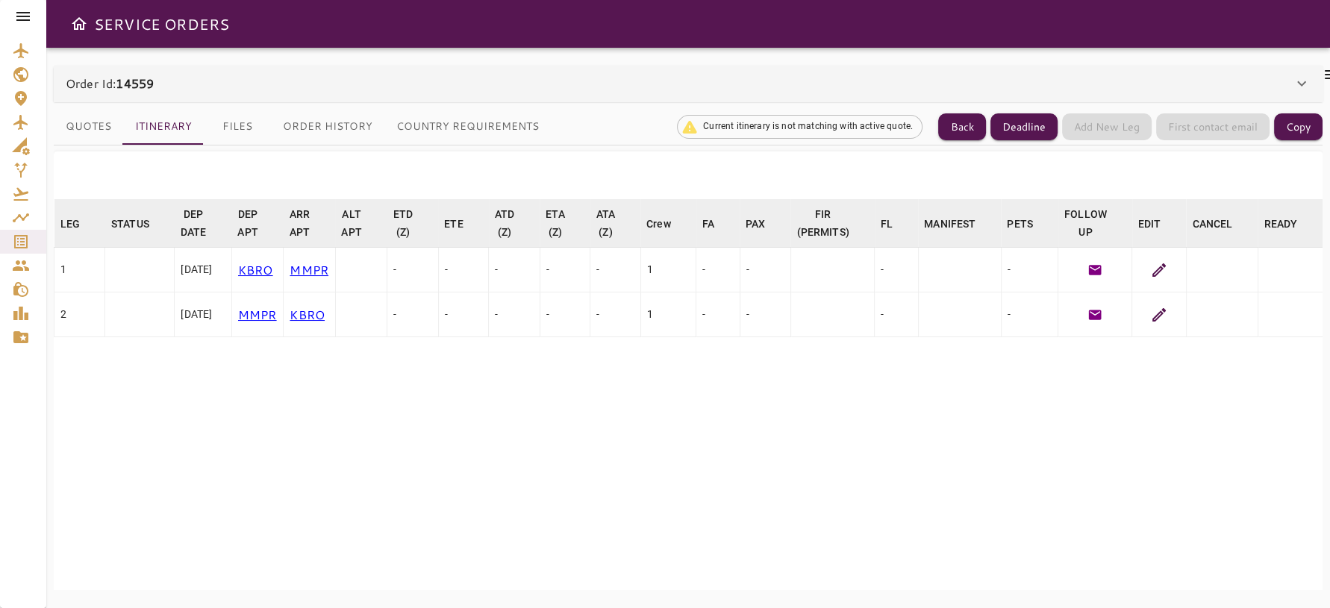
click at [1166, 268] on icon at bounding box center [1158, 269] width 13 height 13
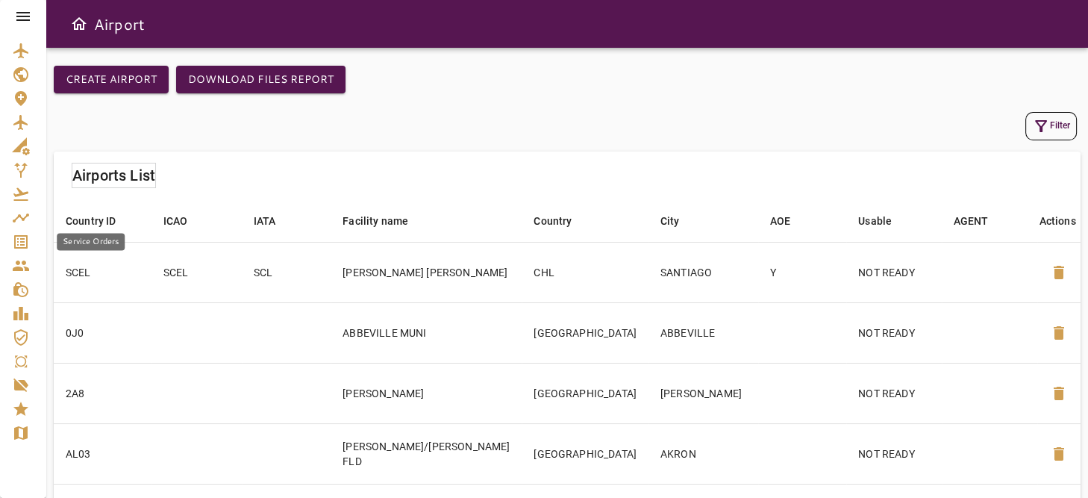
click at [19, 237] on icon "Service Orders" at bounding box center [21, 242] width 18 height 18
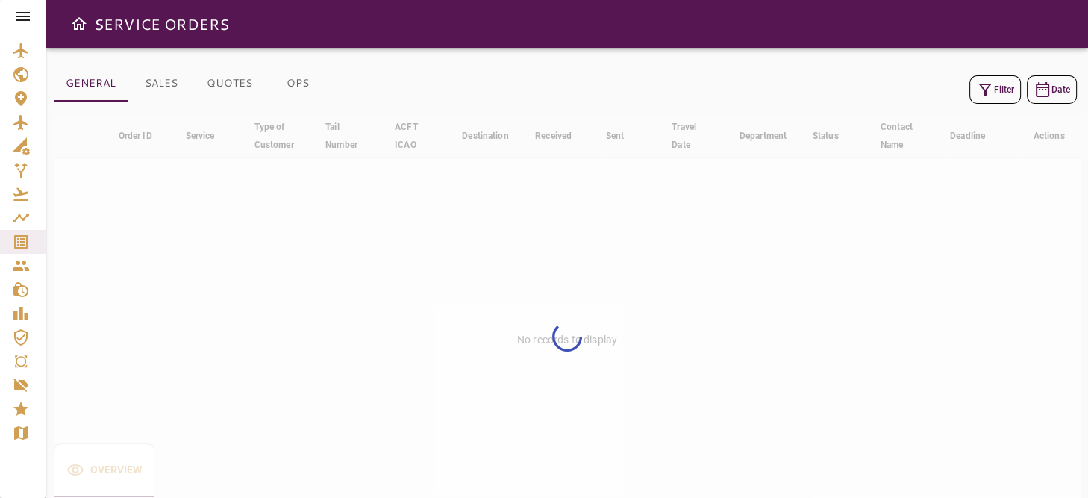
click at [987, 95] on icon "button" at bounding box center [985, 90] width 18 height 18
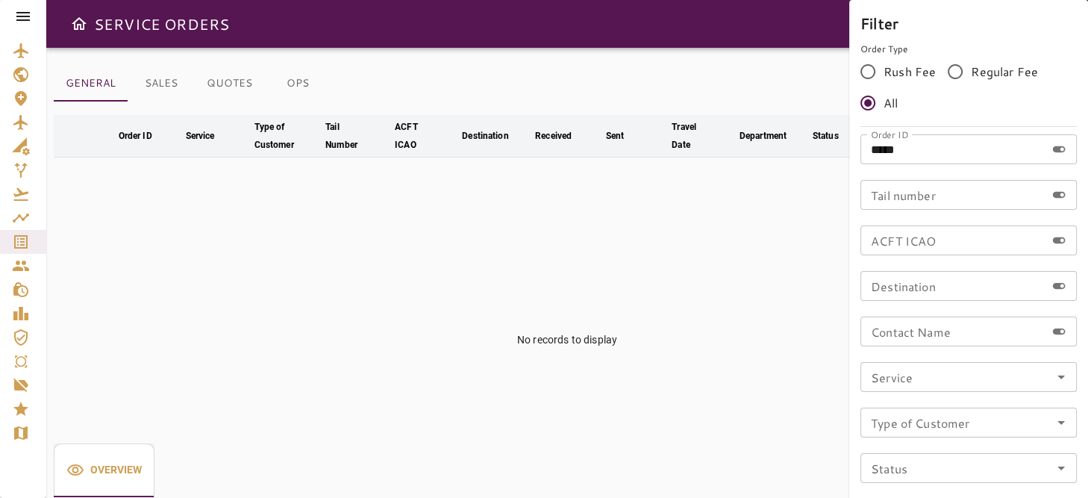
click at [920, 149] on input "*****" at bounding box center [953, 149] width 185 height 30
type input "*****"
click at [778, 219] on div at bounding box center [544, 249] width 1088 height 498
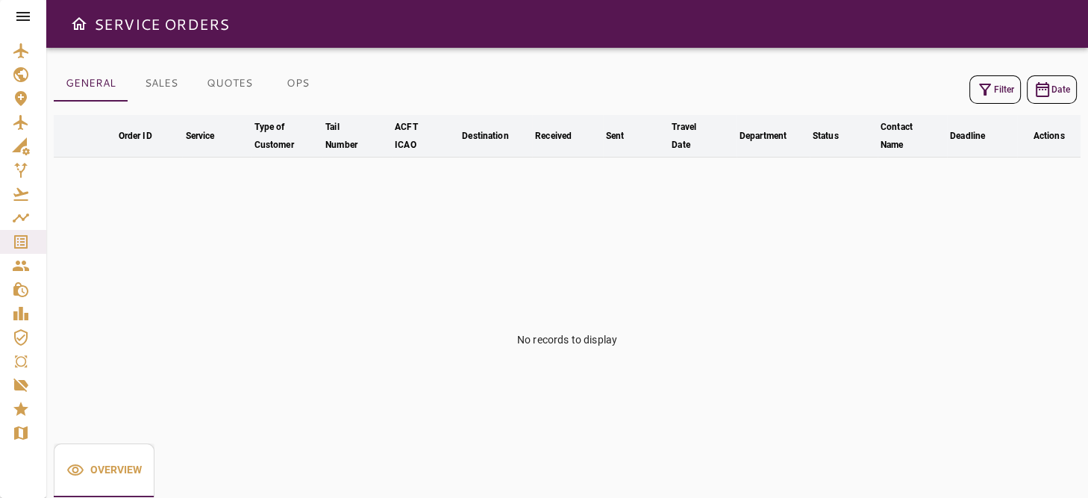
click at [999, 87] on button "Filter" at bounding box center [996, 89] width 52 height 28
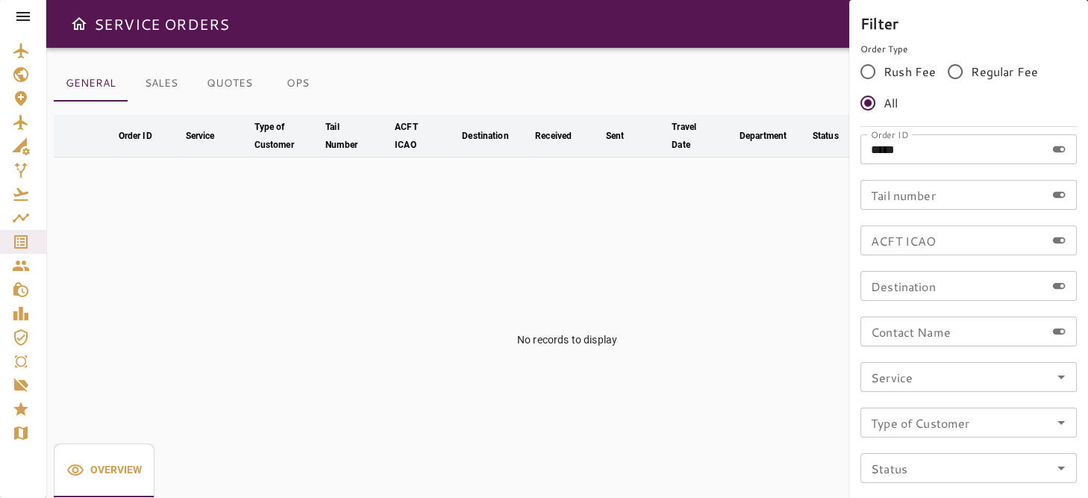
click at [940, 152] on input "*****" at bounding box center [953, 149] width 185 height 30
click at [775, 231] on div at bounding box center [544, 249] width 1088 height 498
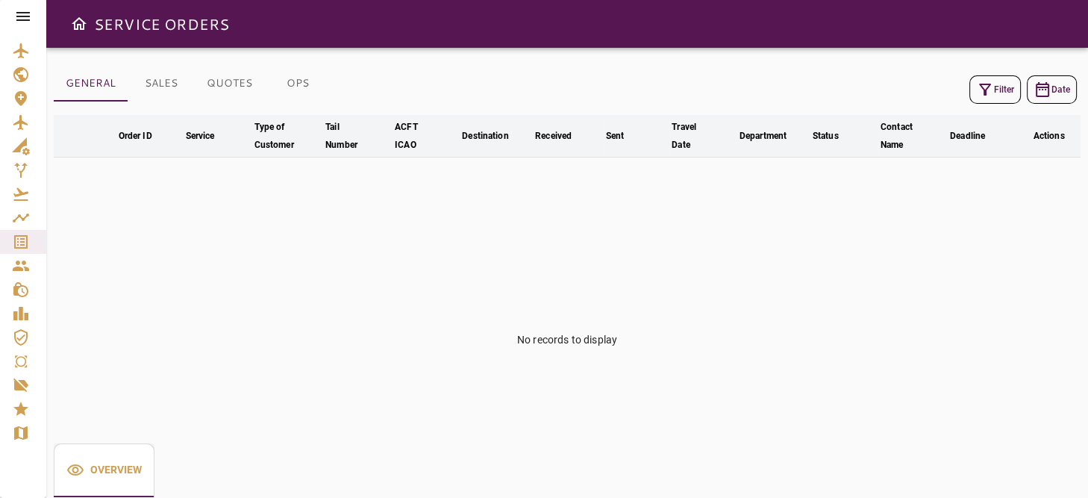
click at [303, 87] on button "OPS" at bounding box center [297, 84] width 67 height 36
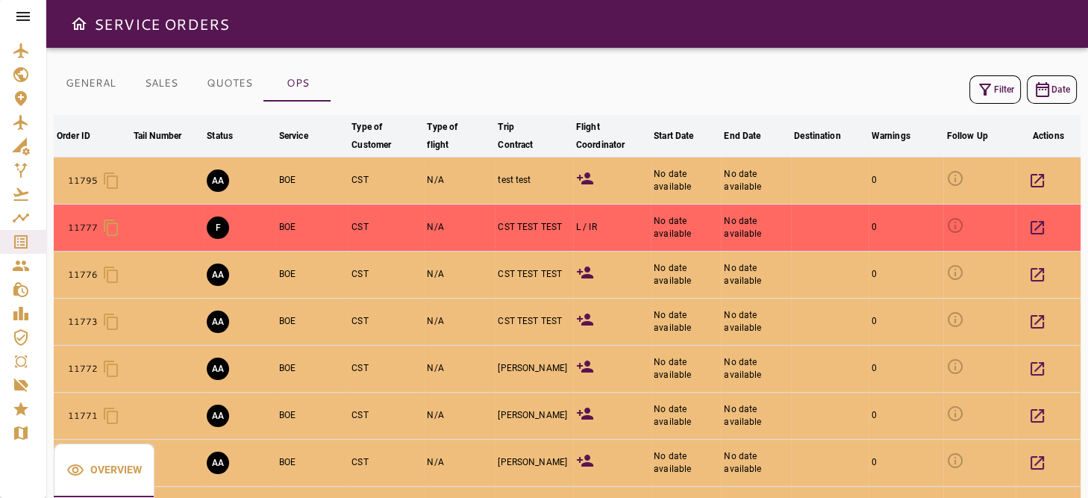
click at [220, 89] on button "QUOTES" at bounding box center [229, 84] width 69 height 36
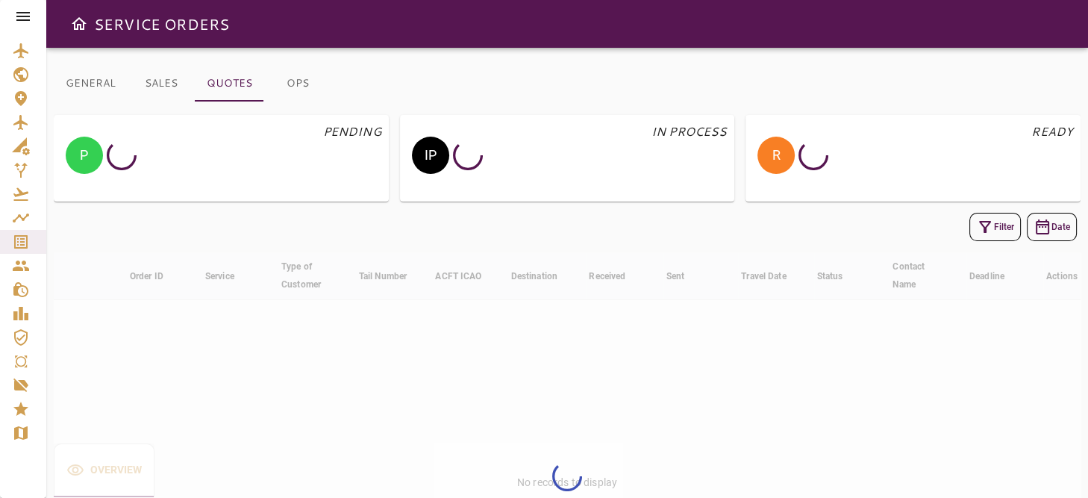
click at [102, 80] on button "GENERAL" at bounding box center [91, 84] width 74 height 36
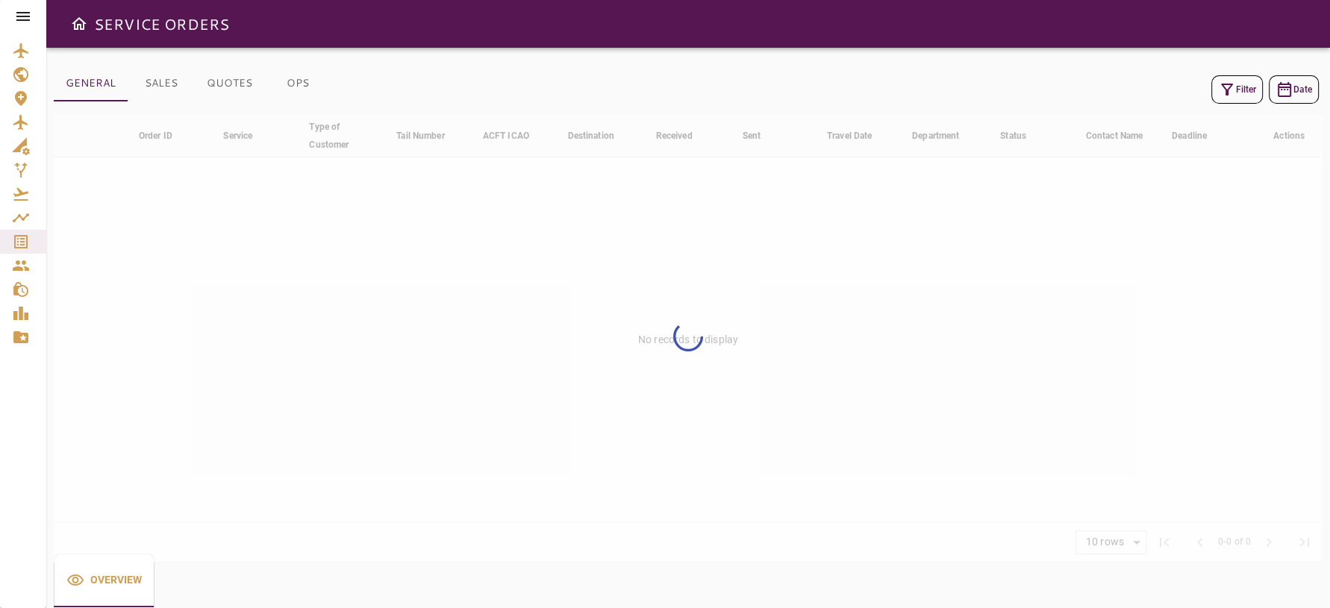
click at [1248, 84] on button "Filter" at bounding box center [1237, 89] width 52 height 28
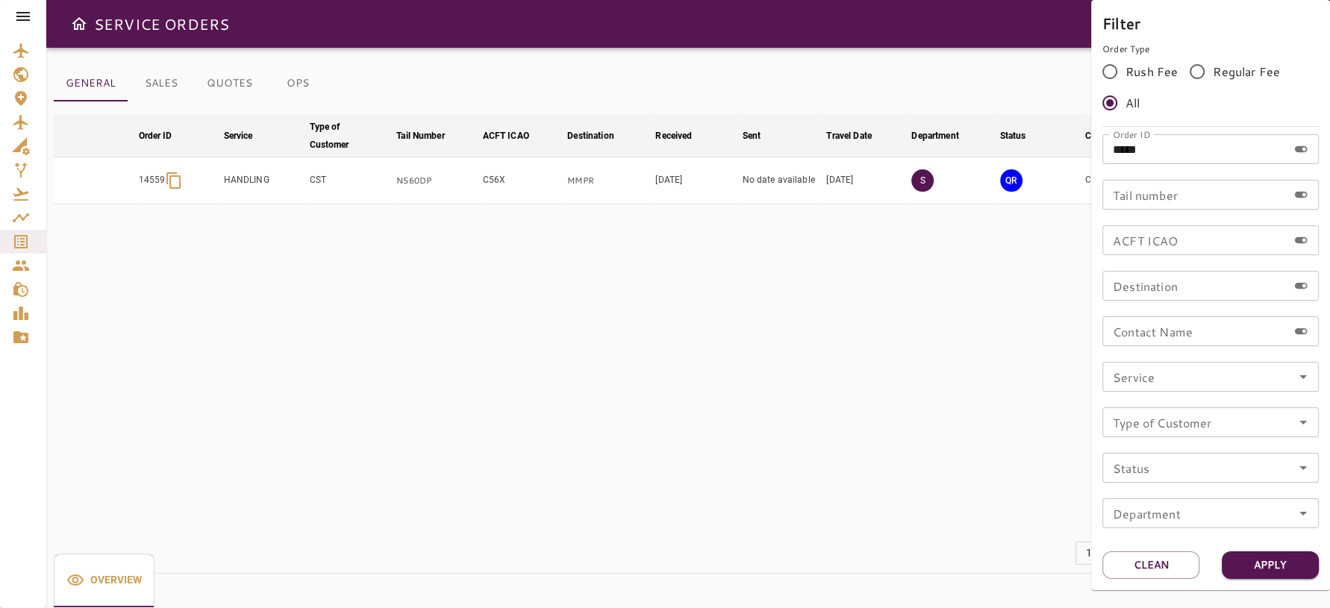
click at [1229, 147] on input "*****" at bounding box center [1194, 149] width 185 height 30
type input "*****"
click at [1239, 558] on button "Apply" at bounding box center [1270, 566] width 97 height 28
drag, startPoint x: 899, startPoint y: 383, endPoint x: 957, endPoint y: 344, distance: 70.0
click at [899, 382] on div at bounding box center [665, 304] width 1330 height 608
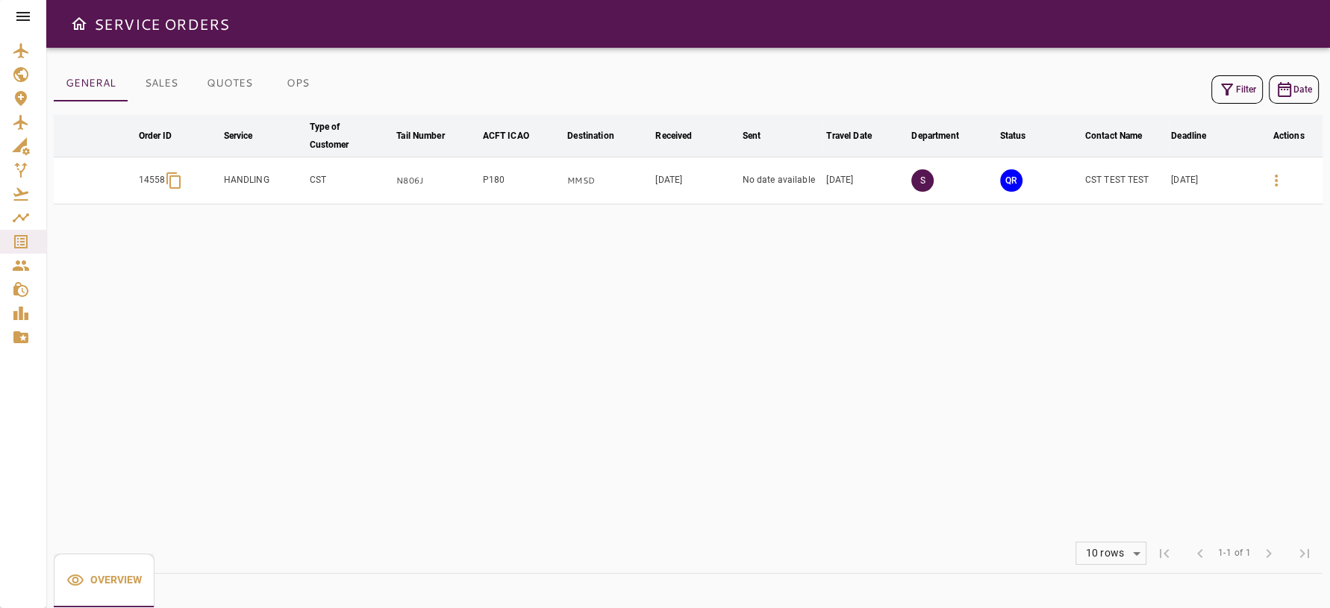
click at [1269, 184] on icon "button" at bounding box center [1276, 181] width 18 height 18
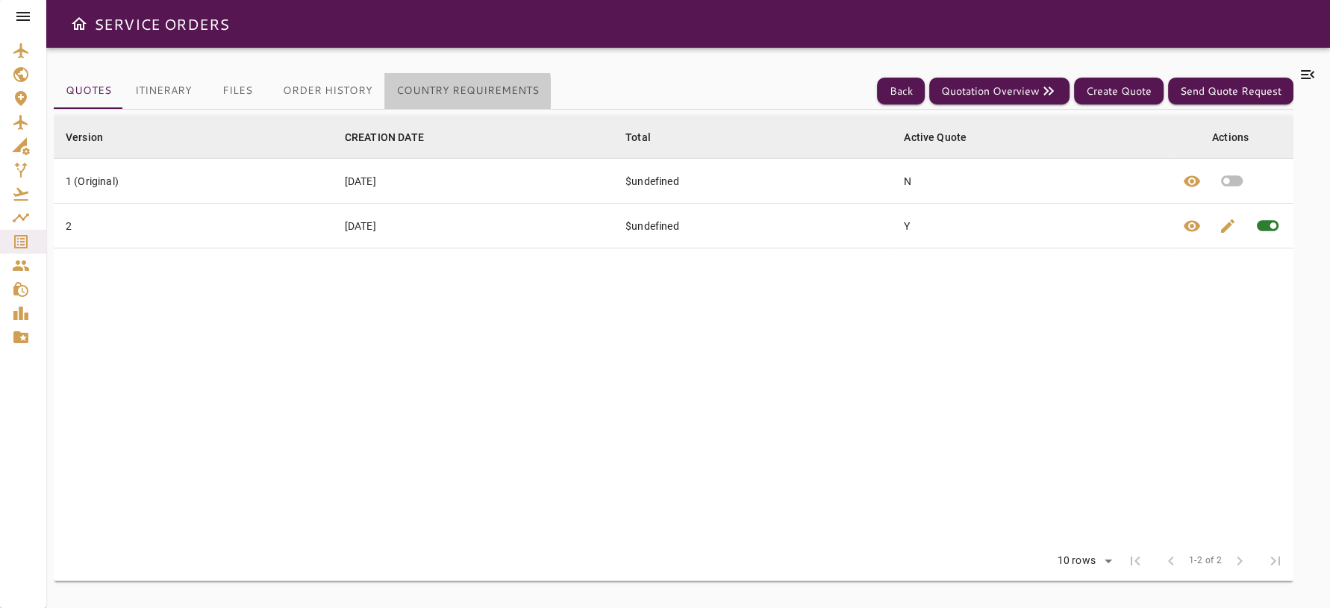
click at [421, 93] on button "Country Requirements" at bounding box center [467, 91] width 166 height 36
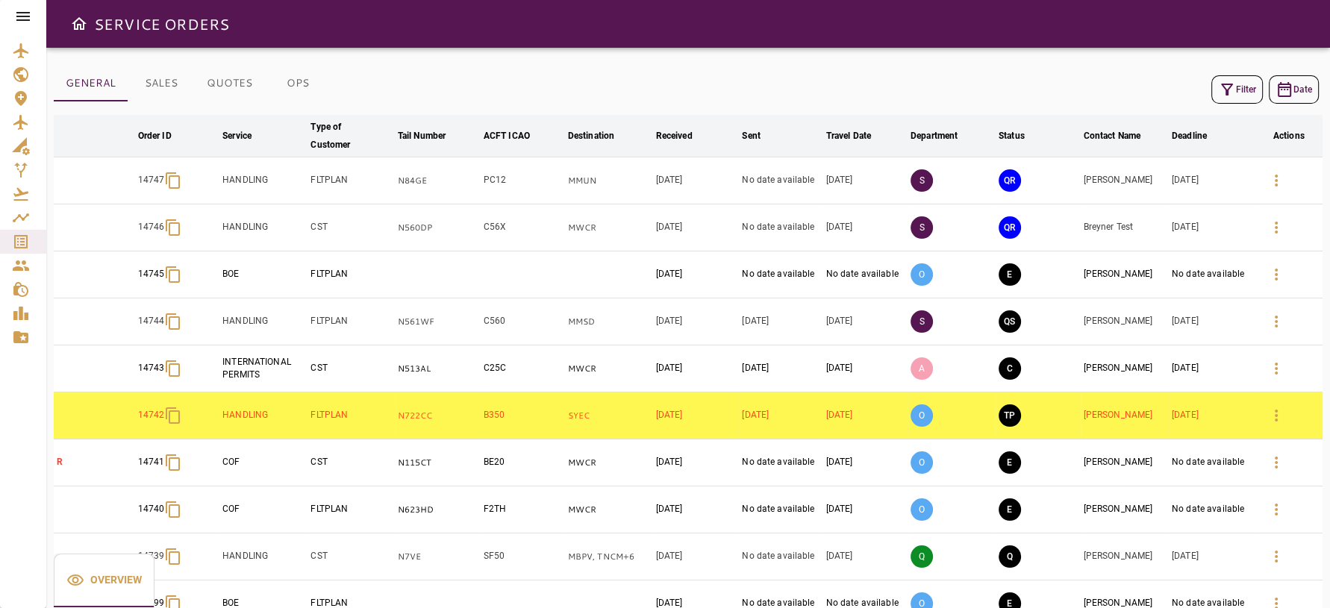
click at [1238, 85] on button "Filter" at bounding box center [1237, 89] width 52 height 28
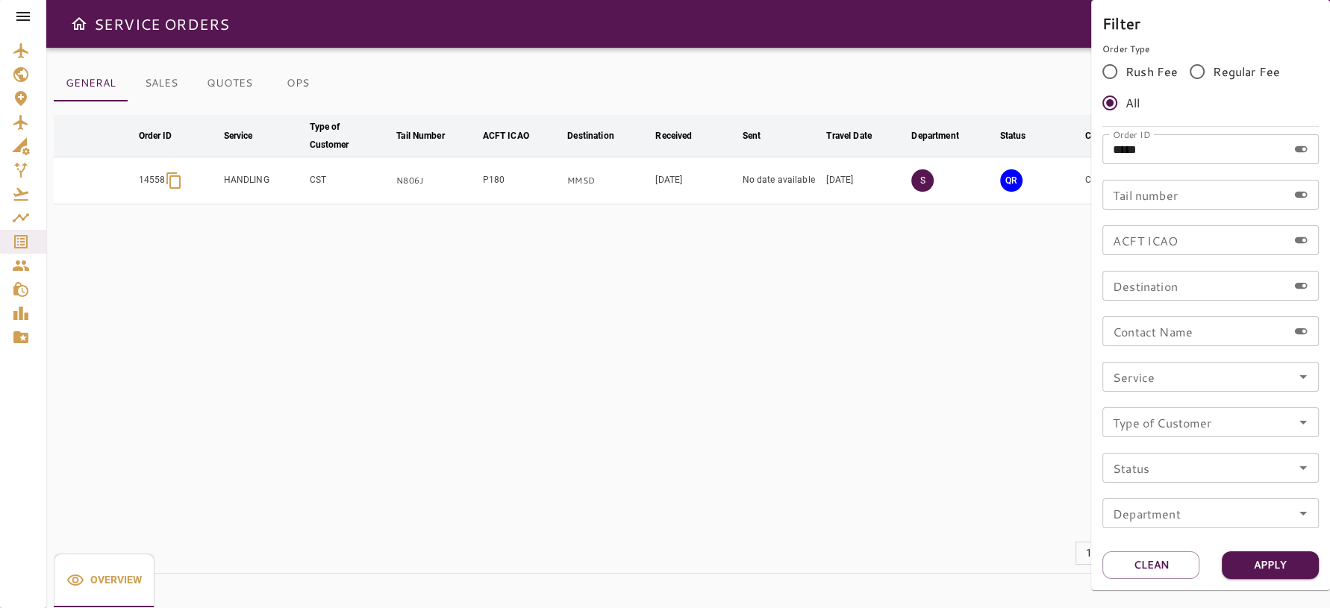
click at [1221, 152] on input "*****" at bounding box center [1194, 149] width 185 height 30
type input "*****"
click at [1280, 565] on button "Apply" at bounding box center [1270, 566] width 97 height 28
click at [1070, 348] on div at bounding box center [665, 304] width 1330 height 608
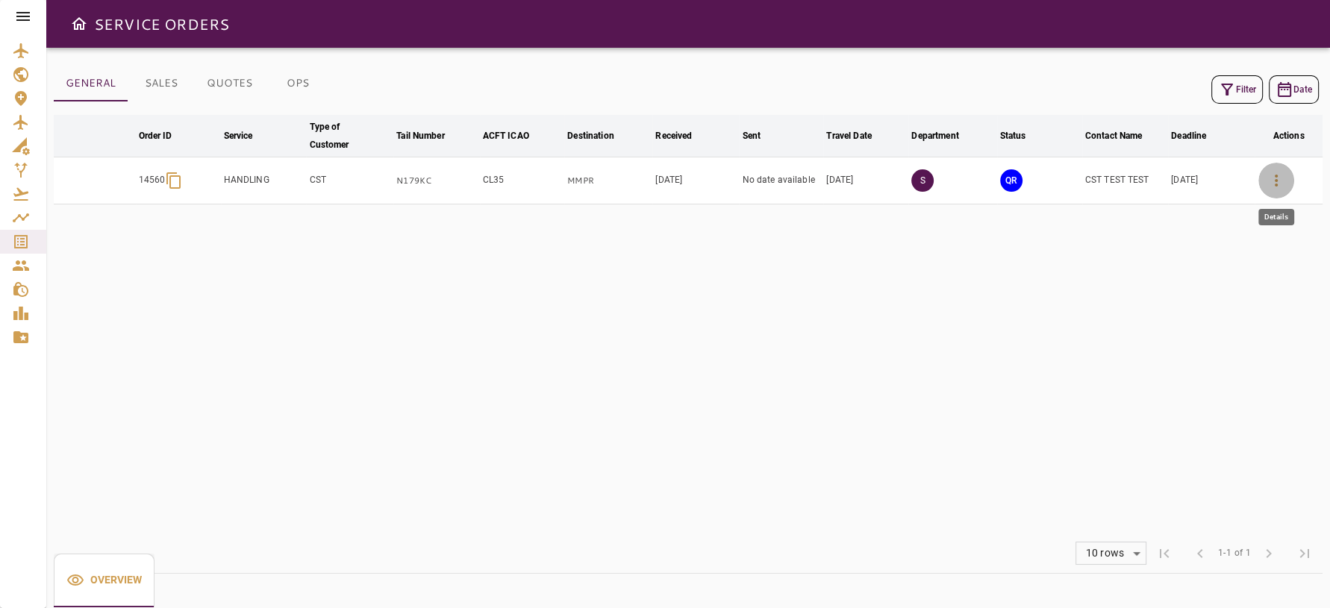
click at [1277, 177] on icon "button" at bounding box center [1276, 181] width 18 height 18
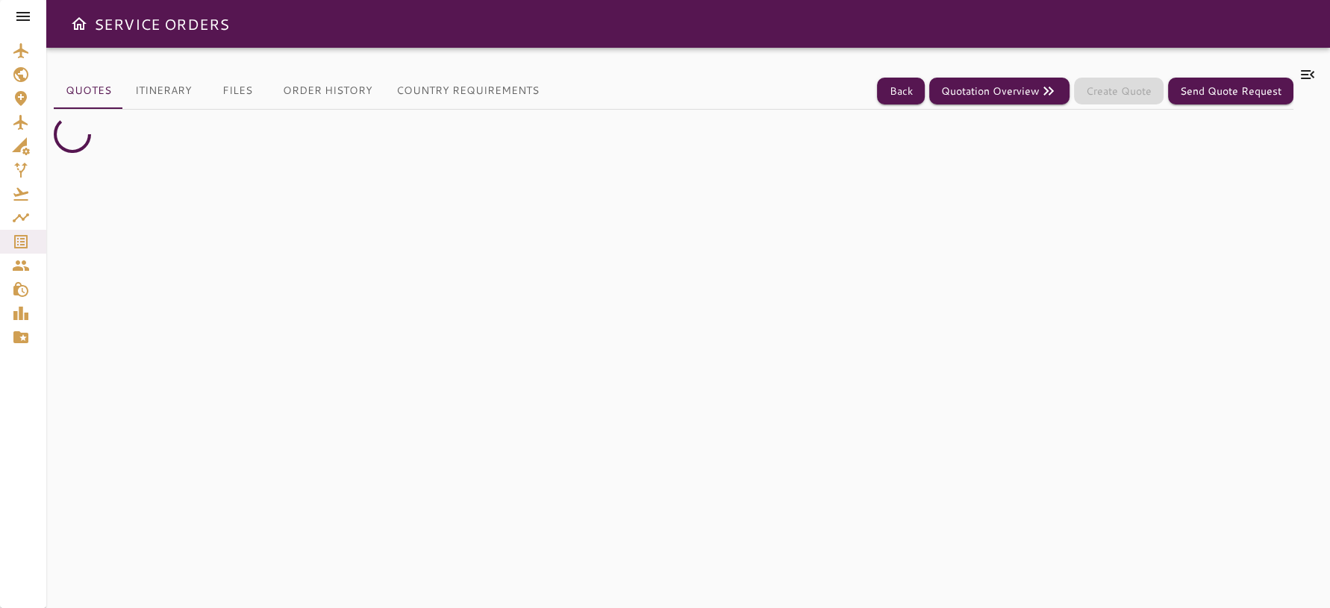
click at [458, 91] on button "Country Requirements" at bounding box center [467, 91] width 166 height 36
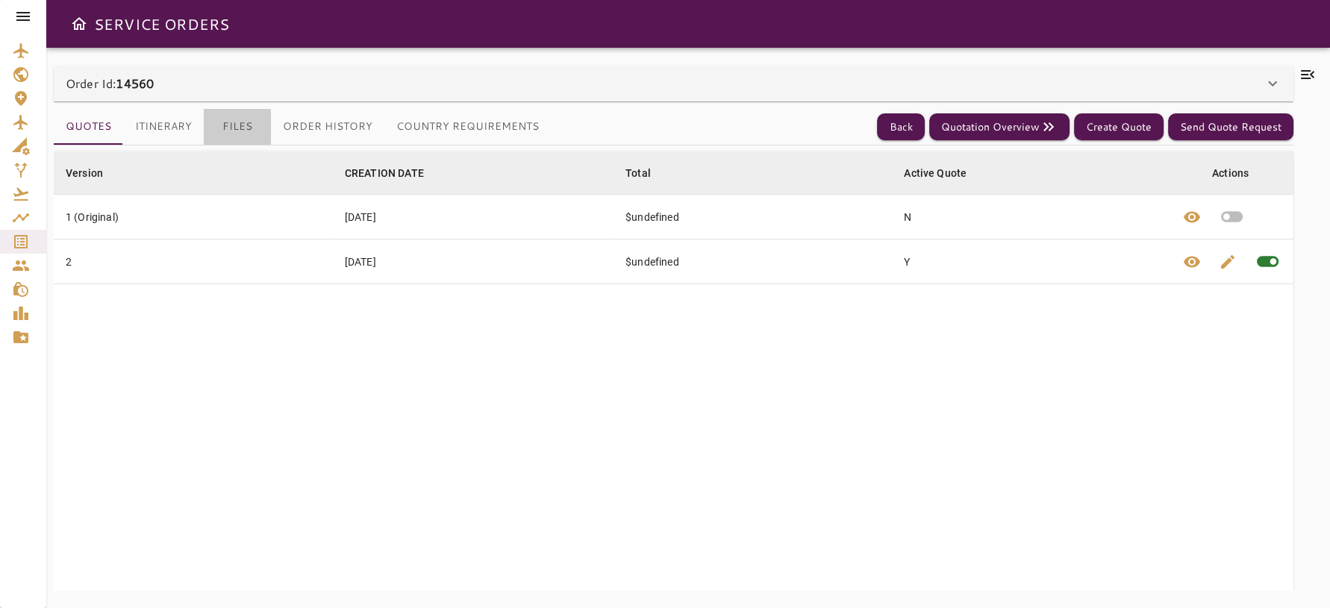
click at [231, 132] on button "Files" at bounding box center [237, 127] width 67 height 36
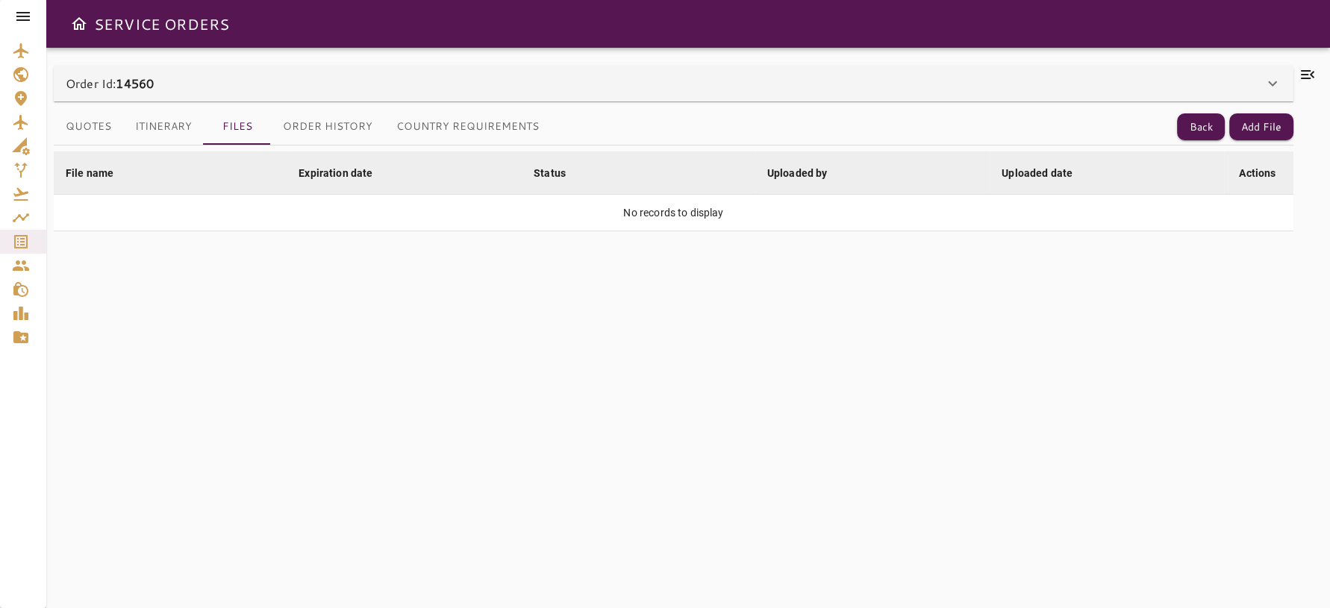
click at [340, 127] on button "Order History" at bounding box center [327, 127] width 113 height 36
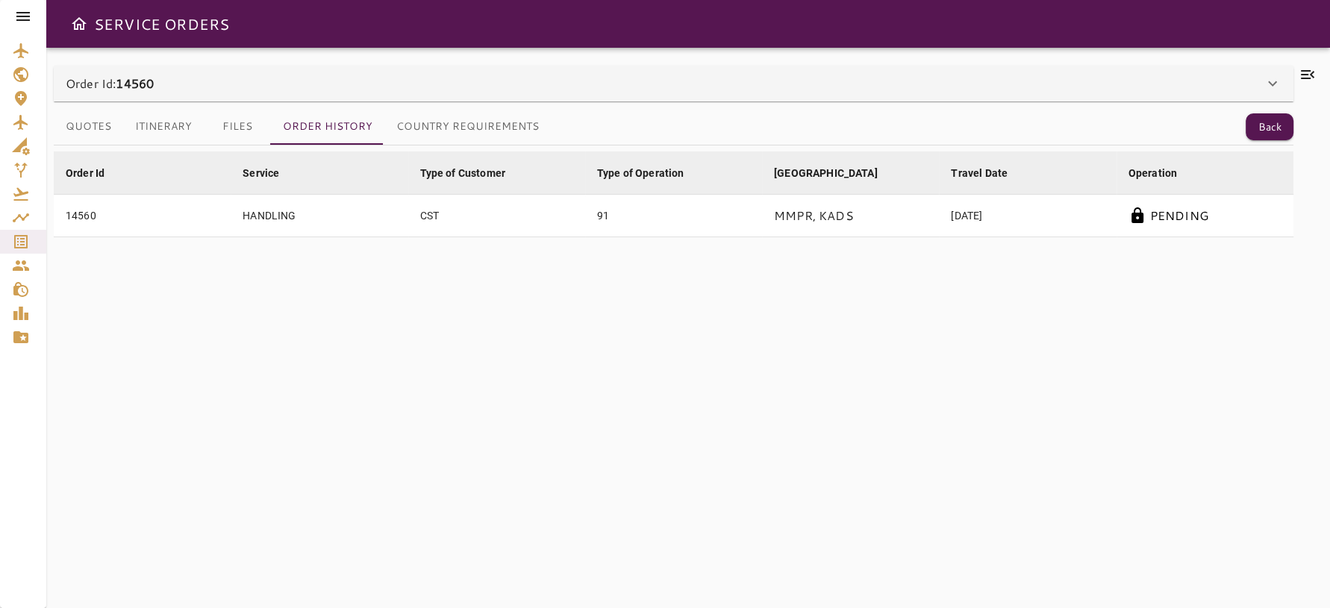
click at [488, 125] on button "Country Requirements" at bounding box center [467, 127] width 166 height 36
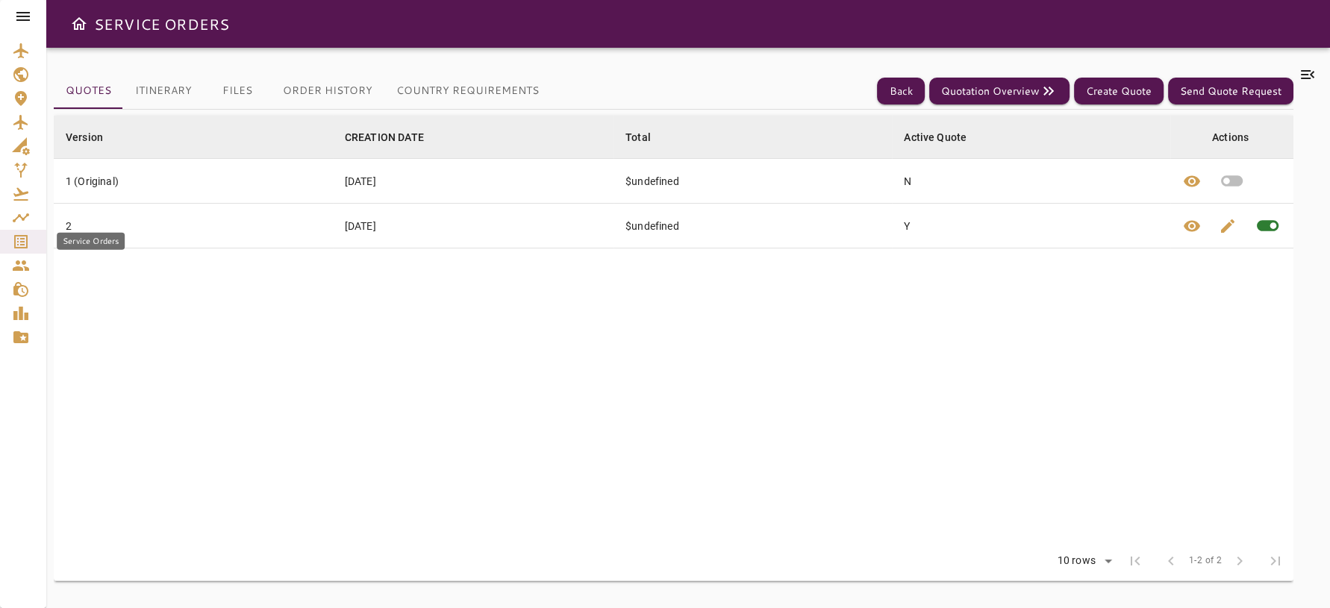
click at [16, 245] on icon "Service Orders" at bounding box center [21, 242] width 18 height 18
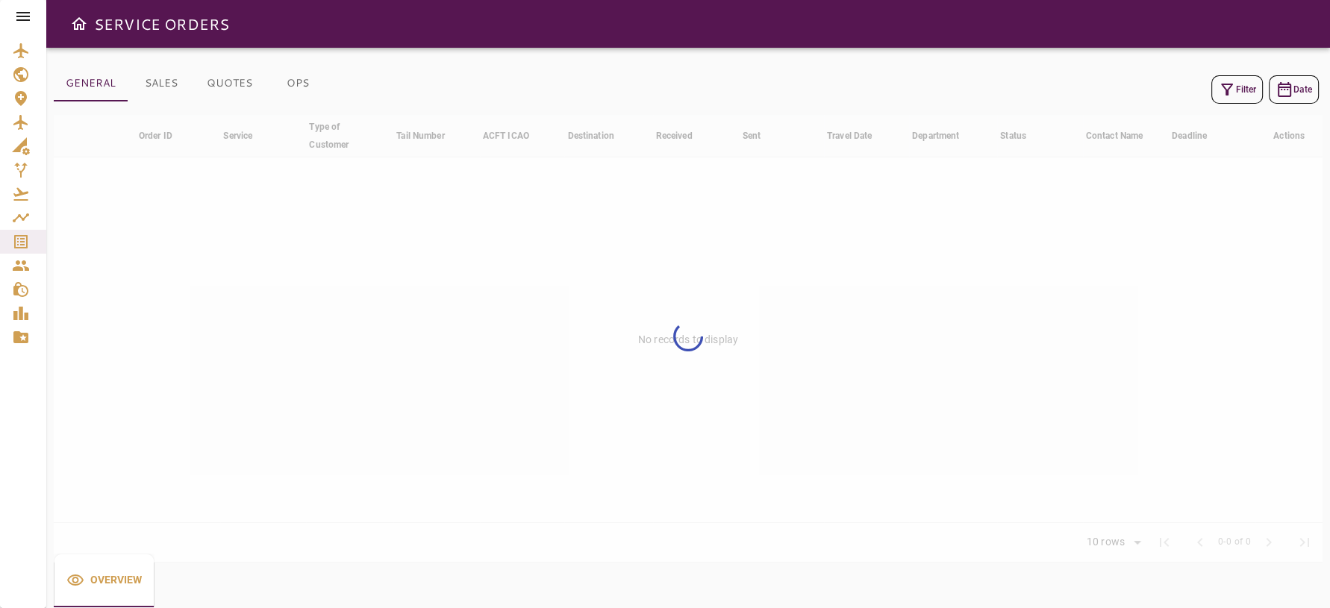
click at [1243, 97] on button "Filter" at bounding box center [1237, 89] width 52 height 28
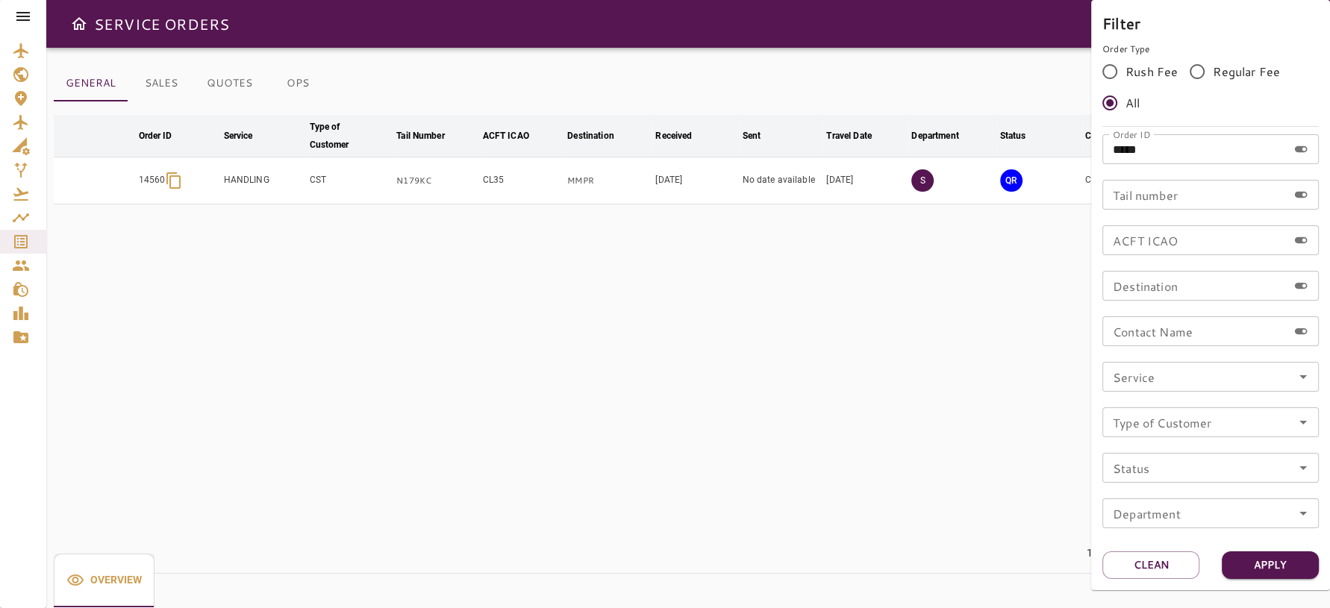
click at [1165, 151] on input "*****" at bounding box center [1194, 149] width 185 height 30
type input "*****"
click at [1281, 562] on button "Apply" at bounding box center [1270, 566] width 97 height 28
click at [919, 348] on div at bounding box center [665, 304] width 1330 height 608
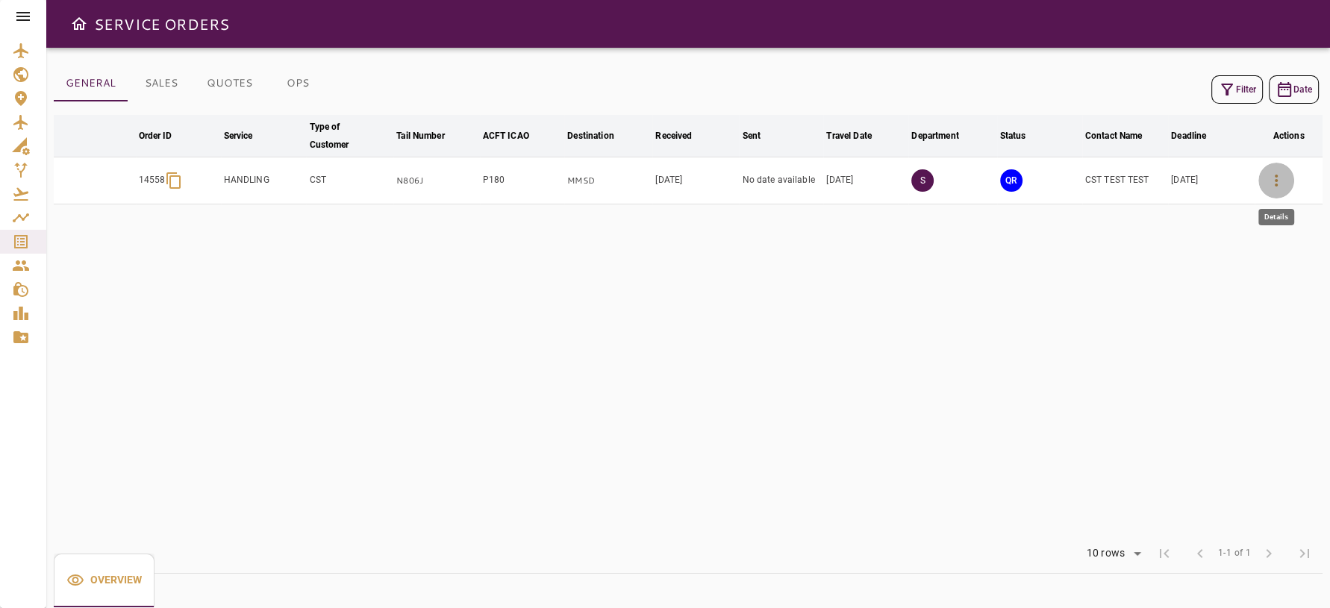
click at [1272, 182] on icon "button" at bounding box center [1276, 181] width 18 height 18
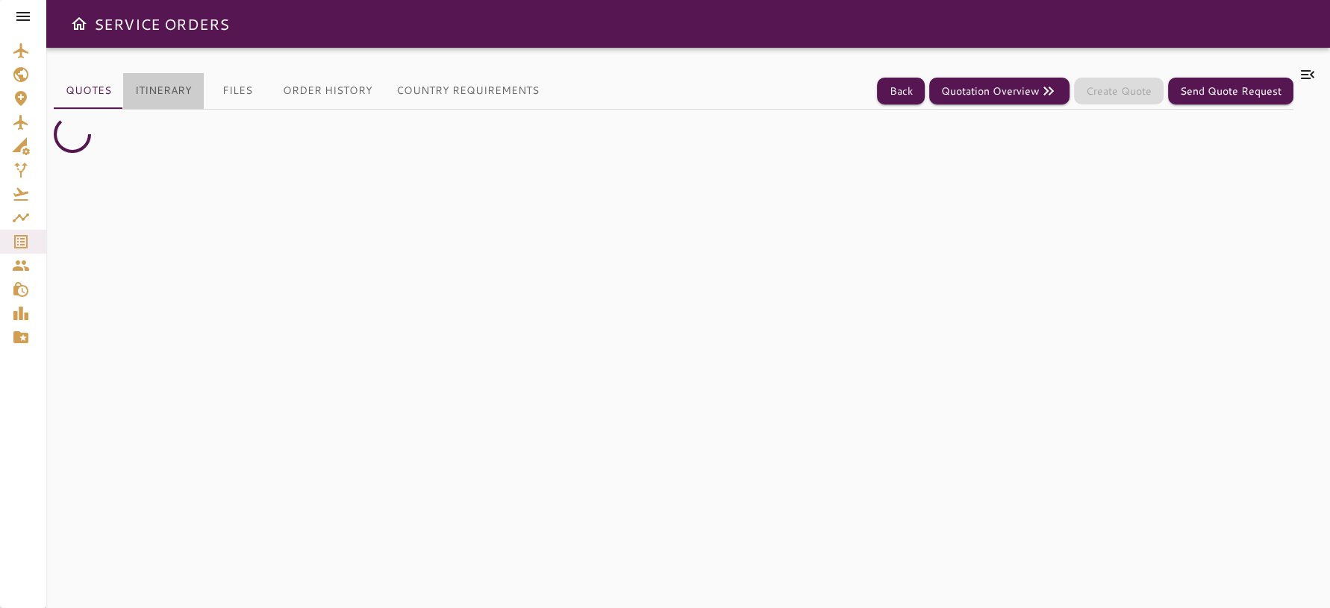
click at [163, 97] on button "Itinerary" at bounding box center [163, 91] width 81 height 36
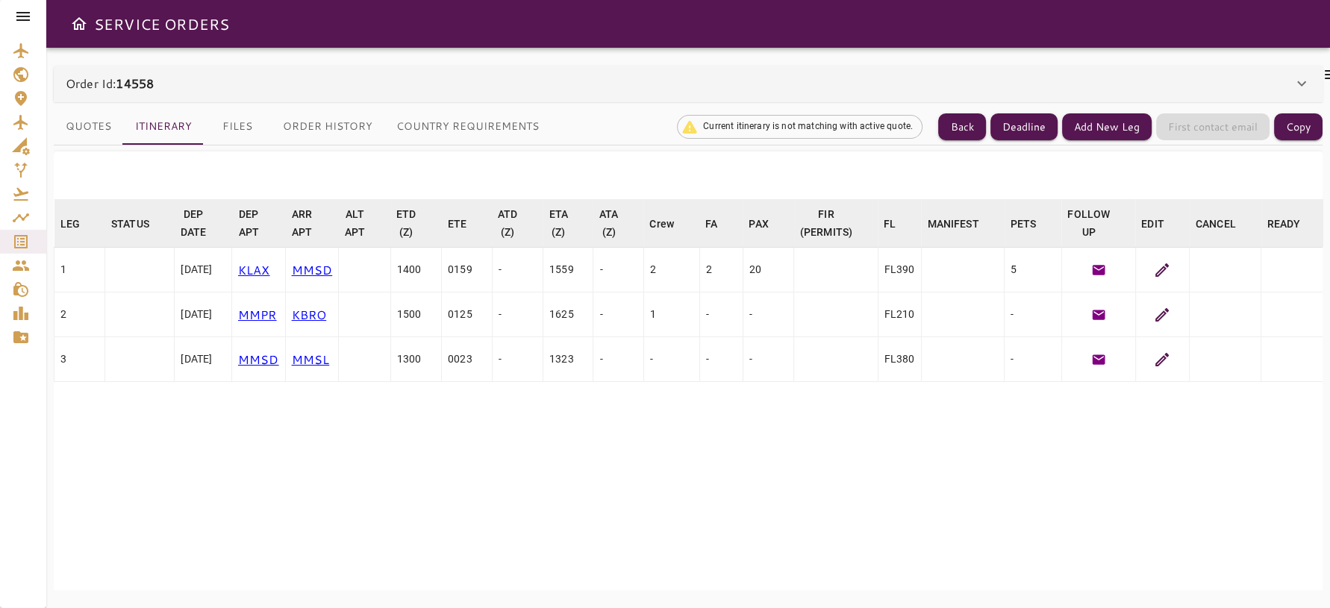
click at [1169, 269] on icon at bounding box center [1161, 269] width 13 height 13
